Goal: Task Accomplishment & Management: Use online tool/utility

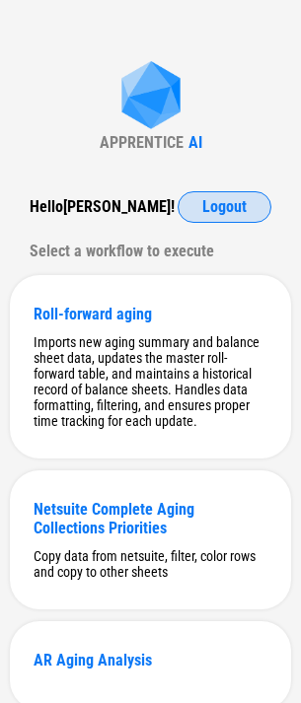
click at [222, 201] on span "Logout" at bounding box center [224, 207] width 44 height 16
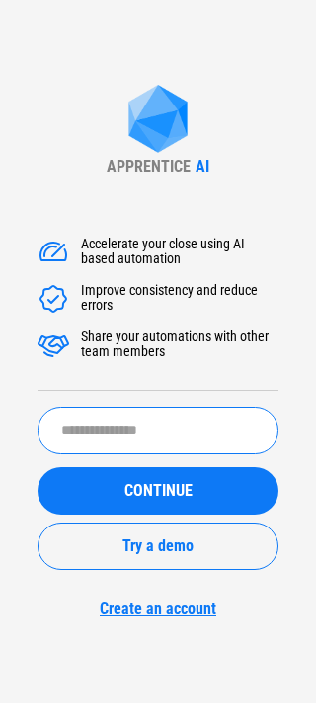
click at [143, 436] on input "text" at bounding box center [157, 430] width 241 height 46
type input "******"
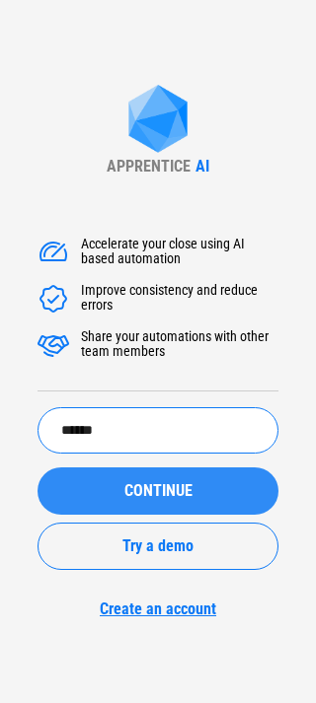
click at [116, 497] on div "CONTINUE" at bounding box center [157, 491] width 193 height 16
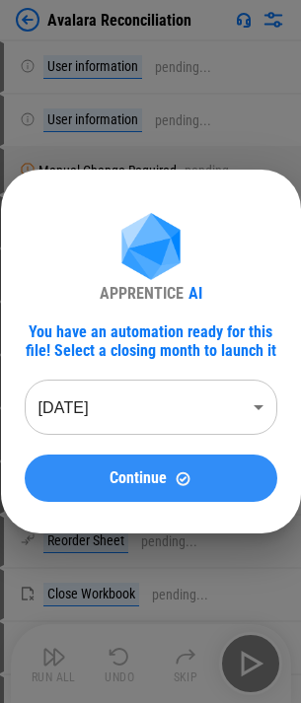
click at [35, 464] on button "Continue" at bounding box center [151, 478] width 252 height 47
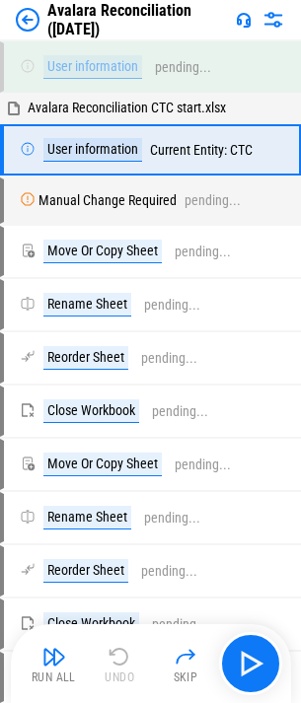
drag, startPoint x: 241, startPoint y: 653, endPoint x: 281, endPoint y: 621, distance: 51.3
click at [0, 702] on settings-manager at bounding box center [0, 703] width 0 height 0
drag, startPoint x: 286, startPoint y: 616, endPoint x: 329, endPoint y: 607, distance: 44.3
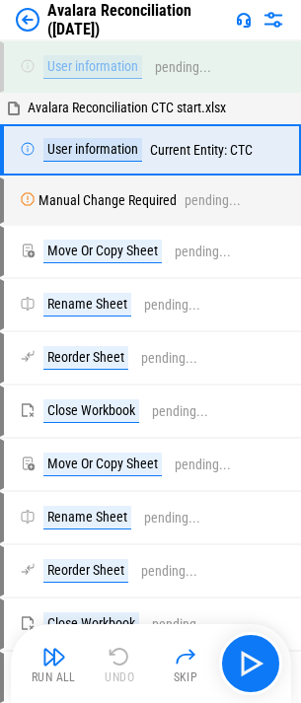
click at [301, 607] on html "Avalara Reconciliation (Jul 25) User information pending... Avalara Reconciliat…" at bounding box center [150, 351] width 301 height 703
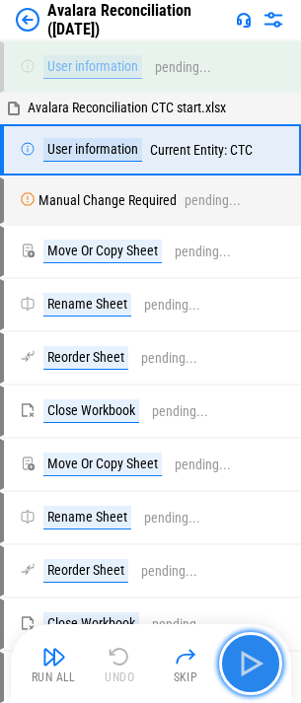
click at [249, 671] on img "button" at bounding box center [251, 664] width 32 height 32
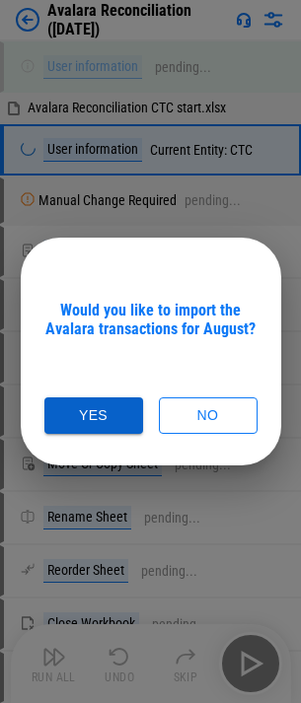
click at [74, 412] on button "Yes" at bounding box center [93, 415] width 99 height 36
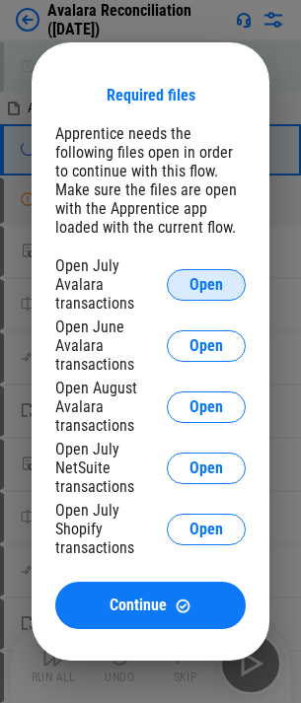
click at [231, 297] on button "Open" at bounding box center [206, 285] width 79 height 32
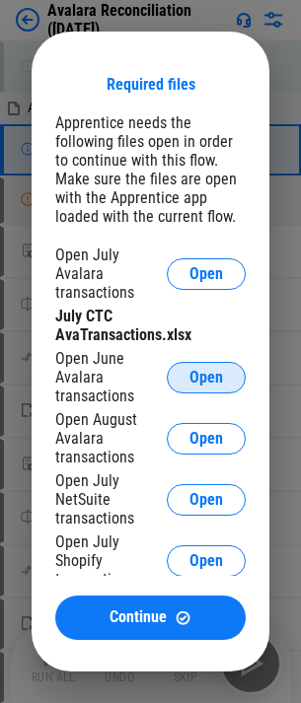
click at [199, 375] on span "Open" at bounding box center [206, 378] width 34 height 16
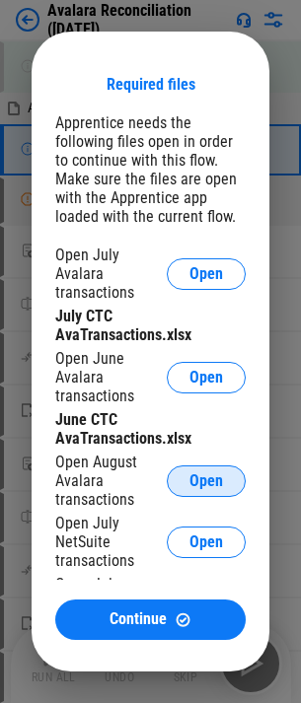
click at [197, 474] on span "Open" at bounding box center [206, 481] width 34 height 16
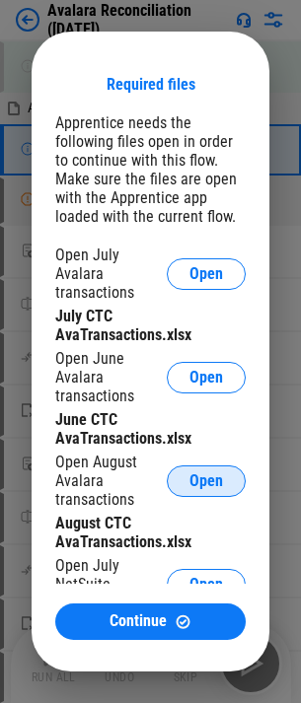
scroll to position [95, 0]
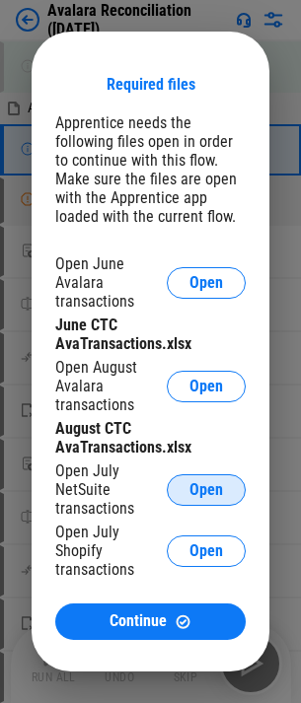
click at [196, 482] on span "Open" at bounding box center [206, 490] width 34 height 16
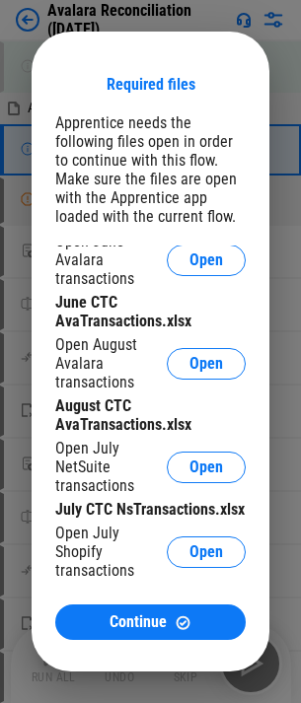
scroll to position [134, 0]
click at [189, 557] on span "Open" at bounding box center [206, 552] width 34 height 16
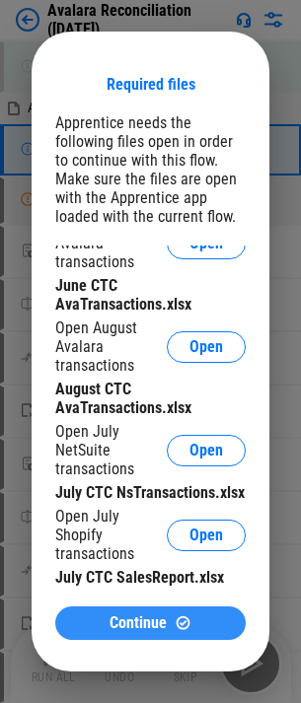
click at [121, 626] on span "Continue" at bounding box center [137, 623] width 57 height 16
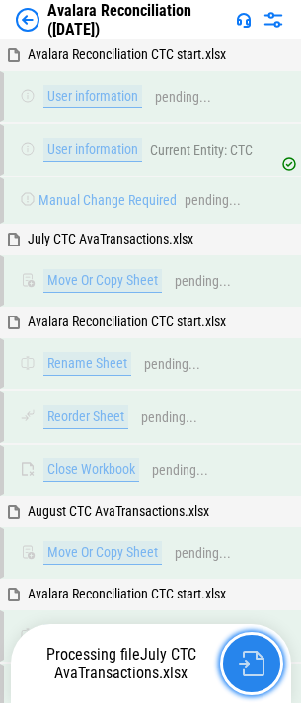
click at [264, 667] on button "button" at bounding box center [251, 663] width 63 height 63
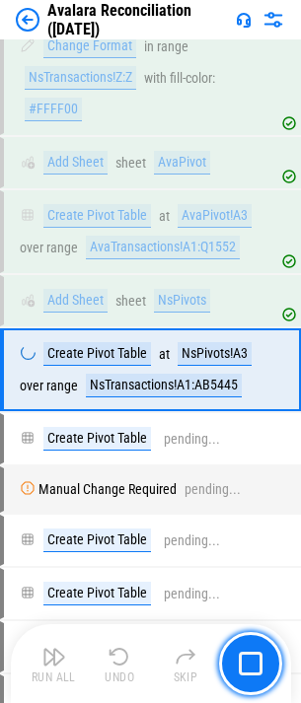
scroll to position [29014, 0]
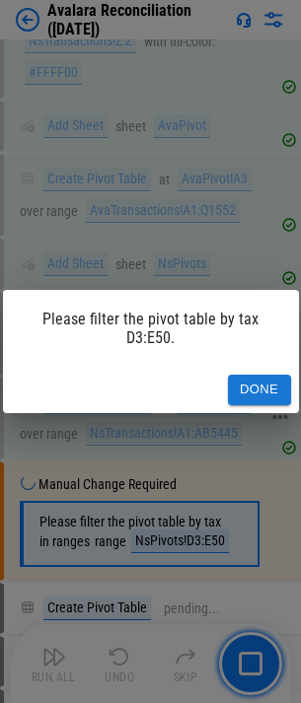
click at [254, 396] on button "Done" at bounding box center [259, 390] width 63 height 31
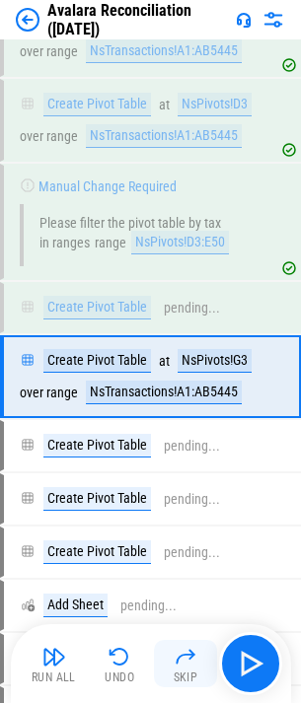
scroll to position [29355, 0]
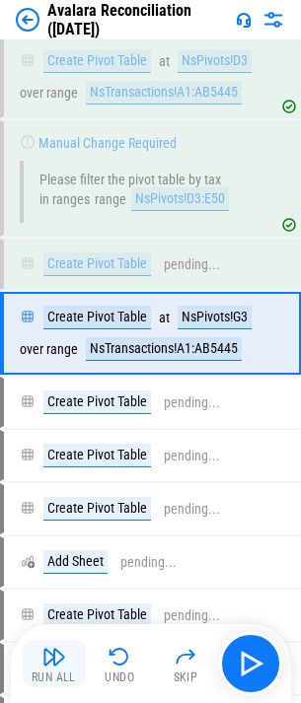
click at [74, 671] on div "Run All" at bounding box center [54, 677] width 44 height 12
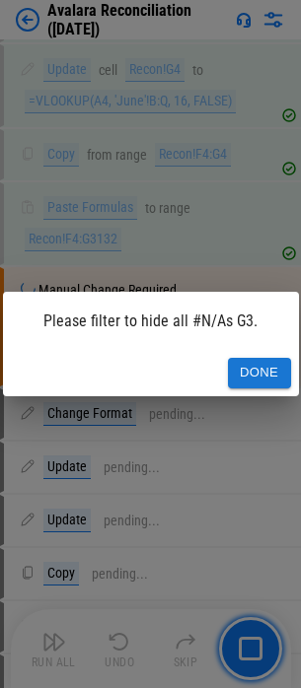
scroll to position [31514, 0]
click at [256, 374] on button "Done" at bounding box center [259, 373] width 63 height 31
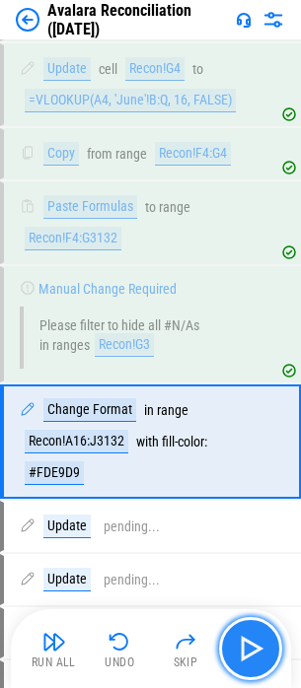
click at [247, 660] on img "button" at bounding box center [251, 649] width 32 height 32
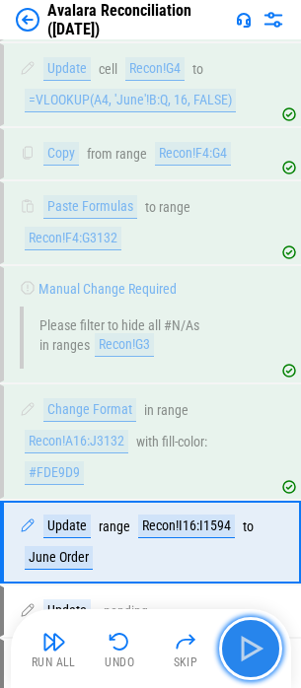
click at [272, 667] on button "button" at bounding box center [250, 648] width 63 height 63
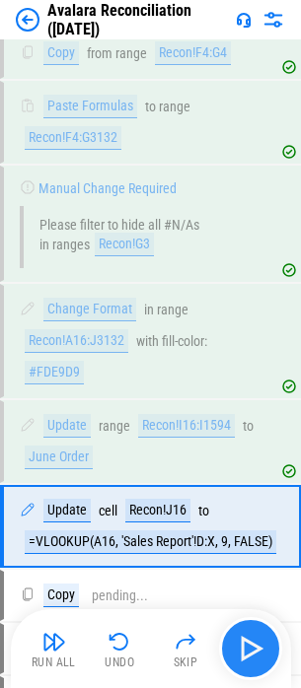
scroll to position [31815, 0]
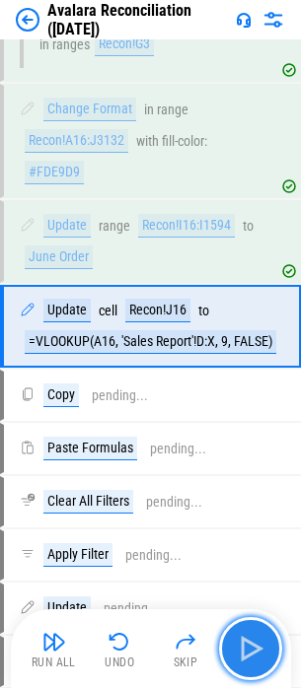
click at [254, 663] on img "button" at bounding box center [251, 649] width 32 height 32
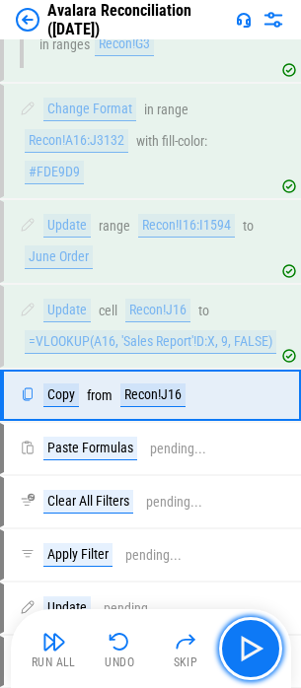
click at [254, 662] on img "button" at bounding box center [251, 649] width 32 height 32
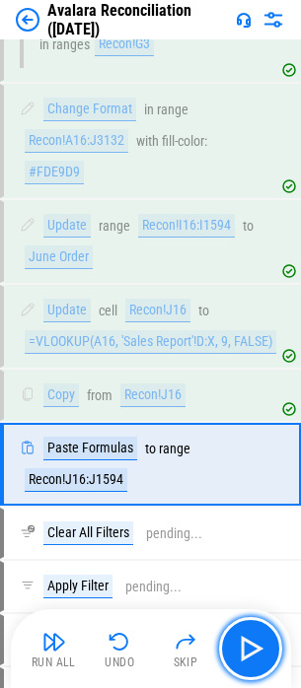
click at [254, 662] on img "button" at bounding box center [251, 649] width 32 height 32
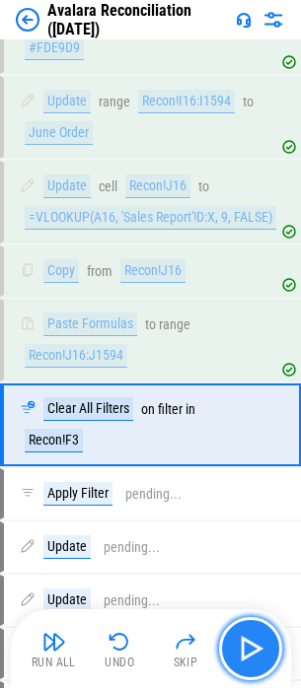
scroll to position [32038, 0]
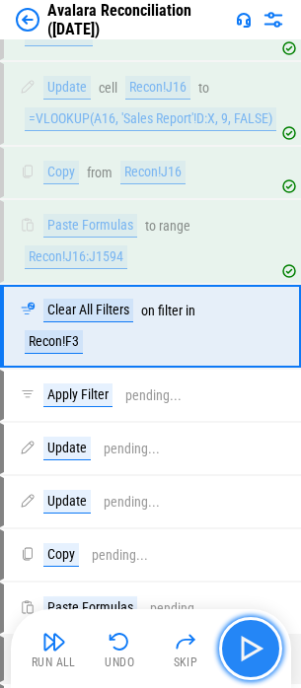
click at [247, 657] on img "button" at bounding box center [251, 649] width 32 height 32
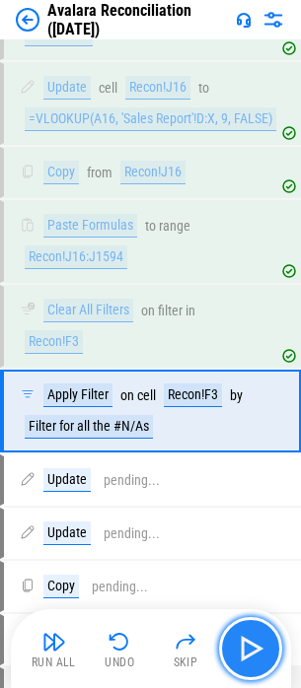
click at [247, 657] on img "button" at bounding box center [251, 649] width 32 height 32
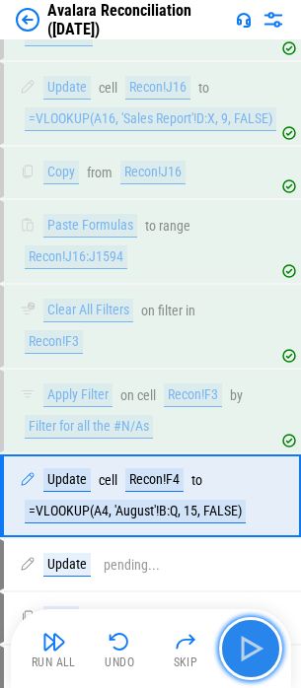
click at [247, 657] on img "button" at bounding box center [251, 649] width 32 height 32
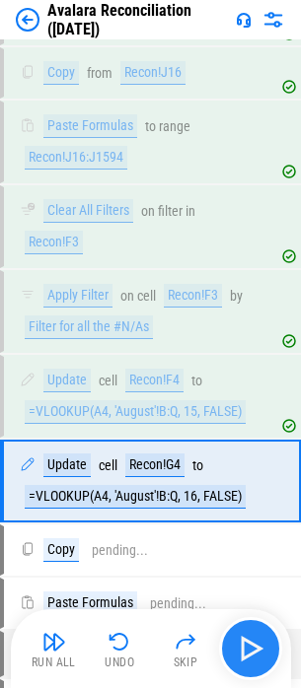
scroll to position [32292, 0]
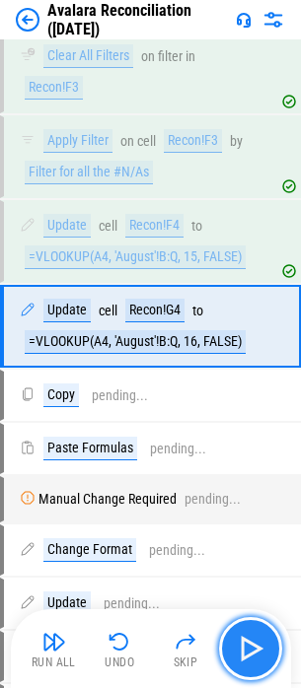
click at [247, 657] on img "button" at bounding box center [251, 649] width 32 height 32
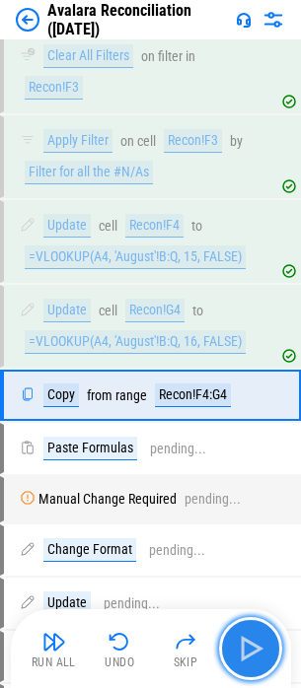
click at [247, 657] on img "button" at bounding box center [251, 649] width 32 height 32
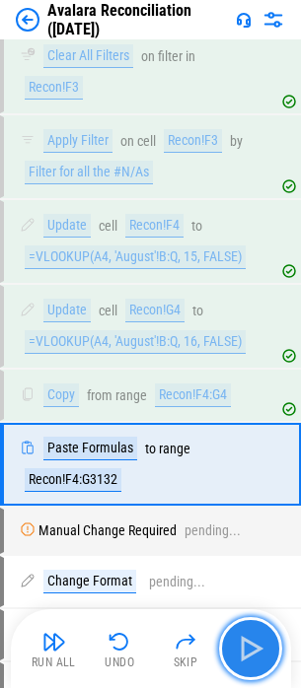
click at [249, 651] on img "button" at bounding box center [251, 649] width 32 height 32
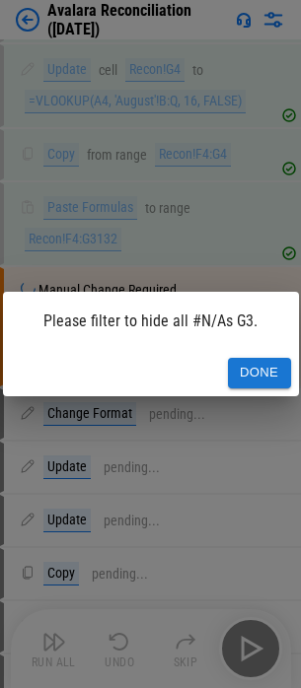
scroll to position [32534, 0]
click at [273, 386] on button "Done" at bounding box center [259, 373] width 63 height 31
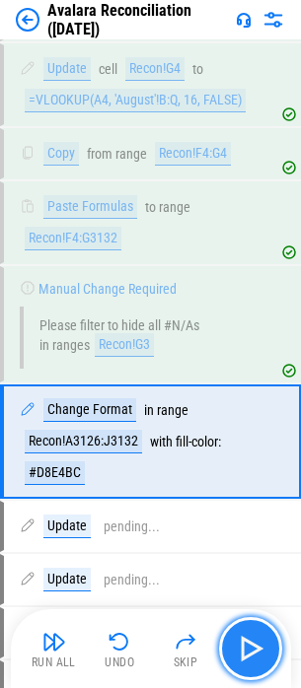
click at [238, 657] on img "button" at bounding box center [251, 649] width 32 height 32
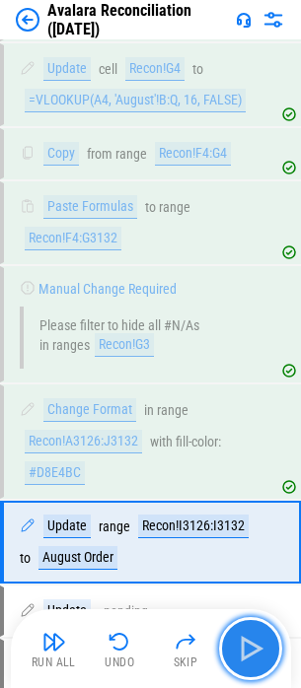
click at [238, 657] on img "button" at bounding box center [251, 649] width 32 height 32
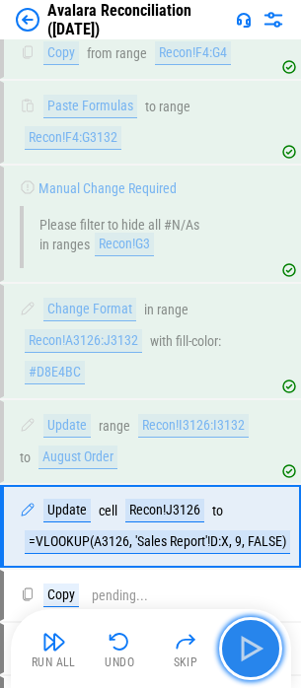
click at [238, 657] on img "button" at bounding box center [251, 649] width 32 height 32
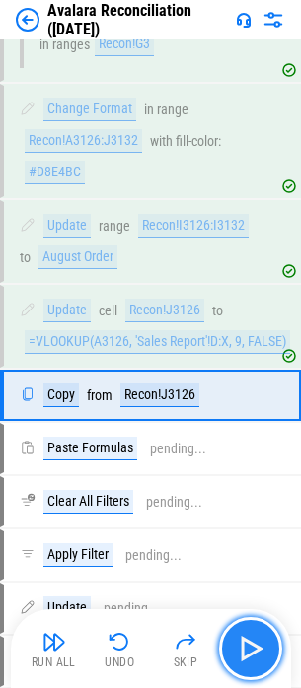
click at [238, 657] on img "button" at bounding box center [251, 649] width 32 height 32
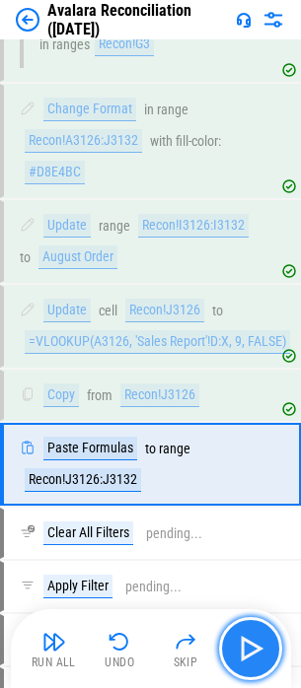
click at [238, 657] on img "button" at bounding box center [251, 649] width 32 height 32
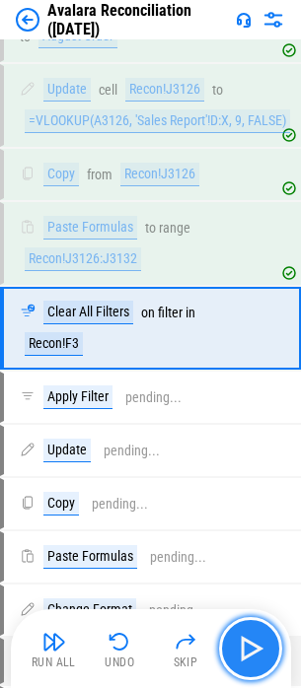
click at [238, 657] on img "button" at bounding box center [251, 649] width 32 height 32
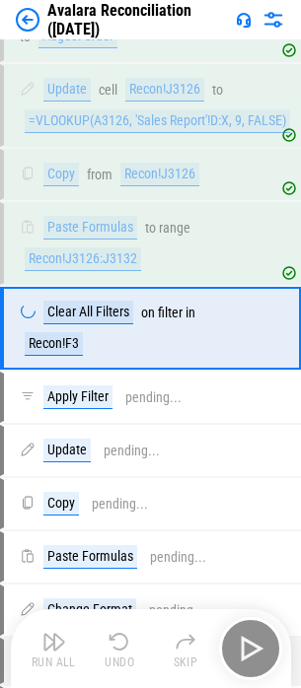
scroll to position [33057, 0]
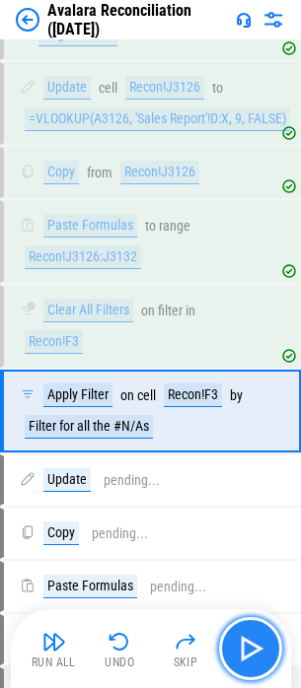
click at [238, 657] on img "button" at bounding box center [251, 649] width 32 height 32
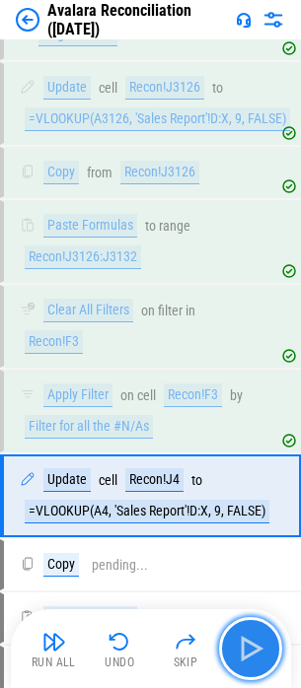
click at [238, 657] on img "button" at bounding box center [251, 649] width 32 height 32
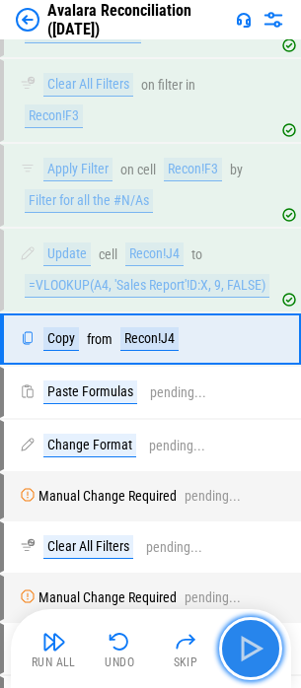
scroll to position [33296, 0]
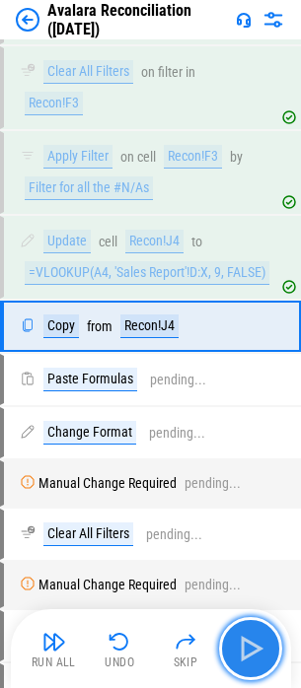
click at [238, 657] on img "button" at bounding box center [251, 649] width 32 height 32
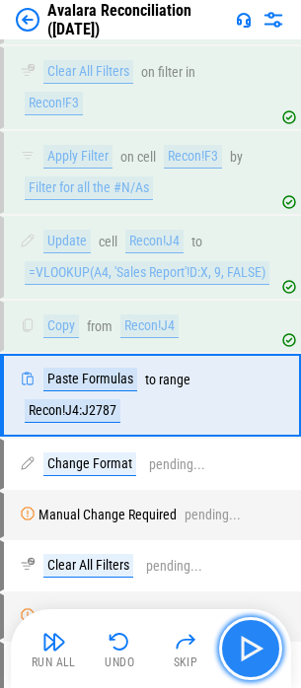
click at [238, 657] on img "button" at bounding box center [251, 649] width 32 height 32
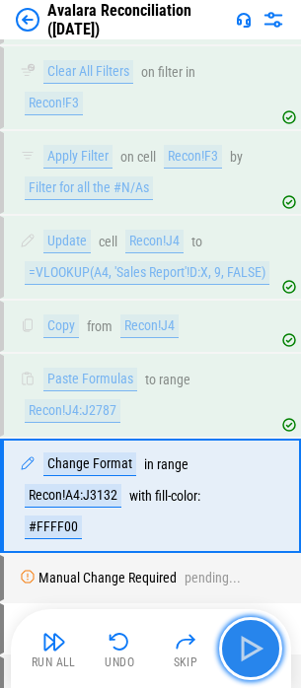
click at [238, 657] on img "button" at bounding box center [251, 649] width 32 height 32
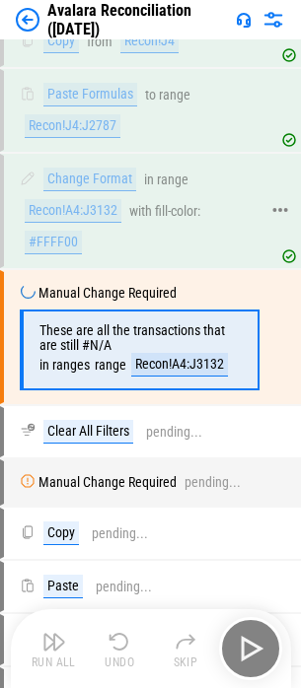
scroll to position [33592, 0]
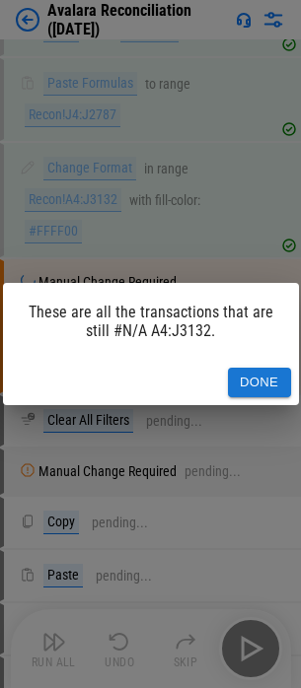
click at [251, 390] on button "Done" at bounding box center [259, 383] width 63 height 31
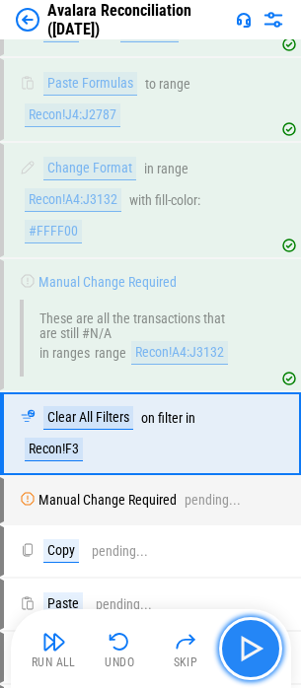
click at [248, 649] on img "button" at bounding box center [251, 649] width 32 height 32
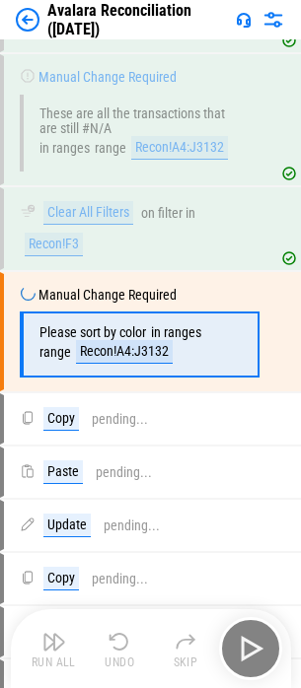
scroll to position [33803, 0]
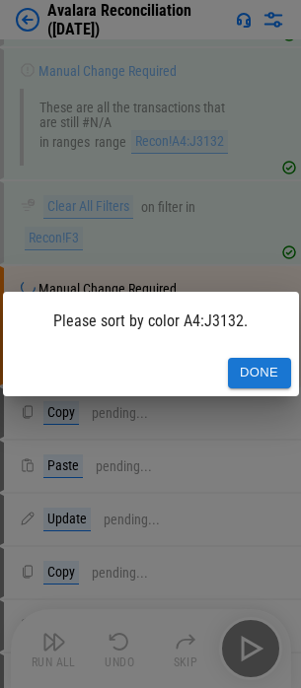
click at [259, 383] on button "Done" at bounding box center [259, 373] width 63 height 31
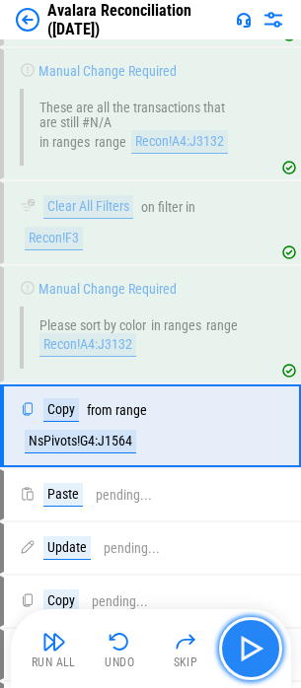
click at [264, 660] on img "button" at bounding box center [251, 649] width 32 height 32
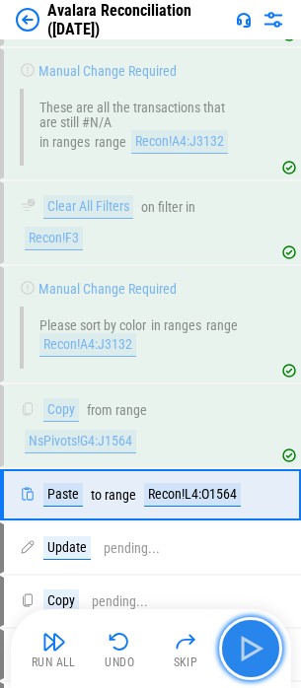
click at [247, 656] on img "button" at bounding box center [251, 649] width 32 height 32
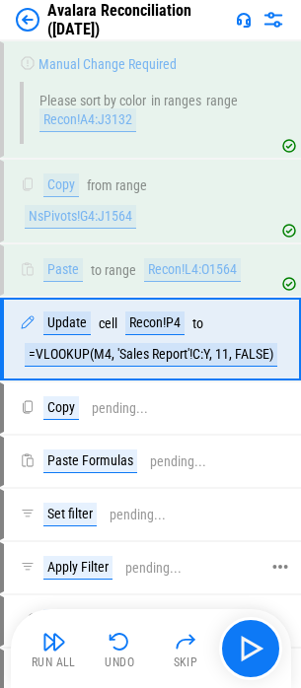
scroll to position [34040, 0]
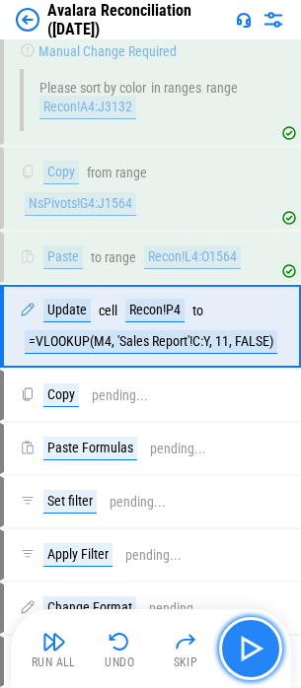
click at [236, 648] on img "button" at bounding box center [251, 649] width 32 height 32
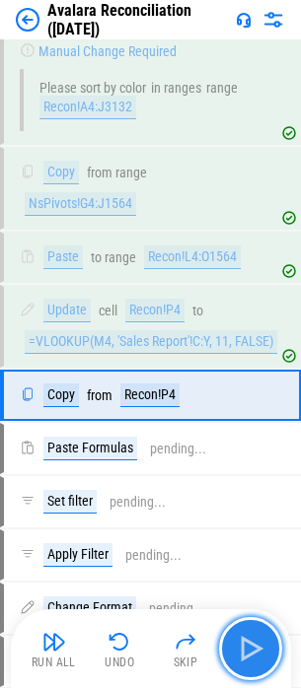
click at [236, 648] on img "button" at bounding box center [251, 649] width 32 height 32
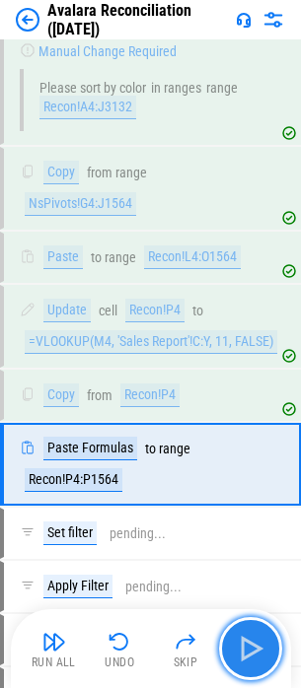
click at [236, 648] on img "button" at bounding box center [251, 649] width 32 height 32
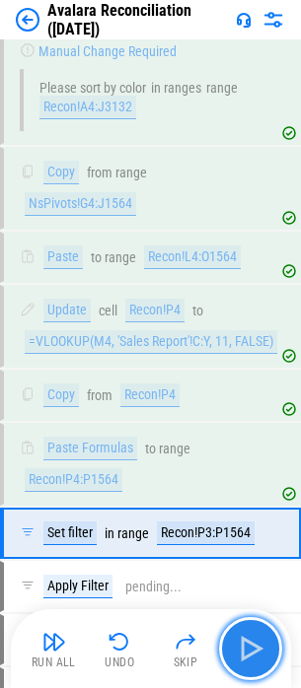
click at [236, 648] on img "button" at bounding box center [251, 649] width 32 height 32
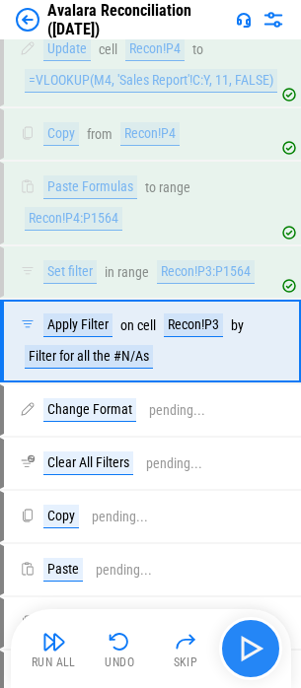
scroll to position [34316, 0]
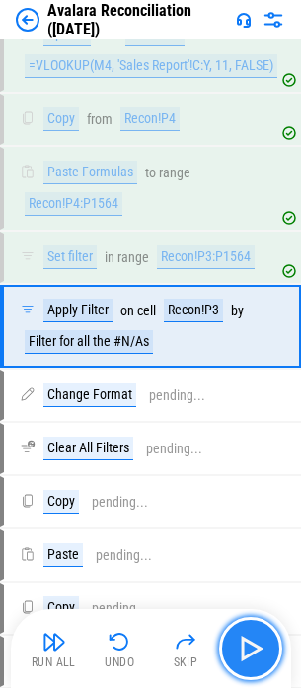
click at [236, 648] on img "button" at bounding box center [251, 649] width 32 height 32
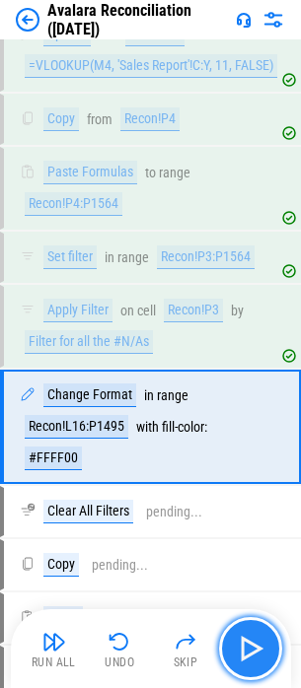
click at [229, 631] on button "button" at bounding box center [250, 648] width 63 height 63
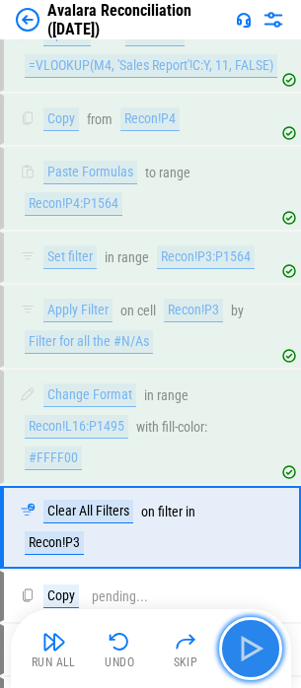
click at [253, 663] on img "button" at bounding box center [251, 649] width 32 height 32
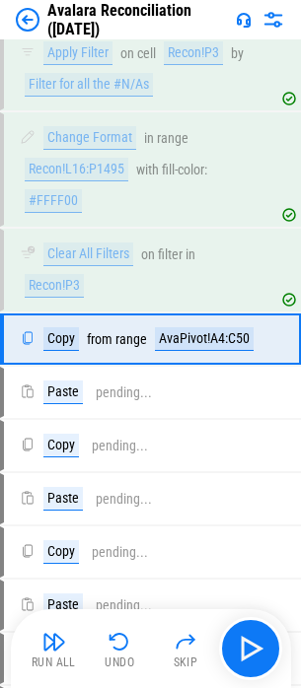
scroll to position [34586, 0]
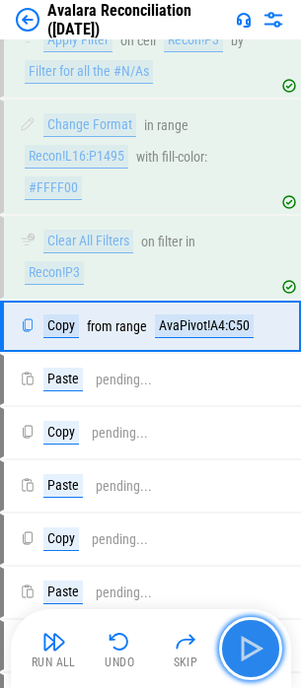
click at [259, 671] on button "button" at bounding box center [250, 648] width 63 height 63
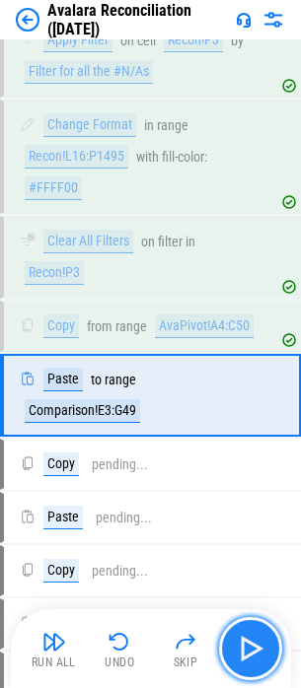
click at [226, 655] on button "button" at bounding box center [250, 648] width 63 height 63
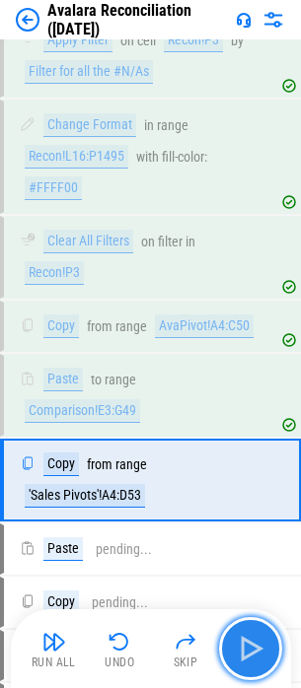
click at [263, 650] on img "button" at bounding box center [251, 649] width 32 height 32
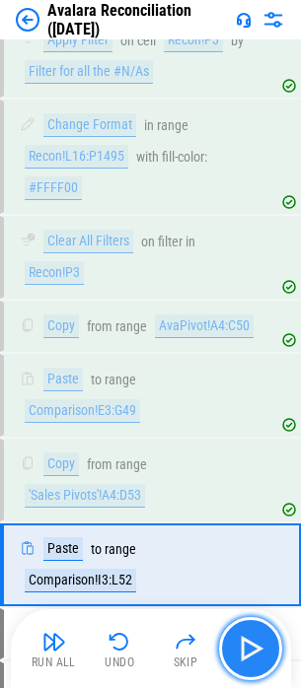
click at [245, 656] on img "button" at bounding box center [251, 649] width 32 height 32
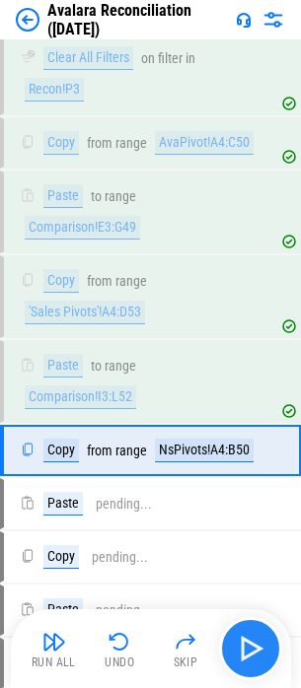
scroll to position [34862, 0]
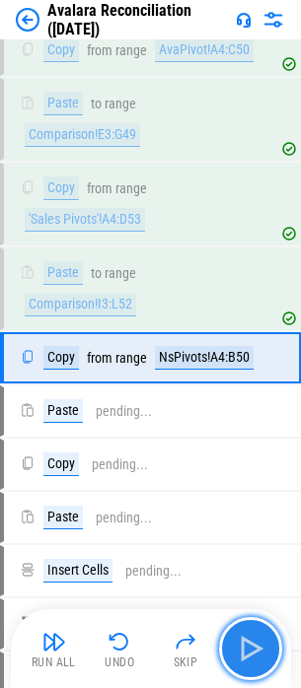
click at [245, 662] on img "button" at bounding box center [251, 649] width 32 height 32
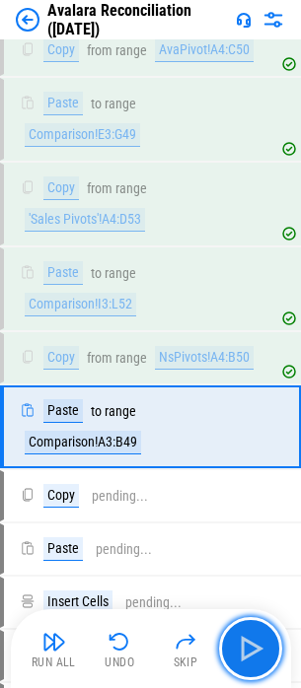
click at [245, 661] on img "button" at bounding box center [251, 649] width 32 height 32
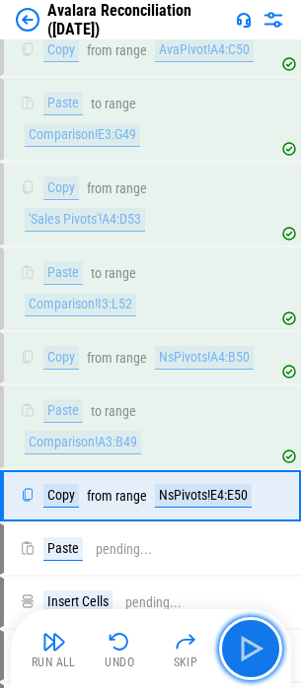
click at [245, 657] on img "button" at bounding box center [251, 649] width 32 height 32
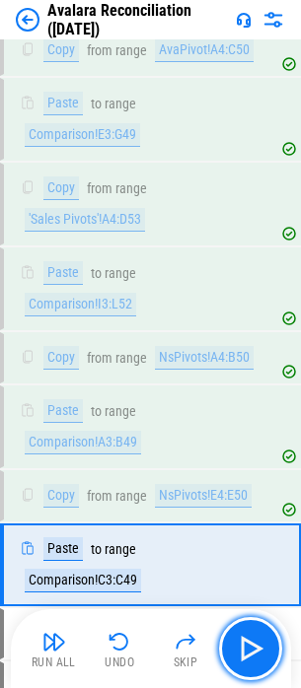
click at [245, 657] on img "button" at bounding box center [251, 649] width 32 height 32
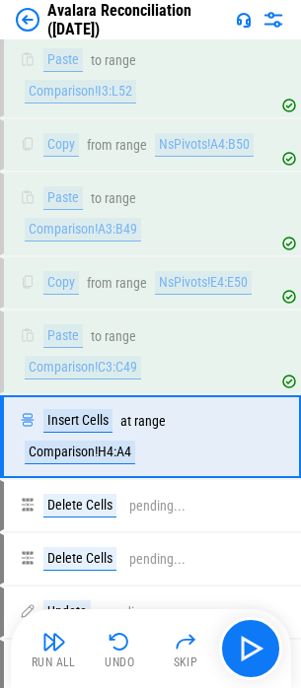
scroll to position [35154, 0]
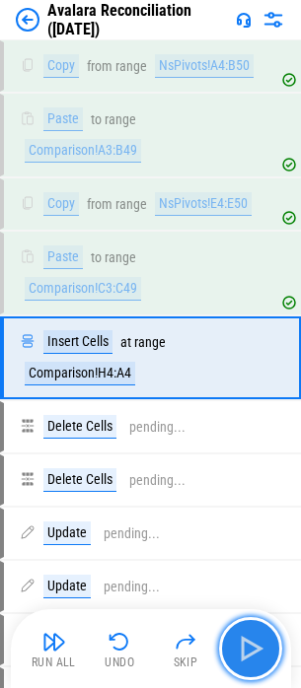
click at [249, 657] on img "button" at bounding box center [251, 649] width 32 height 32
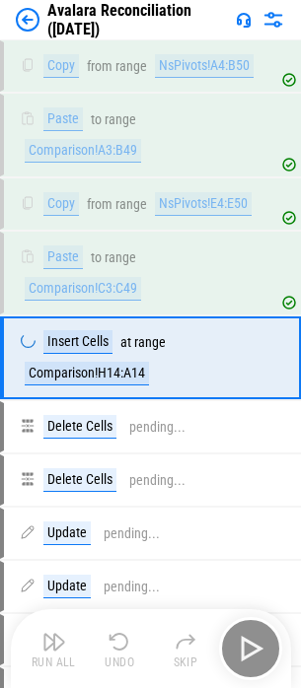
click at [249, 657] on div "Run All Undo Skip" at bounding box center [153, 648] width 260 height 63
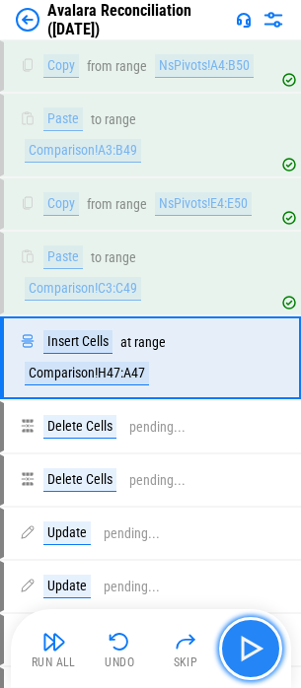
click at [249, 657] on img "button" at bounding box center [251, 649] width 32 height 32
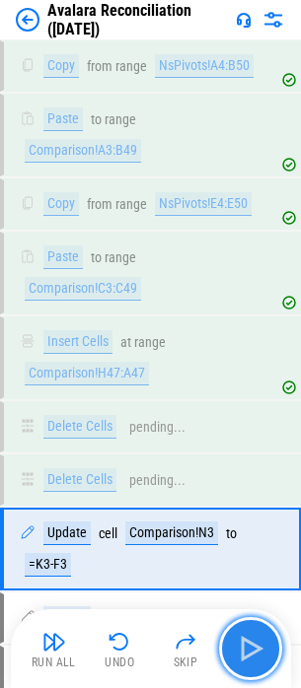
click at [250, 662] on img "button" at bounding box center [251, 649] width 32 height 32
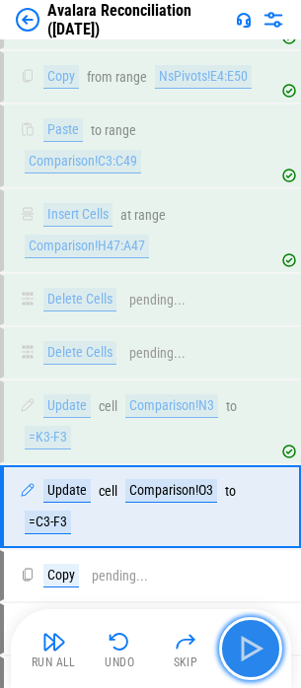
click at [250, 662] on img "button" at bounding box center [251, 649] width 32 height 32
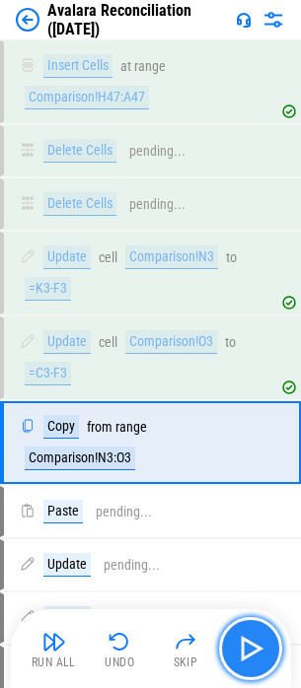
click at [250, 662] on img "button" at bounding box center [251, 649] width 32 height 32
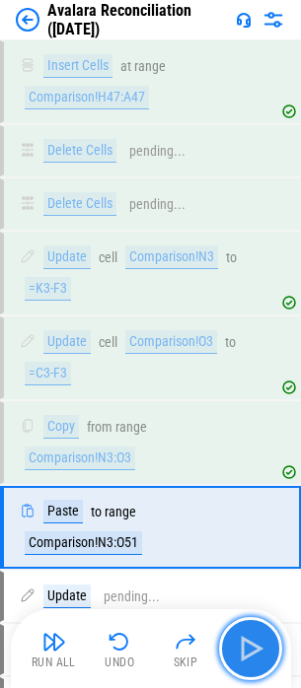
click at [250, 662] on img "button" at bounding box center [251, 649] width 32 height 32
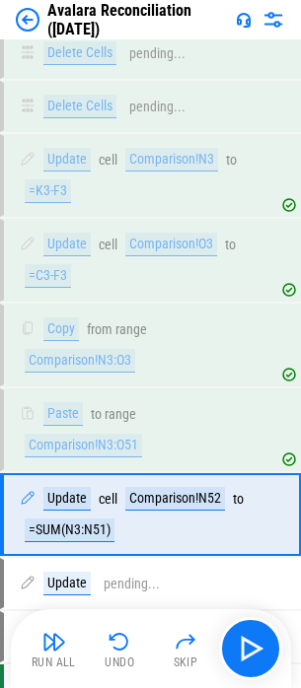
scroll to position [35631, 0]
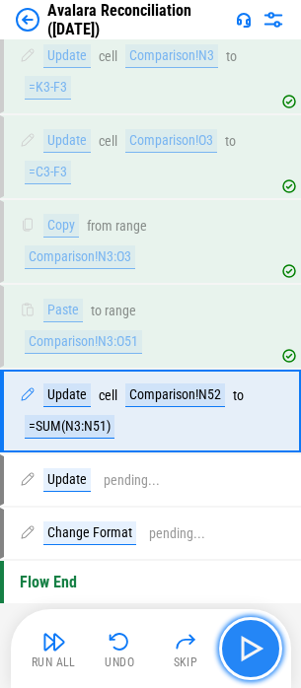
click at [256, 664] on img "button" at bounding box center [251, 649] width 32 height 32
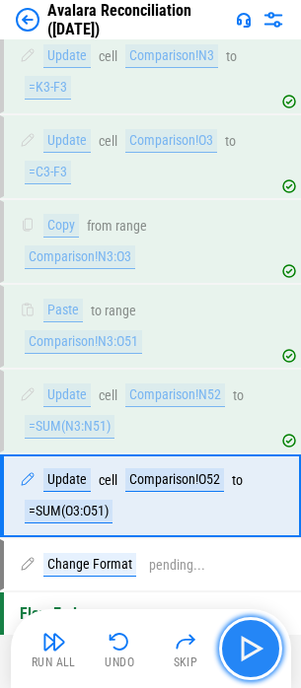
click at [256, 664] on img "button" at bounding box center [251, 649] width 32 height 32
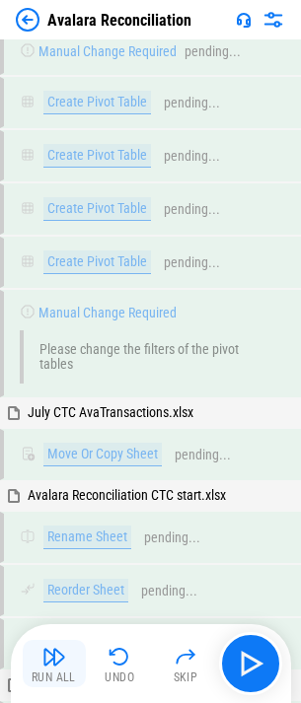
scroll to position [23268, 0]
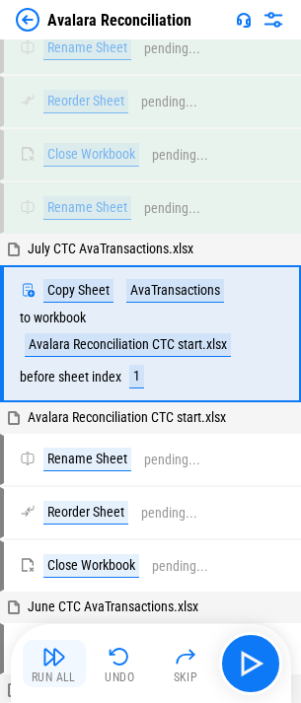
click at [67, 654] on button "Run All" at bounding box center [54, 663] width 63 height 47
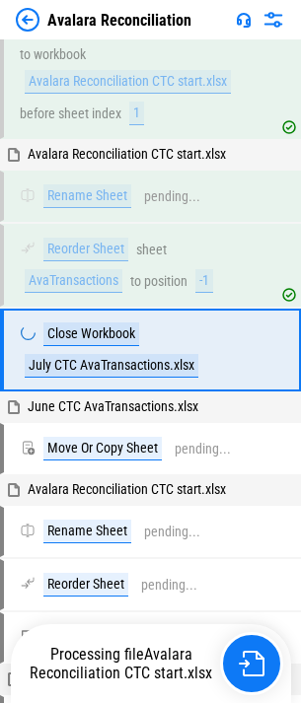
scroll to position [23548, 0]
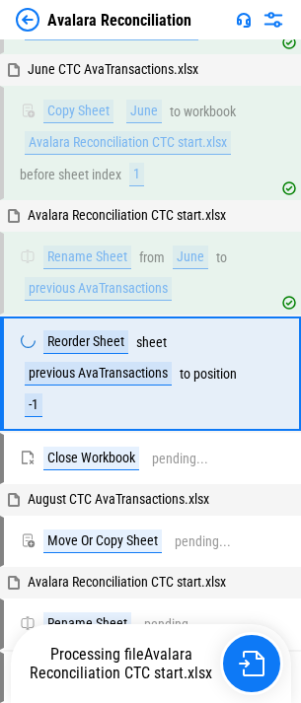
scroll to position [23908, 0]
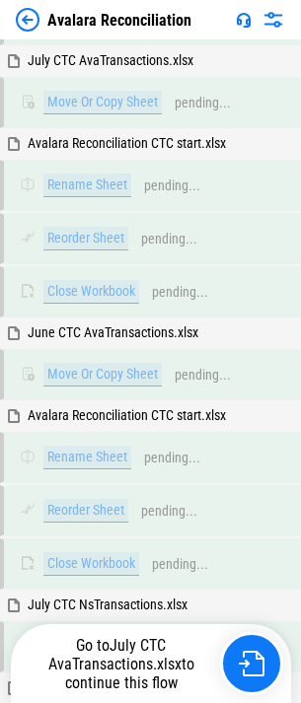
scroll to position [23268, 0]
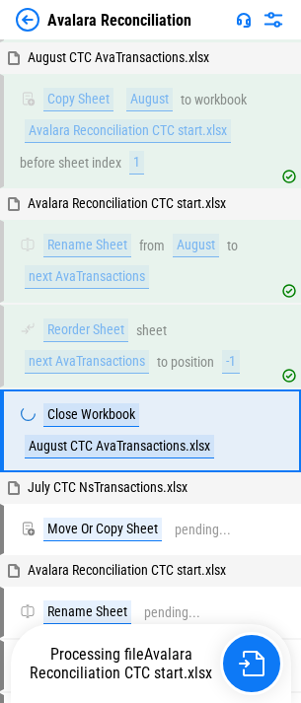
scroll to position [24439, 0]
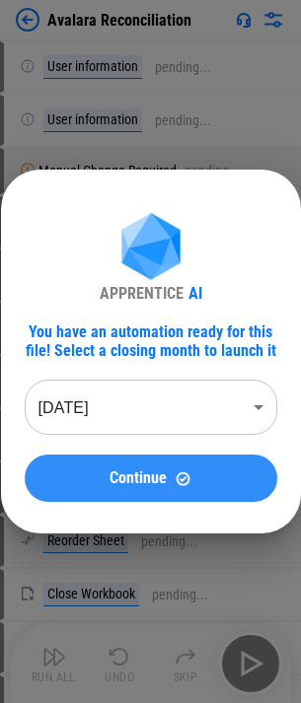
click at [95, 488] on button "Continue" at bounding box center [151, 478] width 252 height 47
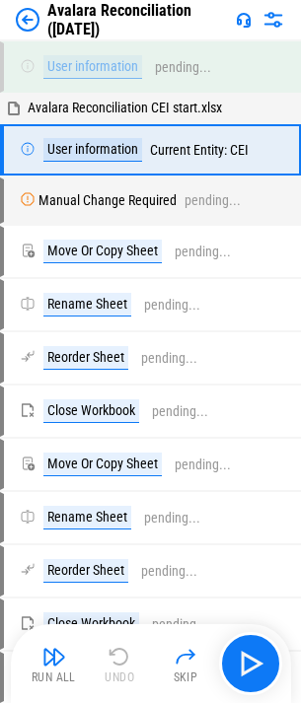
click at [0, 702] on settings-manager at bounding box center [0, 703] width 0 height 0
drag, startPoint x: 254, startPoint y: 654, endPoint x: 298, endPoint y: 621, distance: 54.2
click at [0, 702] on settings-manager at bounding box center [0, 703] width 0 height 0
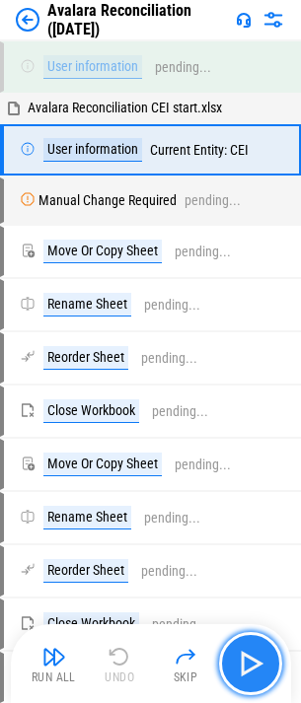
click at [257, 670] on img "button" at bounding box center [251, 664] width 32 height 32
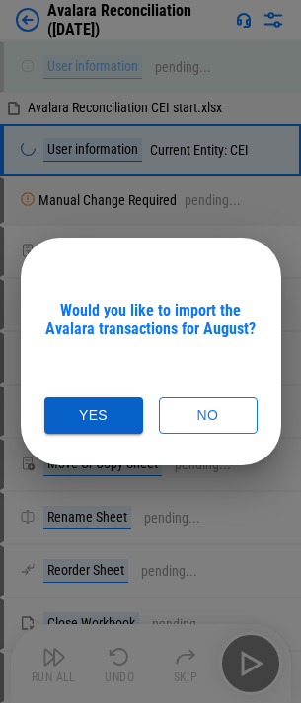
click at [129, 417] on button "Yes" at bounding box center [93, 415] width 99 height 36
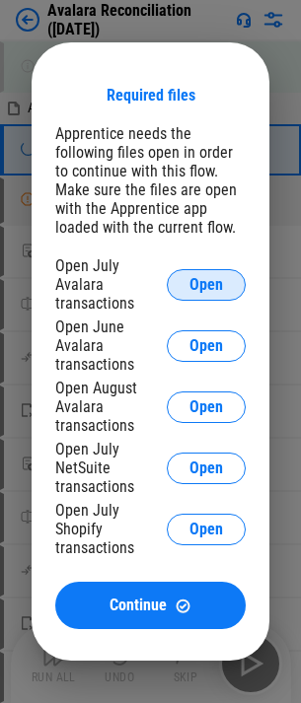
click at [195, 287] on span "Open" at bounding box center [206, 285] width 34 height 16
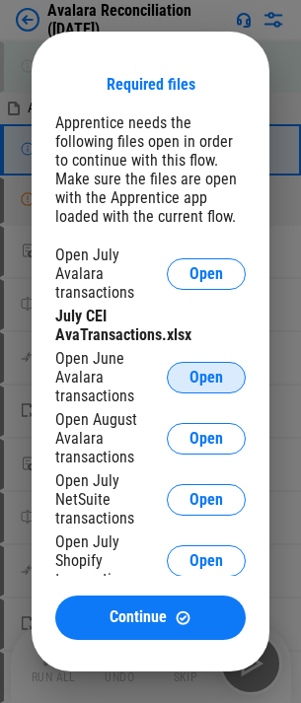
click at [202, 370] on span "Open" at bounding box center [206, 378] width 34 height 16
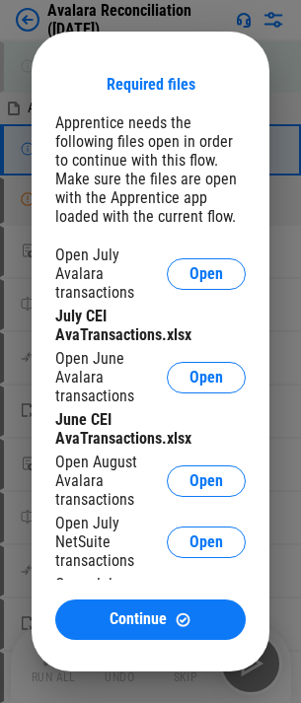
click at [180, 459] on div "Open August Avalara transactions Open" at bounding box center [150, 481] width 190 height 56
click at [189, 473] on span "Open" at bounding box center [206, 481] width 34 height 16
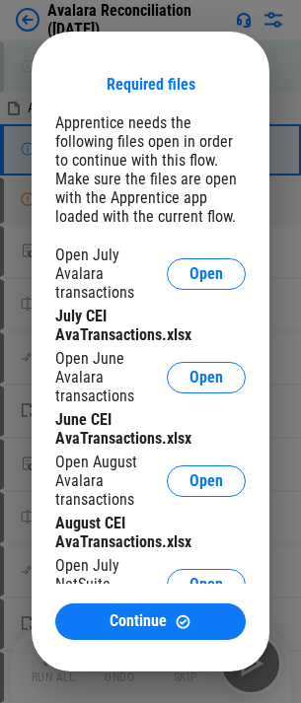
scroll to position [95, 0]
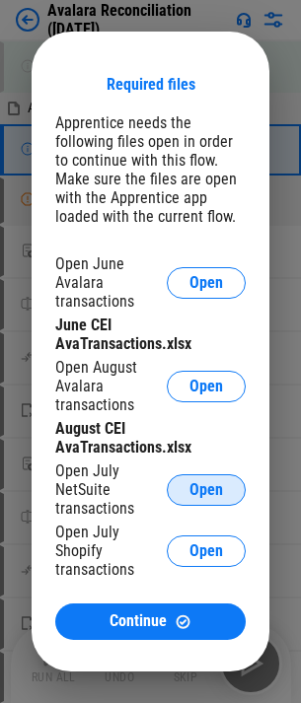
click at [189, 492] on span "Open" at bounding box center [206, 490] width 34 height 16
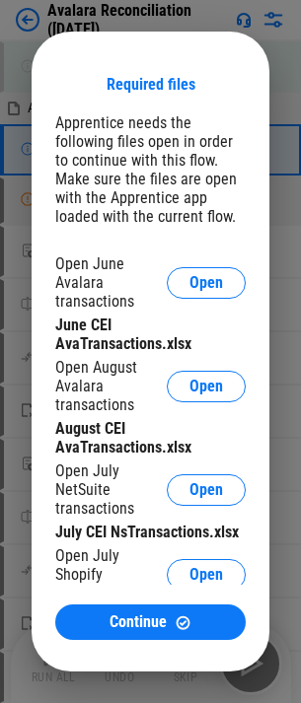
scroll to position [134, 0]
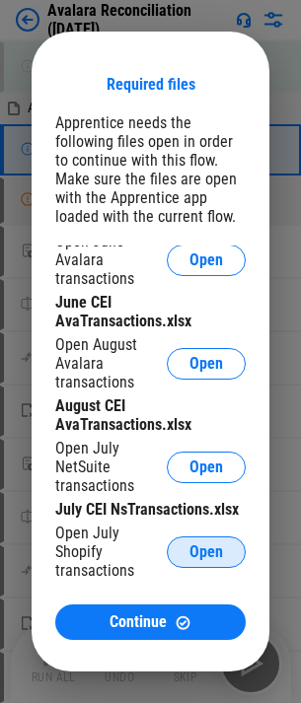
click at [189, 550] on span "Open" at bounding box center [206, 552] width 34 height 16
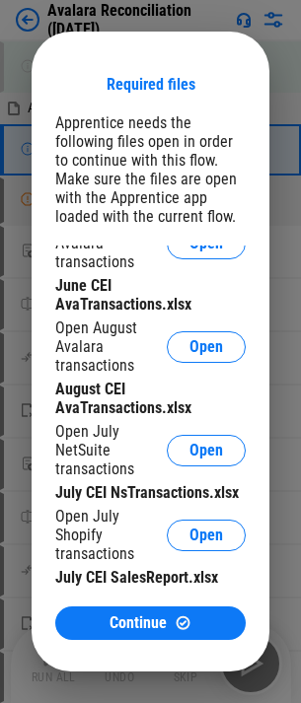
scroll to position [157, 0]
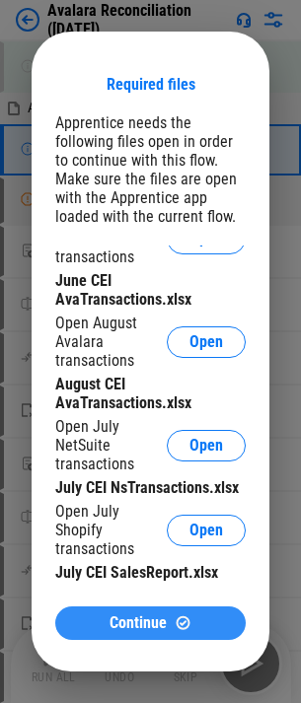
click at [126, 619] on span "Continue" at bounding box center [137, 623] width 57 height 16
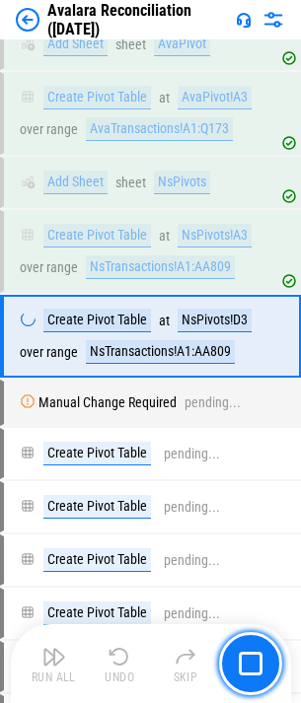
scroll to position [28846, 0]
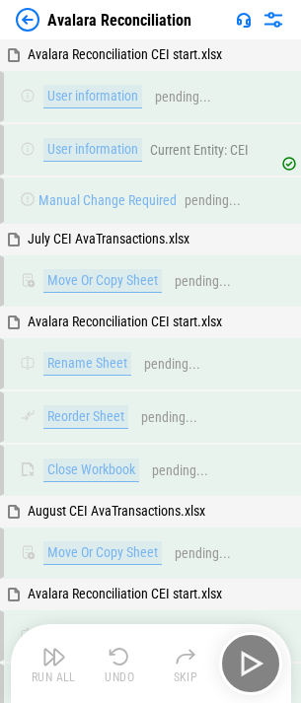
drag, startPoint x: 0, startPoint y: 0, endPoint x: 233, endPoint y: 658, distance: 697.6
click at [0, 702] on settings-manager at bounding box center [0, 703] width 0 height 0
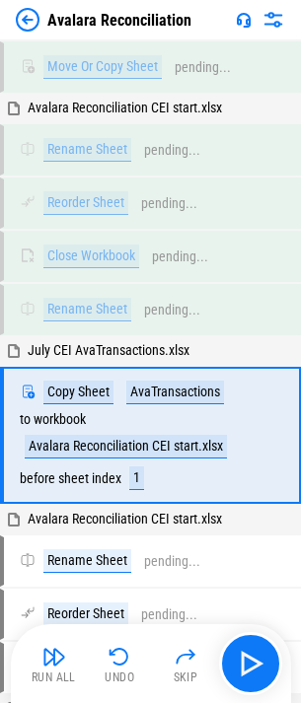
scroll to position [23268, 0]
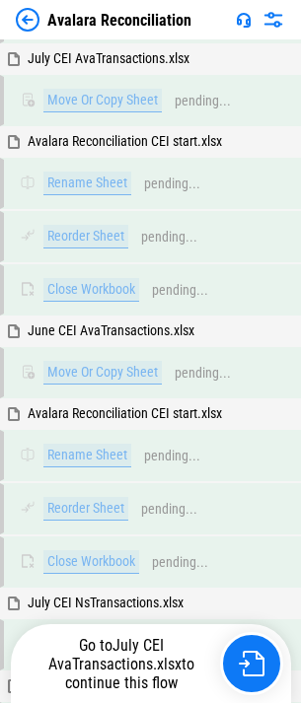
scroll to position [23268, 0]
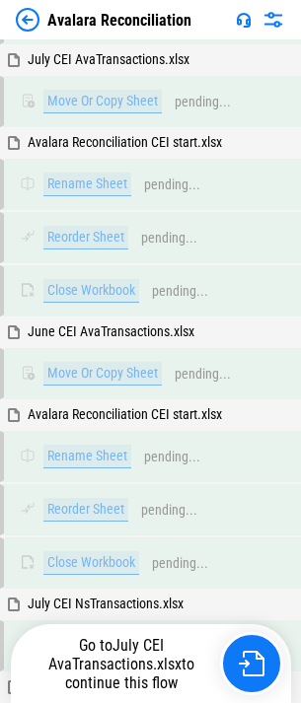
scroll to position [23268, 0]
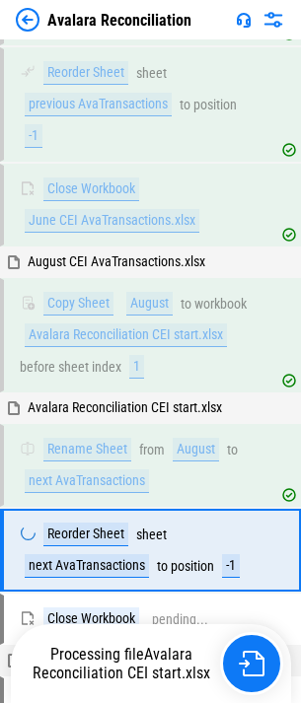
scroll to position [24354, 0]
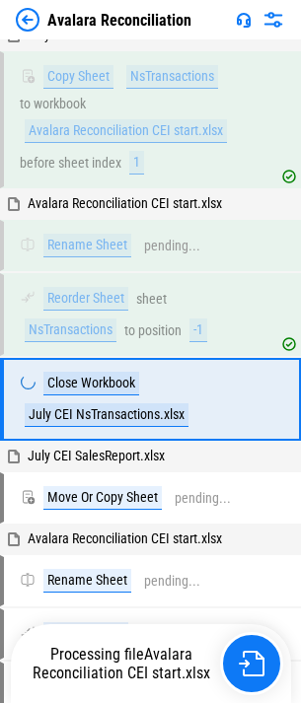
scroll to position [24860, 0]
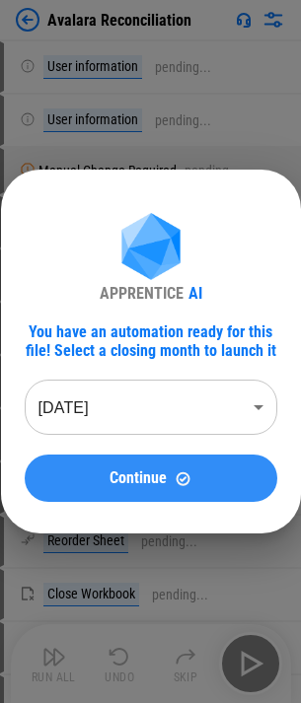
click at [98, 483] on div "Continue" at bounding box center [150, 478] width 205 height 17
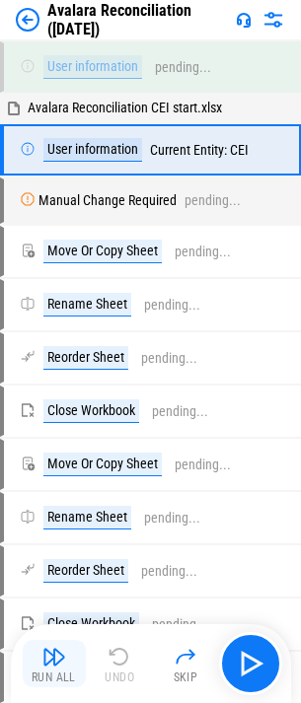
click at [73, 664] on button "Run All" at bounding box center [54, 663] width 63 height 47
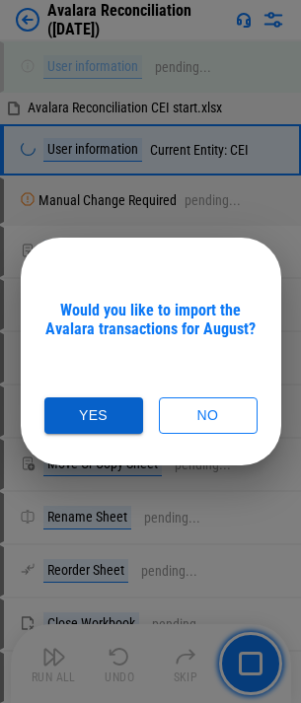
click at [94, 410] on button "Yes" at bounding box center [93, 415] width 99 height 36
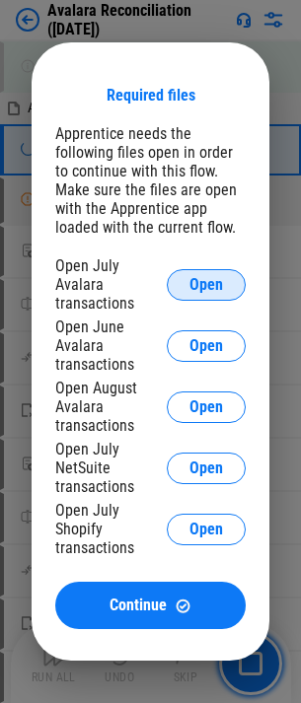
click at [203, 283] on span "Open" at bounding box center [206, 285] width 34 height 16
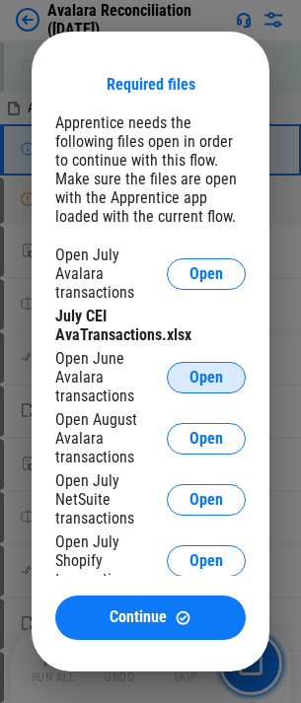
click at [195, 362] on button "Open" at bounding box center [206, 378] width 79 height 32
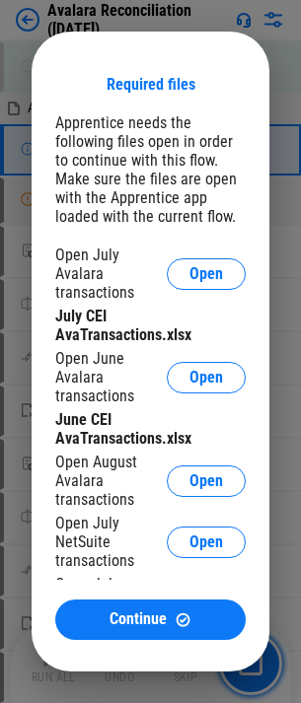
click at [191, 461] on div "Open August Avalara transactions Open" at bounding box center [150, 481] width 190 height 56
click at [187, 470] on button "Open" at bounding box center [206, 481] width 79 height 32
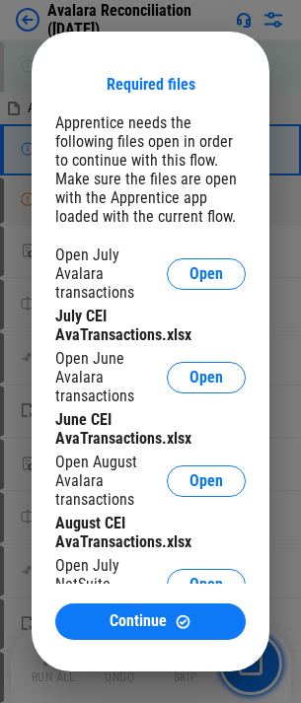
scroll to position [95, 0]
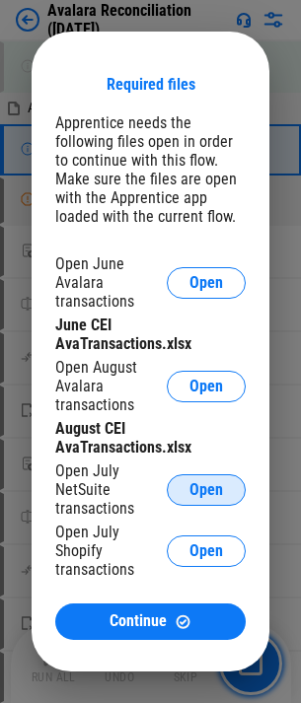
click at [189, 482] on span "Open" at bounding box center [206, 490] width 34 height 16
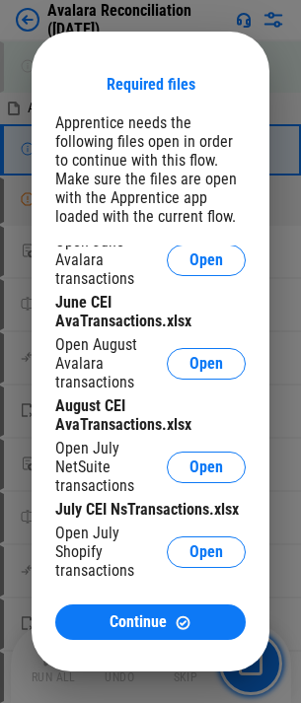
scroll to position [134, 0]
click at [189, 552] on span "Open" at bounding box center [206, 552] width 34 height 16
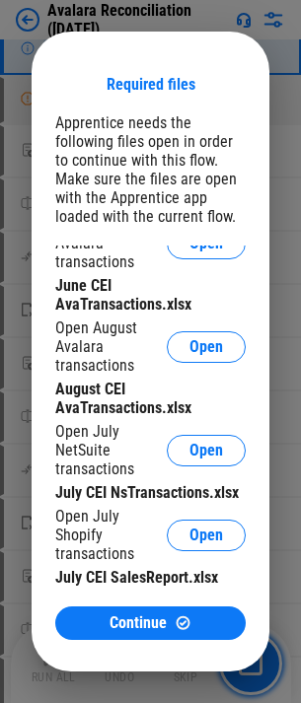
scroll to position [394, 0]
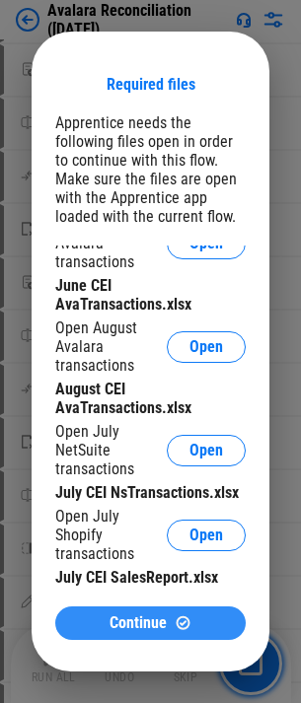
click at [97, 614] on button "Continue" at bounding box center [150, 623] width 190 height 34
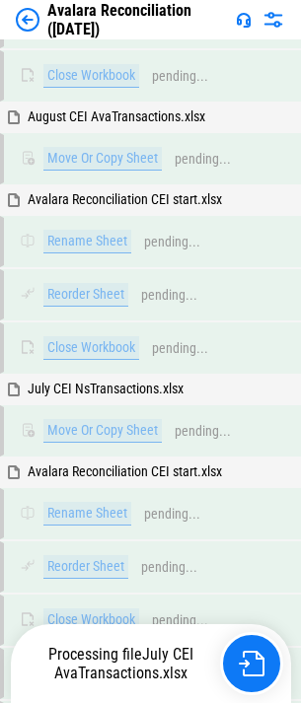
scroll to position [454, 0]
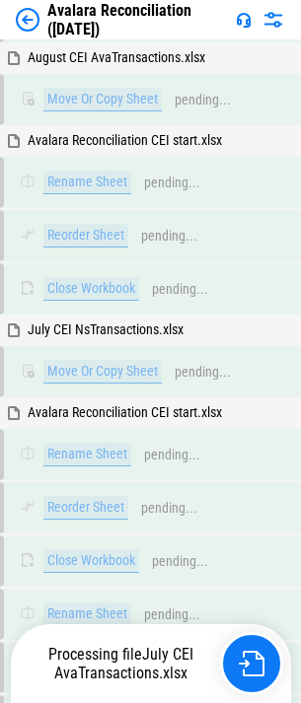
click at [0, 249] on settings-manager at bounding box center [0, 249] width 0 height 0
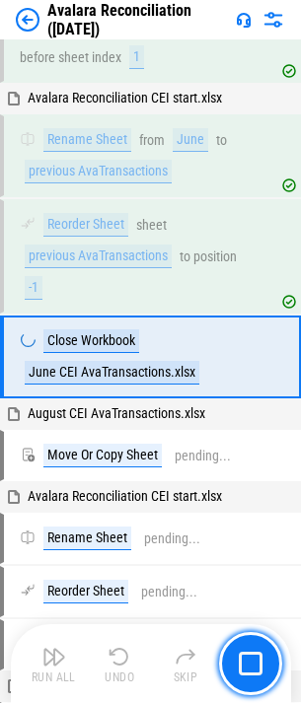
scroll to position [24009, 0]
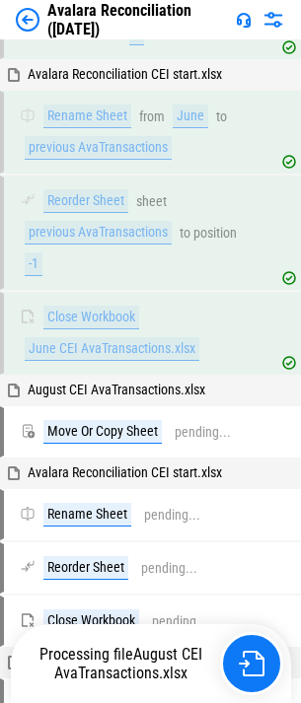
drag, startPoint x: 252, startPoint y: 641, endPoint x: 283, endPoint y: 628, distance: 33.1
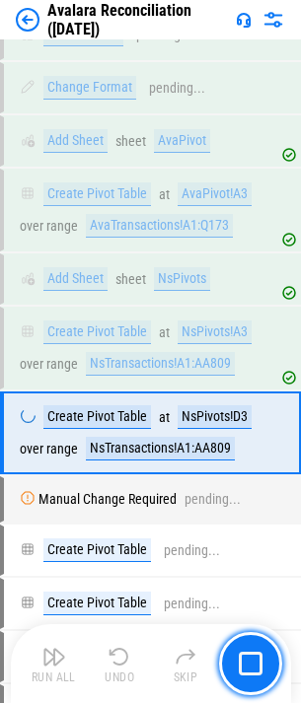
scroll to position [28846, 0]
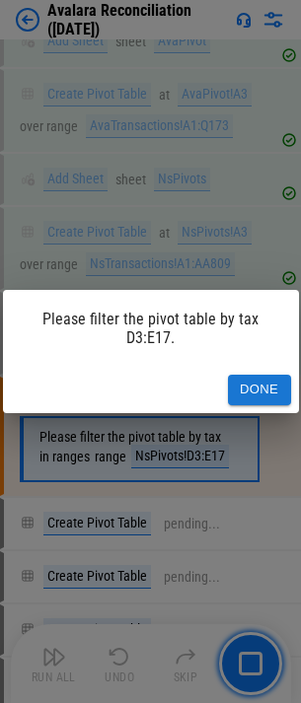
click at [277, 382] on button "Done" at bounding box center [259, 390] width 63 height 31
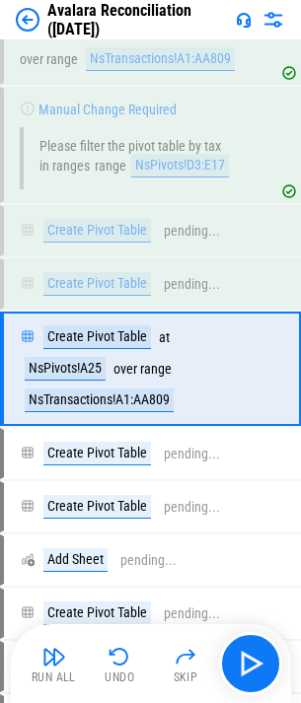
scroll to position [29171, 0]
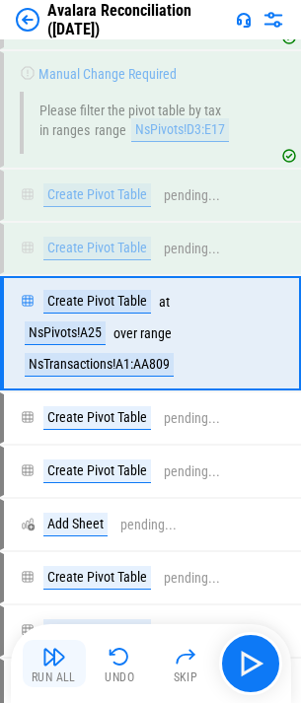
click at [76, 658] on button "Run All" at bounding box center [54, 663] width 63 height 47
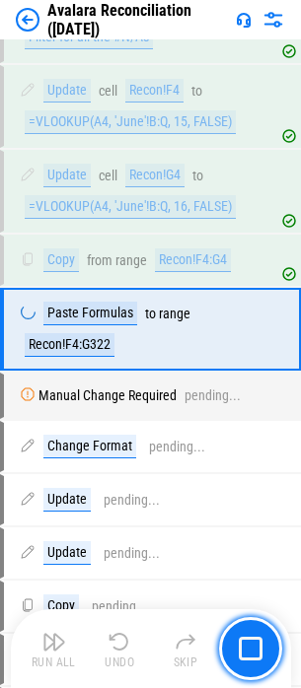
scroll to position [31253, 0]
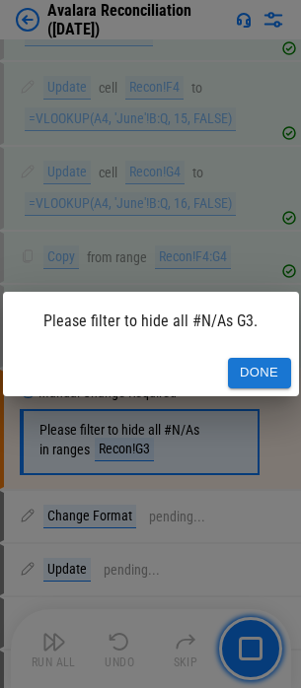
click at [250, 365] on button "Done" at bounding box center [259, 373] width 63 height 31
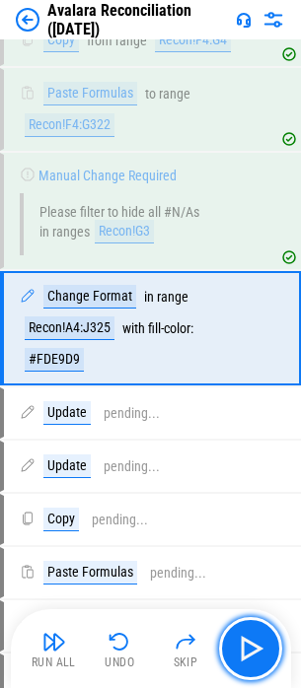
scroll to position [31472, 0]
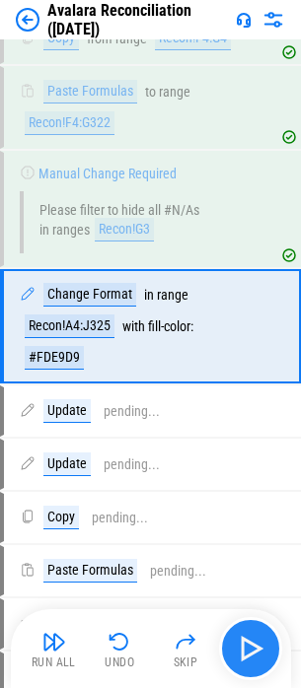
drag, startPoint x: 264, startPoint y: 647, endPoint x: 278, endPoint y: 633, distance: 19.5
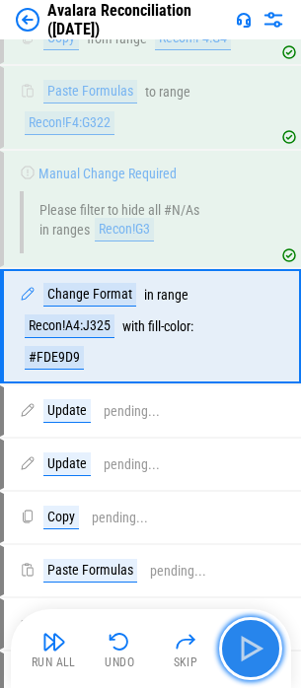
click at [260, 653] on img "button" at bounding box center [251, 649] width 32 height 32
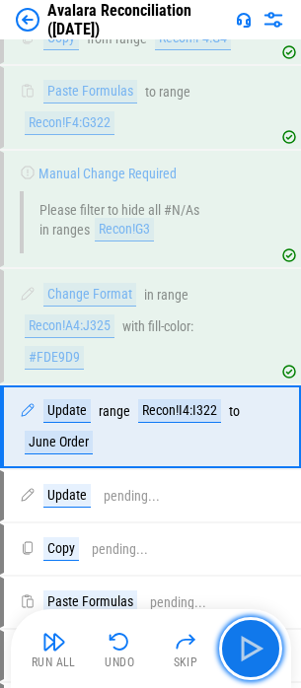
click at [259, 650] on img "button" at bounding box center [251, 649] width 32 height 32
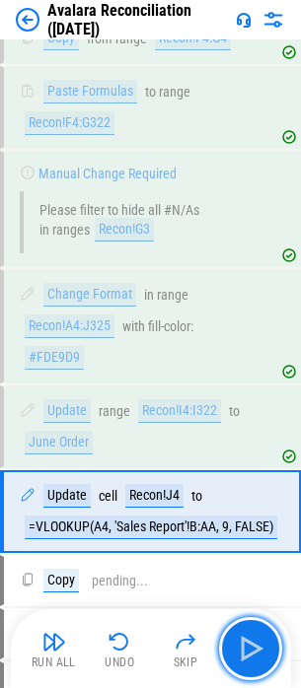
click at [259, 650] on img "button" at bounding box center [251, 649] width 32 height 32
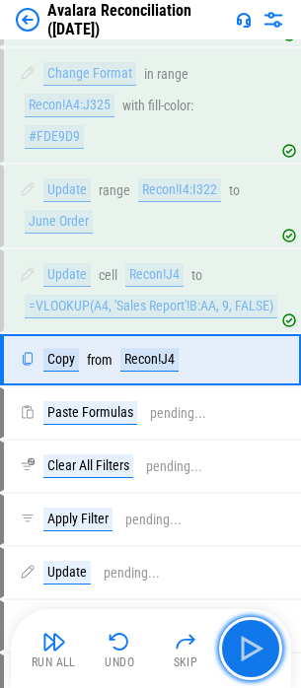
scroll to position [31726, 0]
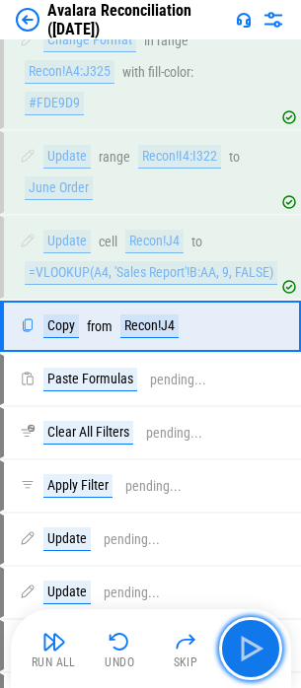
click at [259, 650] on img "button" at bounding box center [251, 649] width 32 height 32
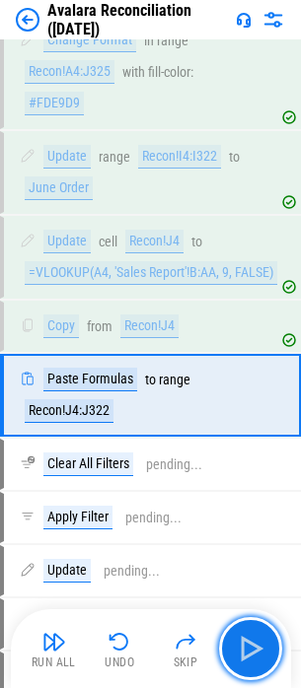
click at [259, 650] on img "button" at bounding box center [251, 649] width 32 height 32
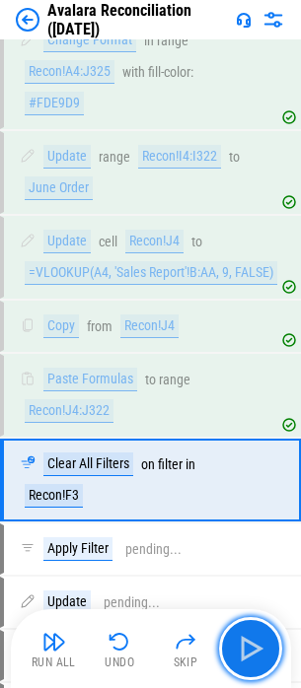
click at [259, 650] on img "button" at bounding box center [251, 649] width 32 height 32
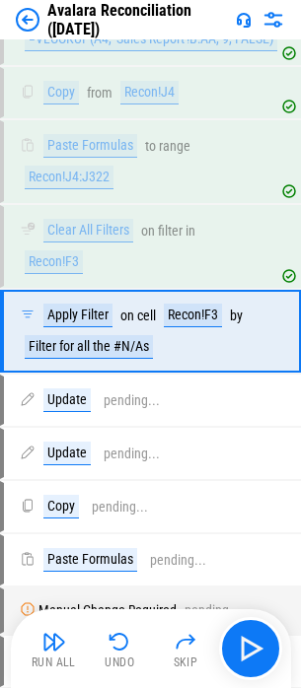
scroll to position [31965, 0]
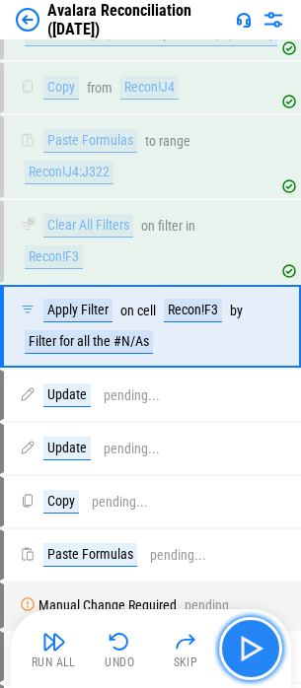
click at [241, 637] on img "button" at bounding box center [251, 649] width 32 height 32
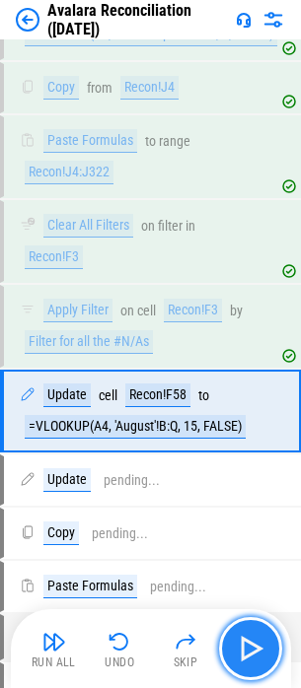
click at [241, 637] on img "button" at bounding box center [251, 649] width 32 height 32
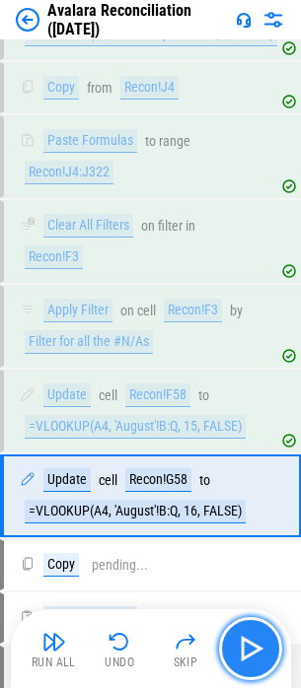
click at [241, 637] on img "button" at bounding box center [251, 649] width 32 height 32
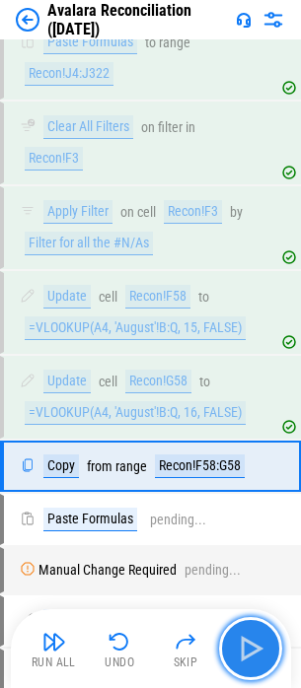
click at [241, 637] on img "button" at bounding box center [251, 649] width 32 height 32
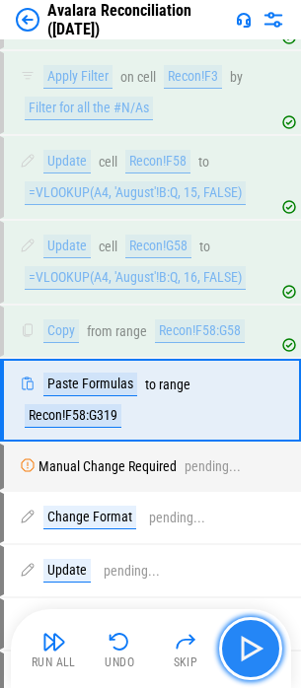
click at [241, 637] on img "button" at bounding box center [251, 649] width 32 height 32
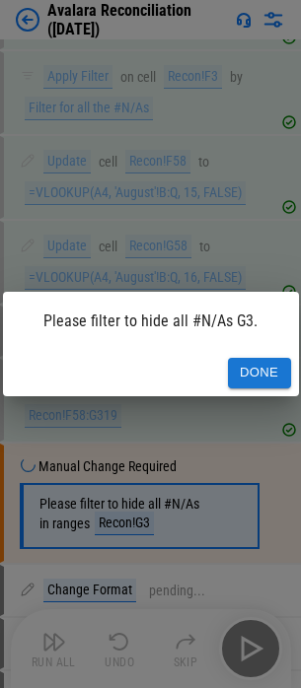
click at [240, 365] on button "Done" at bounding box center [259, 373] width 63 height 31
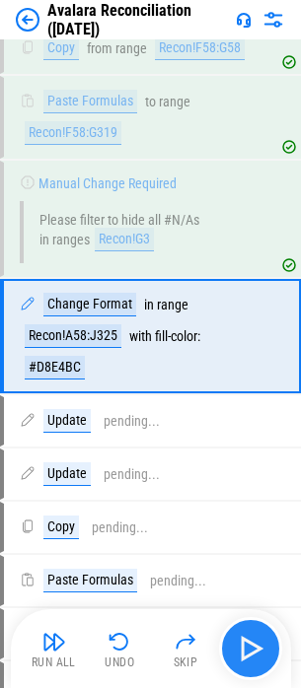
scroll to position [32491, 0]
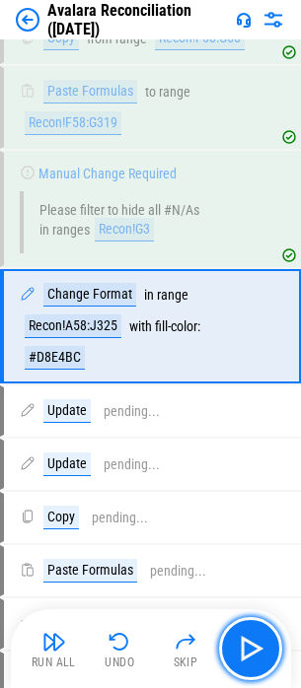
click at [261, 664] on img "button" at bounding box center [251, 649] width 32 height 32
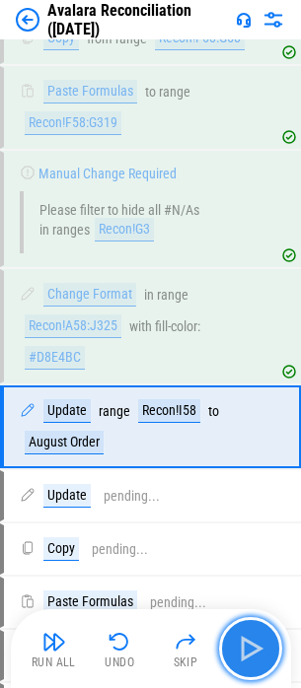
click at [258, 664] on img "button" at bounding box center [251, 649] width 32 height 32
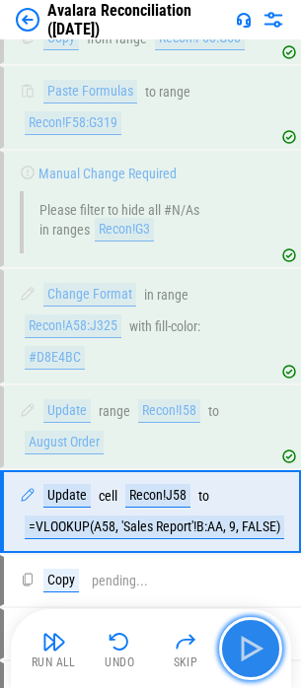
click at [256, 663] on img "button" at bounding box center [251, 649] width 32 height 32
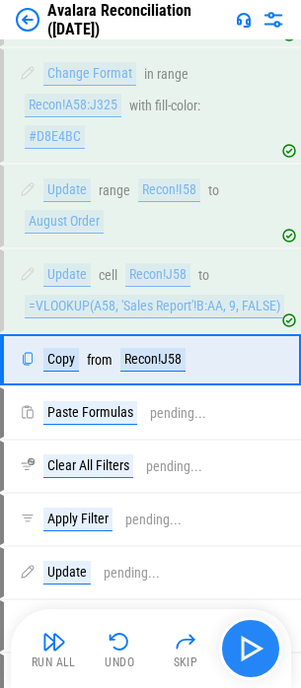
scroll to position [32746, 0]
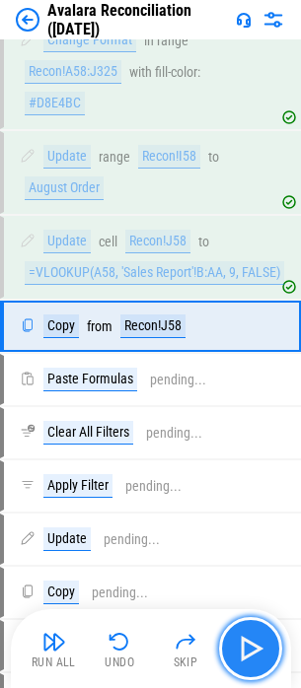
click at [256, 663] on img "button" at bounding box center [251, 649] width 32 height 32
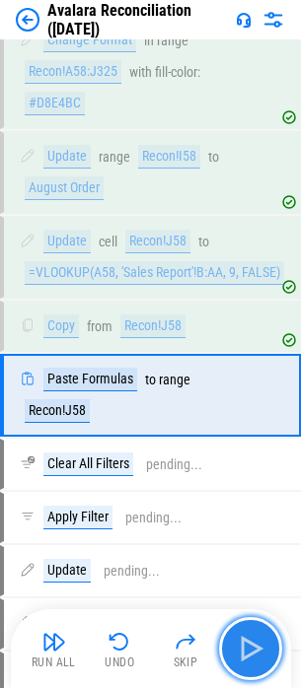
click at [250, 661] on img "button" at bounding box center [251, 649] width 32 height 32
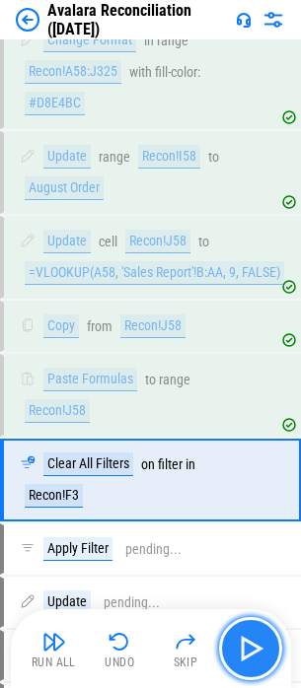
click at [250, 661] on img "button" at bounding box center [251, 649] width 32 height 32
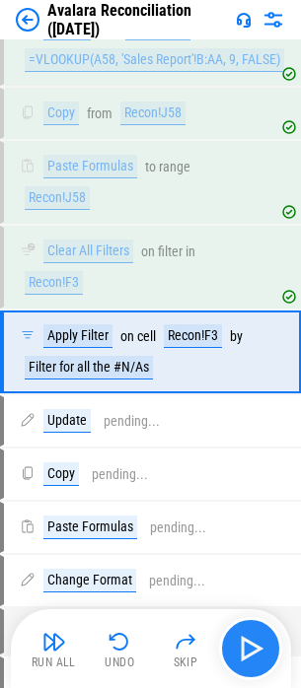
scroll to position [32984, 0]
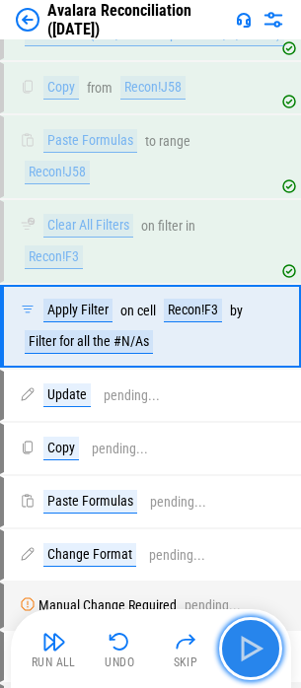
click at [250, 661] on img "button" at bounding box center [251, 649] width 32 height 32
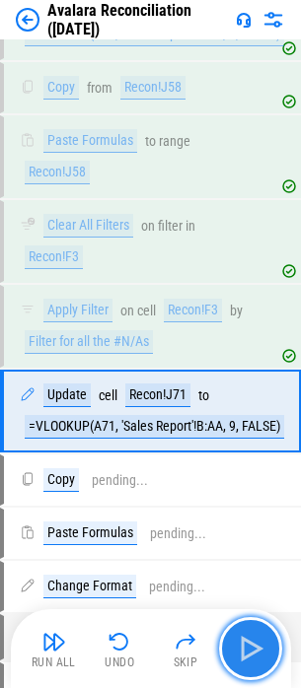
click at [250, 661] on img "button" at bounding box center [251, 649] width 32 height 32
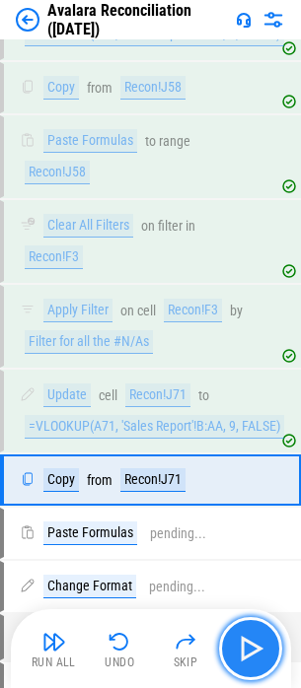
click at [250, 661] on img "button" at bounding box center [251, 649] width 32 height 32
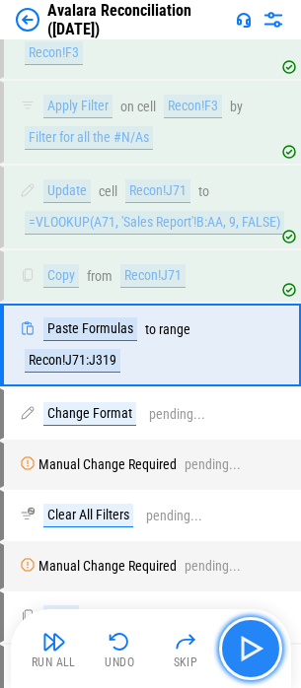
click at [250, 661] on img "button" at bounding box center [251, 649] width 32 height 32
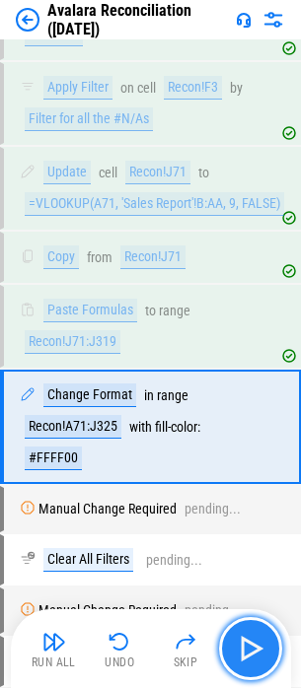
click at [250, 661] on img "button" at bounding box center [251, 649] width 32 height 32
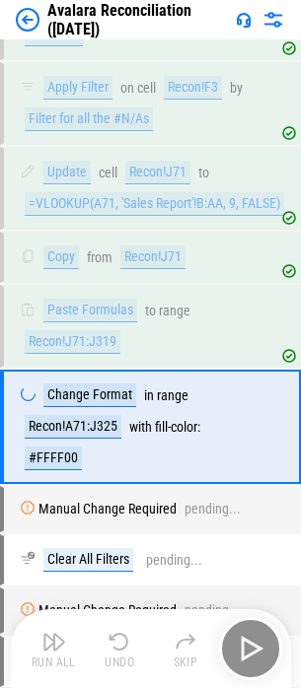
click at [250, 661] on div "Run All Undo Skip" at bounding box center [153, 648] width 260 height 63
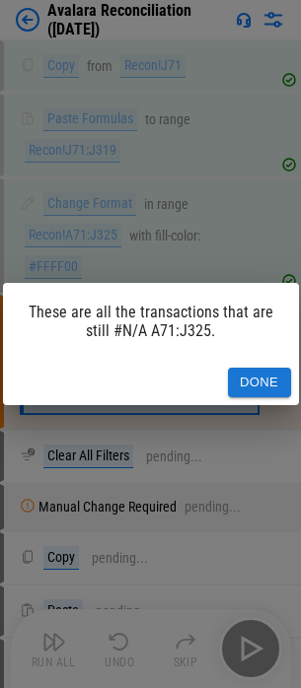
scroll to position [33434, 0]
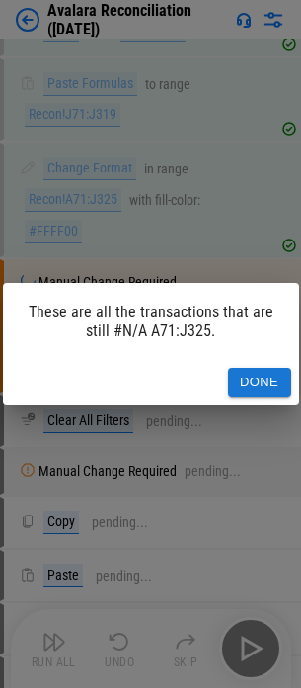
click at [255, 385] on button "Done" at bounding box center [259, 383] width 63 height 31
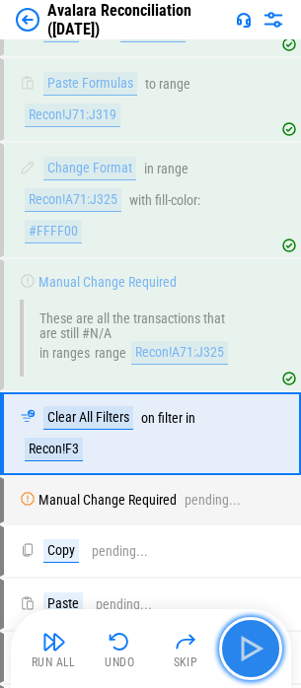
click at [234, 630] on button "button" at bounding box center [250, 648] width 63 height 63
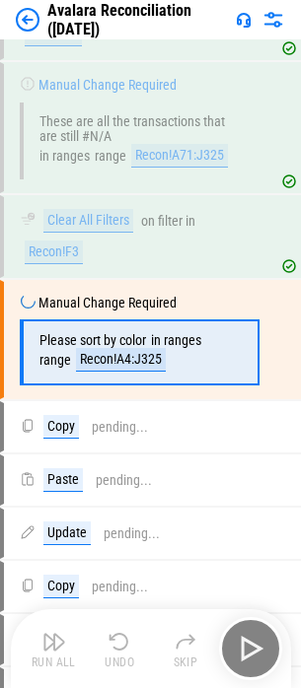
scroll to position [33645, 0]
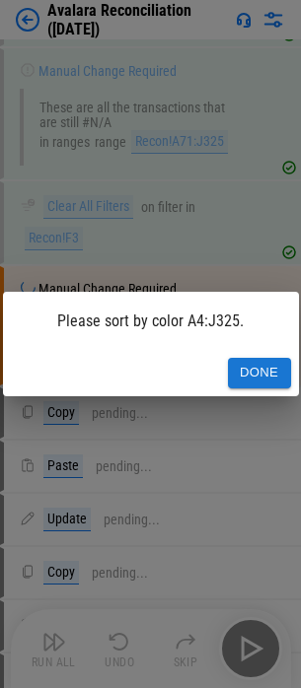
click at [253, 383] on button "Done" at bounding box center [259, 373] width 63 height 31
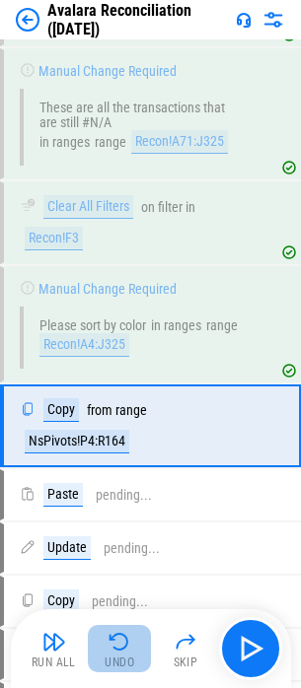
click at [127, 651] on img "button" at bounding box center [119, 642] width 24 height 24
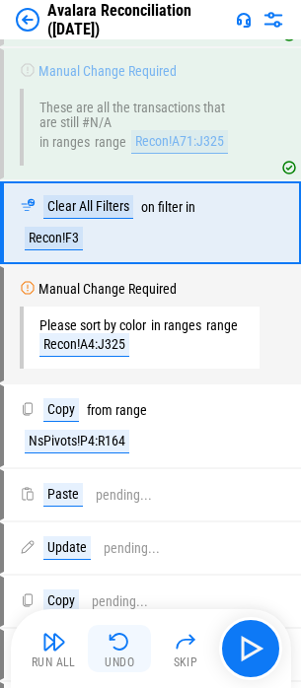
click at [129, 657] on div "Undo" at bounding box center [120, 663] width 30 height 12
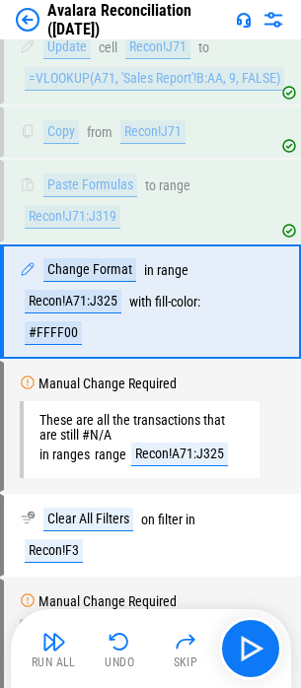
scroll to position [33308, 0]
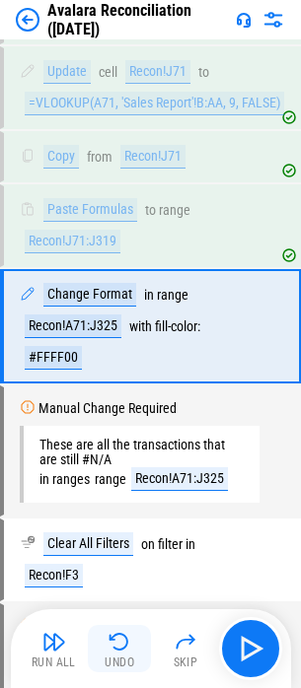
click at [128, 639] on img "button" at bounding box center [119, 642] width 24 height 24
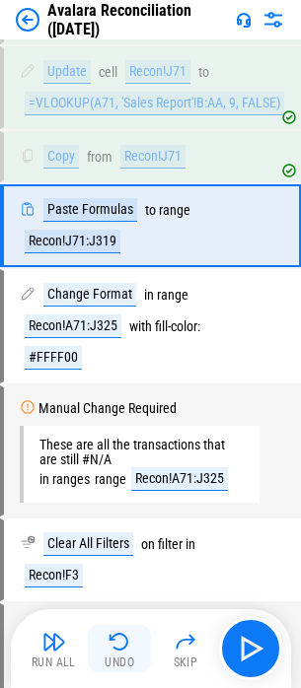
click at [129, 661] on div "Undo" at bounding box center [120, 663] width 30 height 12
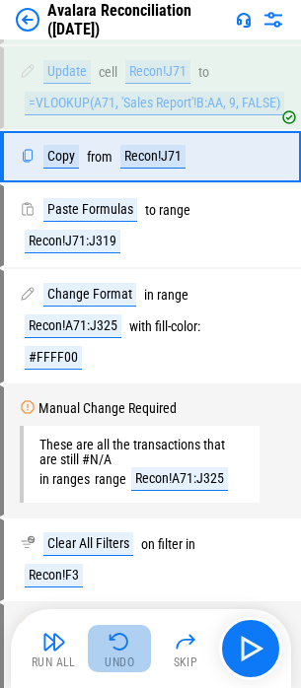
click at [130, 660] on div "Undo" at bounding box center [120, 663] width 30 height 12
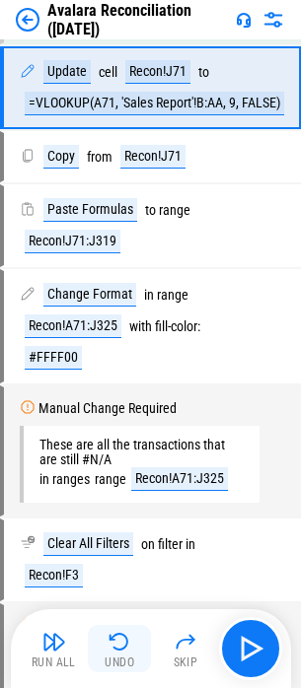
click at [130, 660] on div "Undo" at bounding box center [120, 663] width 30 height 12
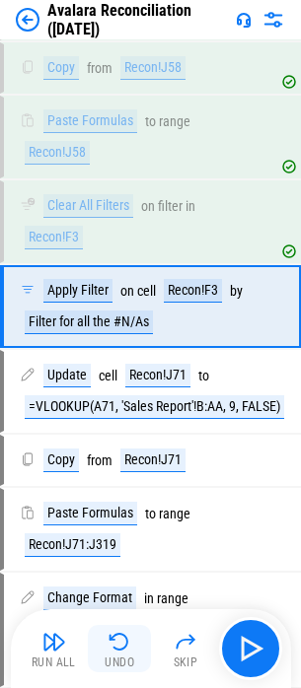
scroll to position [32984, 0]
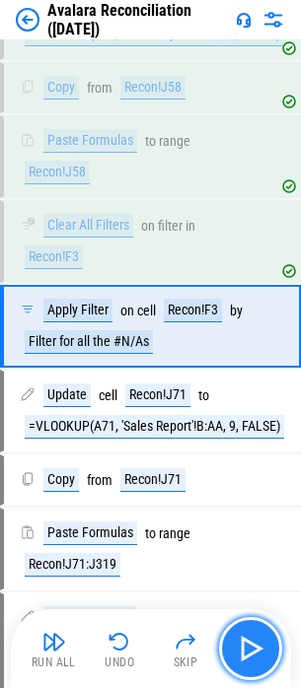
click at [240, 650] on img "button" at bounding box center [251, 649] width 32 height 32
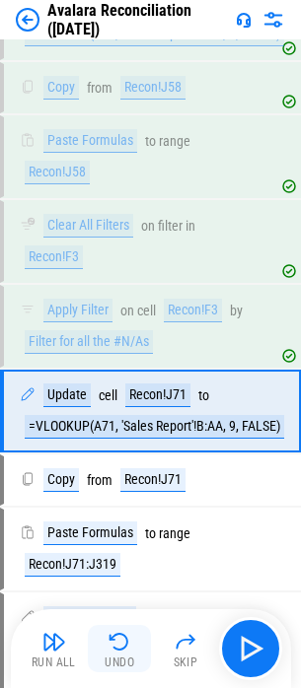
click at [146, 648] on button "Undo" at bounding box center [119, 648] width 63 height 47
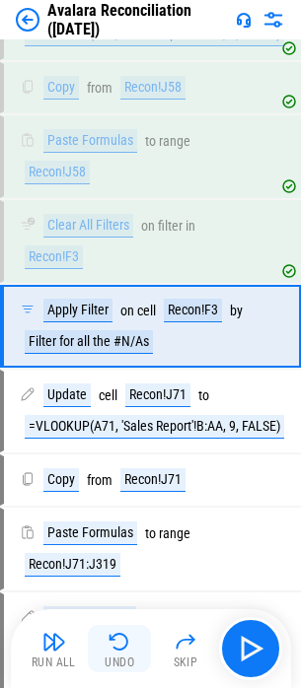
click at [138, 649] on button "Undo" at bounding box center [119, 648] width 63 height 47
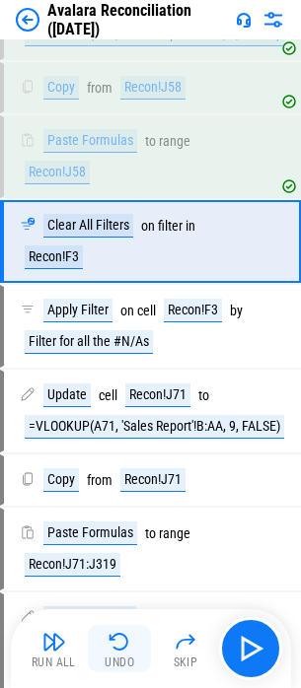
click at [138, 649] on button "Undo" at bounding box center [119, 648] width 63 height 47
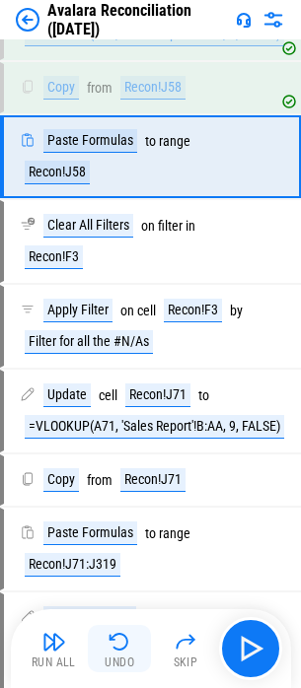
click at [138, 649] on button "Undo" at bounding box center [119, 648] width 63 height 47
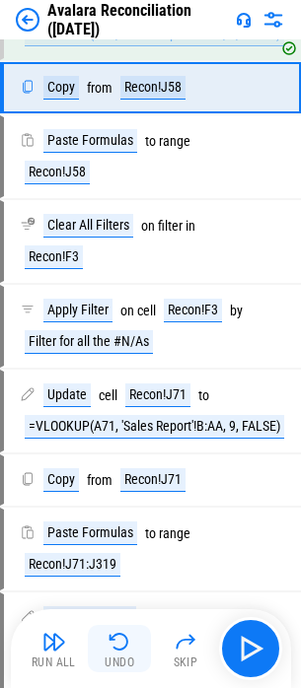
click at [138, 649] on button "Undo" at bounding box center [119, 648] width 63 height 47
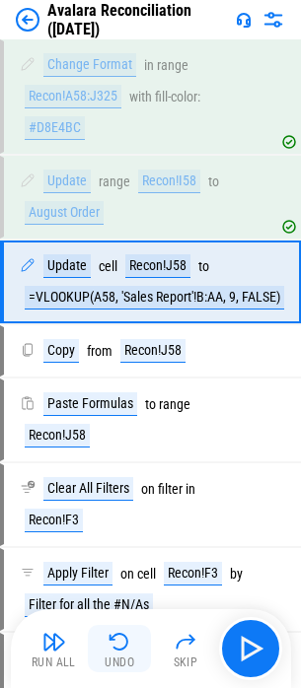
scroll to position [32677, 0]
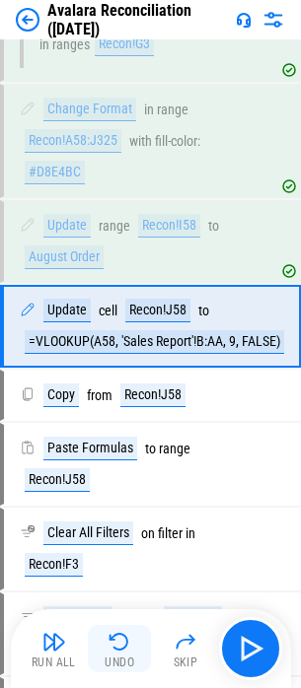
click at [138, 649] on button "Undo" at bounding box center [119, 648] width 63 height 47
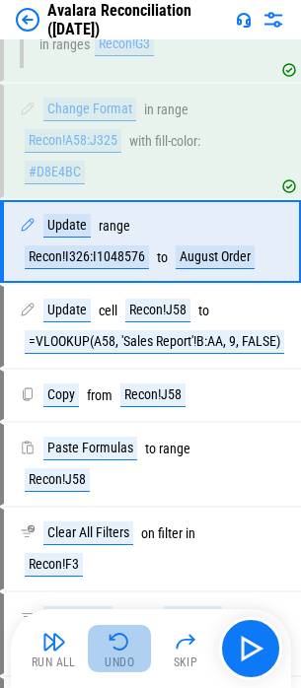
click at [138, 649] on button "Undo" at bounding box center [119, 648] width 63 height 47
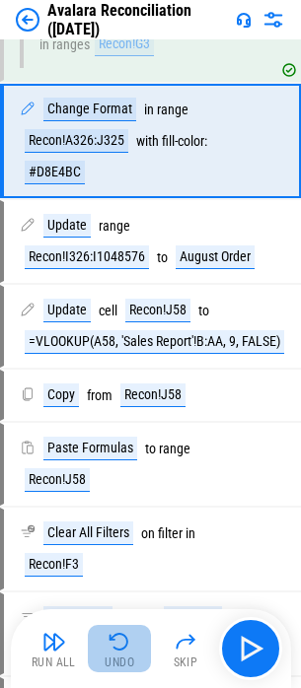
click at [123, 665] on div "Undo" at bounding box center [120, 663] width 30 height 12
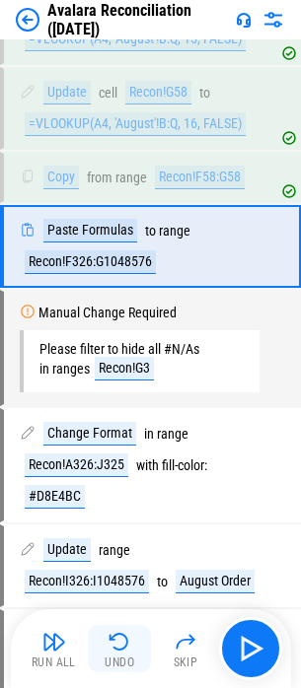
scroll to position [32272, 0]
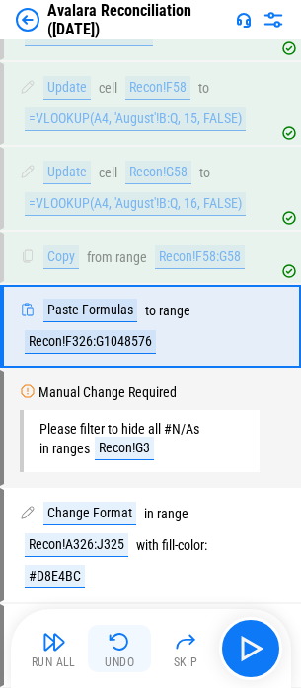
click at [105, 644] on button "Undo" at bounding box center [119, 648] width 63 height 47
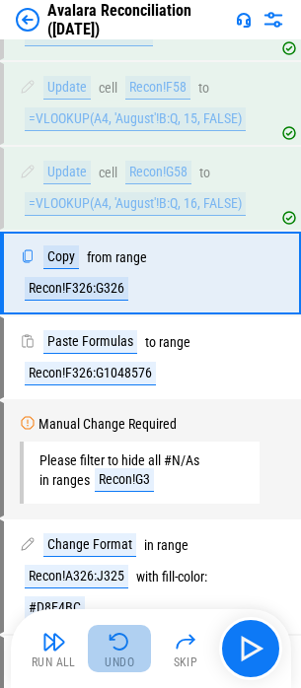
click at [110, 641] on img "button" at bounding box center [119, 642] width 24 height 24
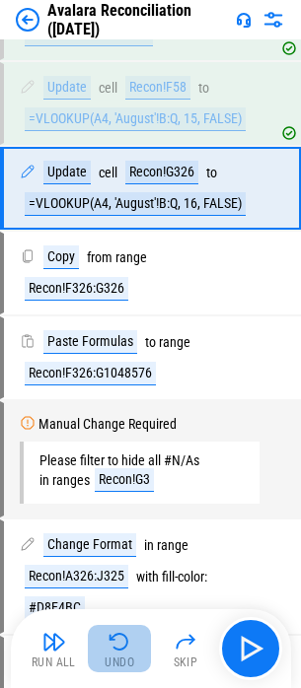
click at [110, 641] on img "button" at bounding box center [119, 642] width 24 height 24
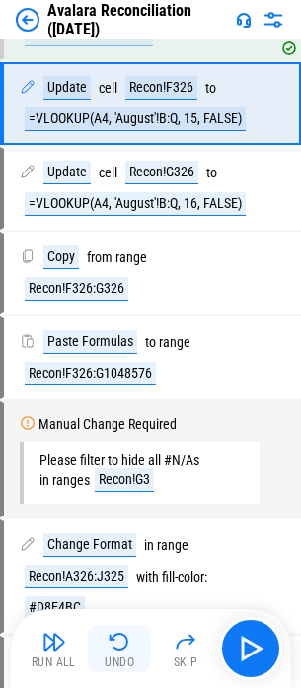
click at [110, 641] on img "button" at bounding box center [119, 642] width 24 height 24
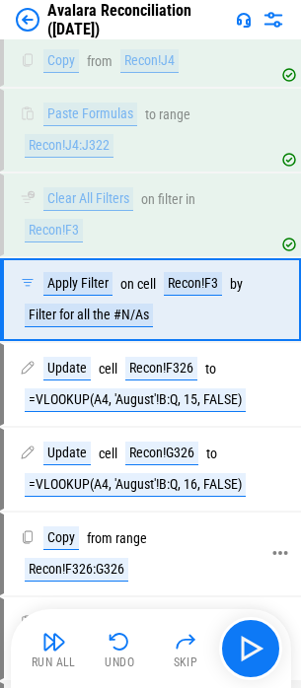
scroll to position [31965, 0]
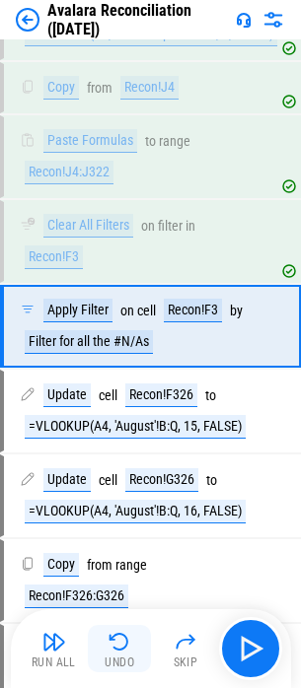
click at [128, 643] on img "button" at bounding box center [119, 642] width 24 height 24
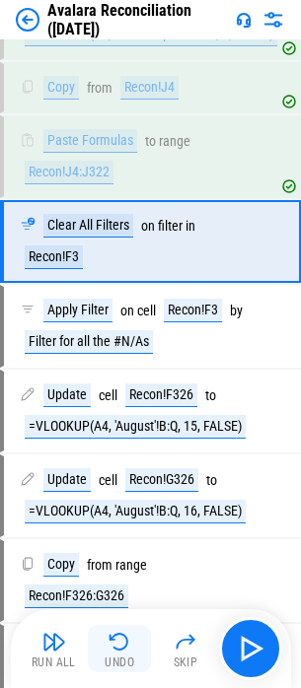
click at [128, 643] on img "button" at bounding box center [119, 642] width 24 height 24
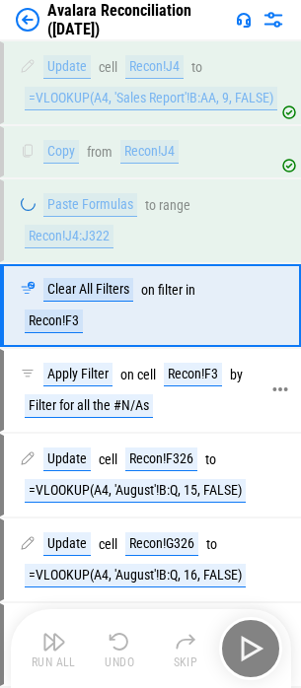
scroll to position [31866, 0]
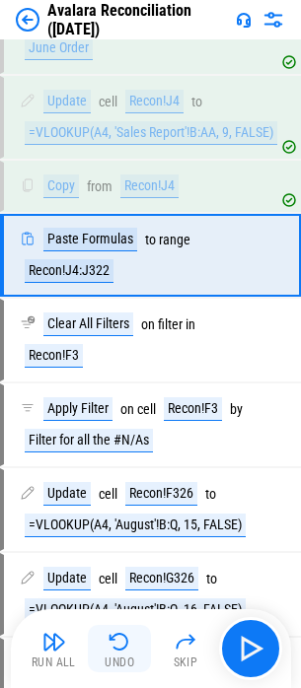
click at [93, 661] on button "Undo" at bounding box center [119, 648] width 63 height 47
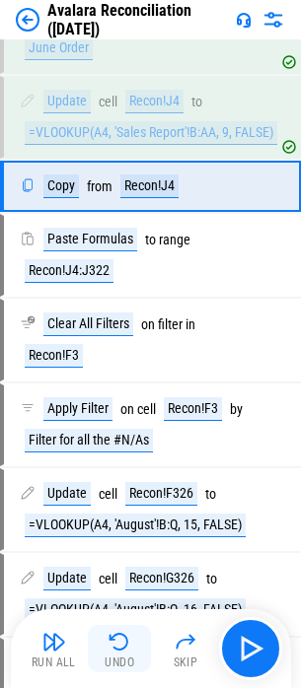
click at [94, 648] on button "Undo" at bounding box center [119, 648] width 63 height 47
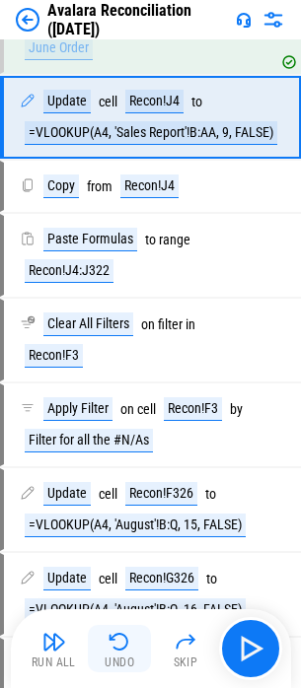
click at [113, 644] on img "button" at bounding box center [119, 642] width 24 height 24
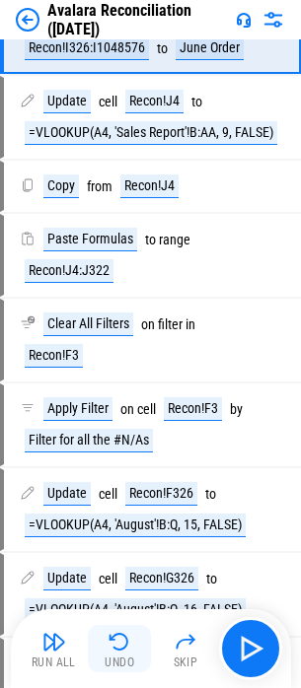
click at [116, 648] on img "button" at bounding box center [119, 642] width 24 height 24
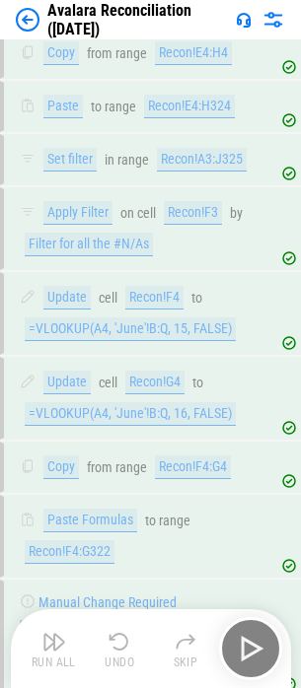
scroll to position [31077, 0]
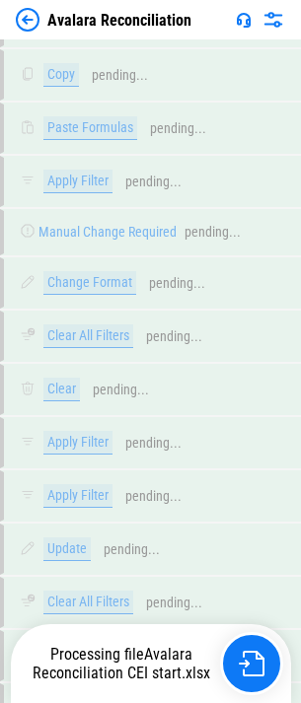
scroll to position [24009, 0]
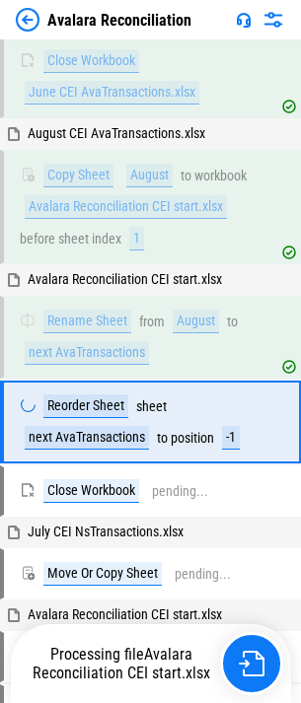
scroll to position [24354, 0]
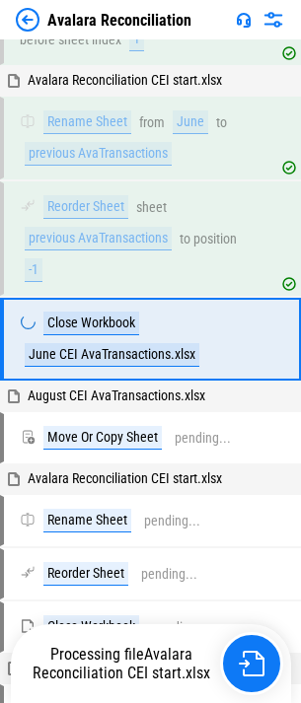
scroll to position [24009, 0]
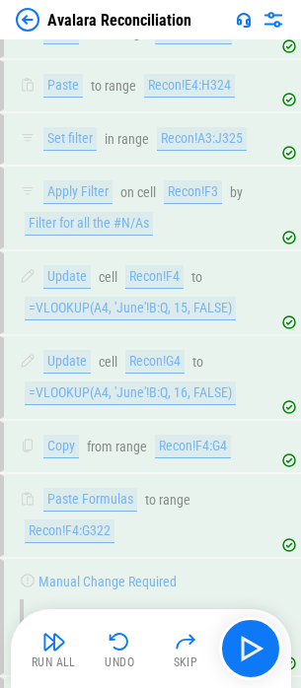
scroll to position [31375, 0]
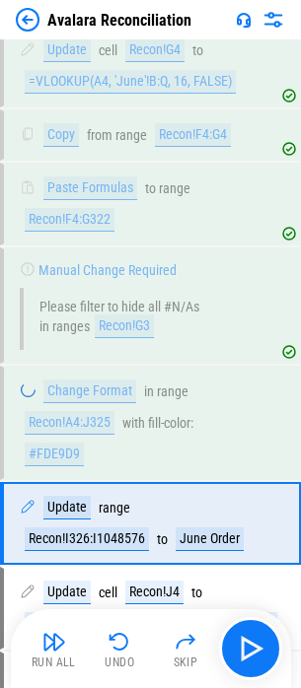
click at [24, 20] on img at bounding box center [28, 20] width 24 height 24
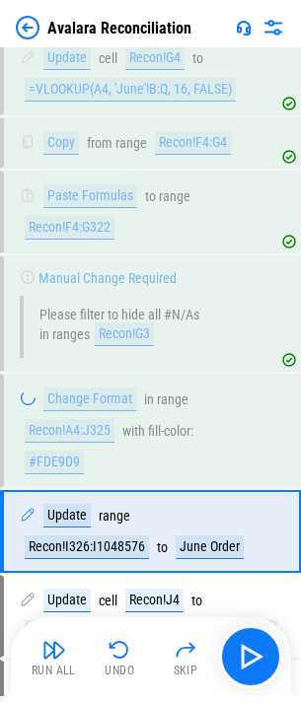
scroll to position [0, 0]
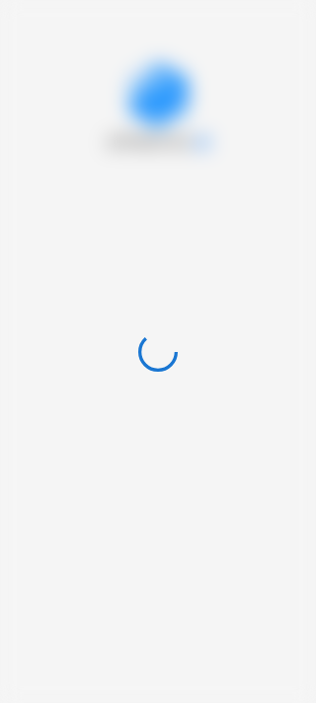
click at [26, 52] on div at bounding box center [158, 351] width 316 height 703
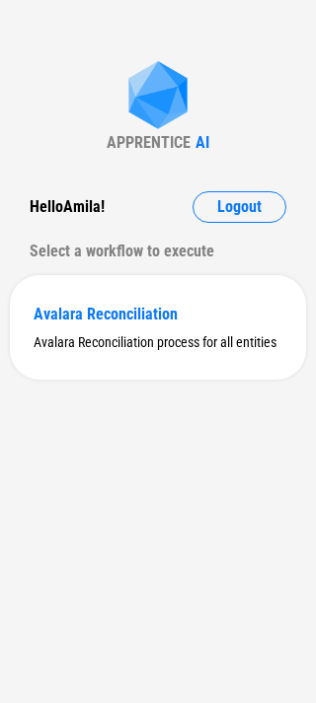
drag, startPoint x: 28, startPoint y: 54, endPoint x: 52, endPoint y: 35, distance: 31.0
click at [46, 35] on div "APPRENTICE AI Hello [PERSON_NAME] ! Logout Select a workflow to execute Avalara…" at bounding box center [158, 351] width 316 height 703
click at [150, 342] on div "Avalara Reconciliation process for all entities" at bounding box center [158, 342] width 248 height 16
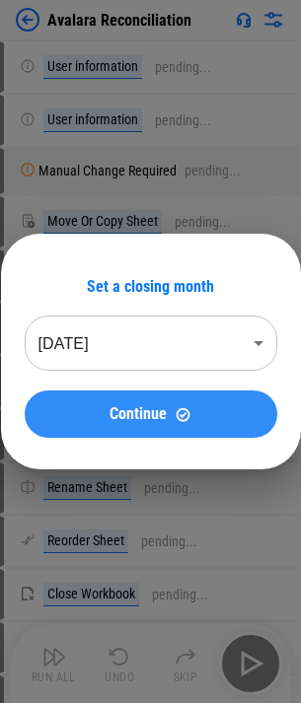
click at [108, 422] on div "Continue" at bounding box center [150, 414] width 205 height 17
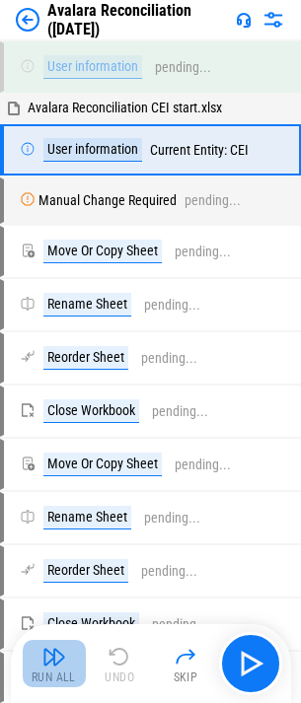
click at [66, 665] on button "Run All" at bounding box center [54, 663] width 63 height 47
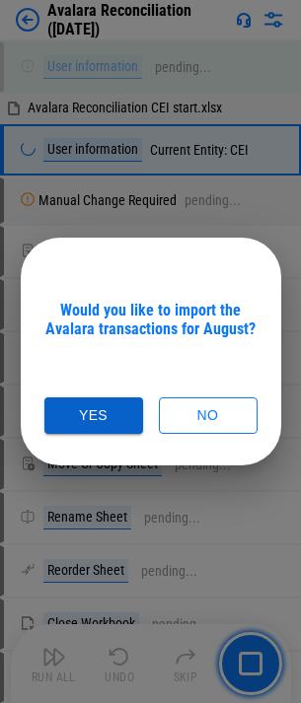
click at [109, 416] on button "Yes" at bounding box center [93, 415] width 99 height 36
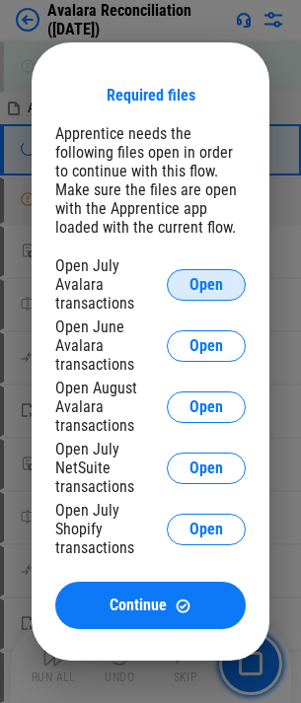
click at [222, 290] on span "Open" at bounding box center [206, 285] width 34 height 16
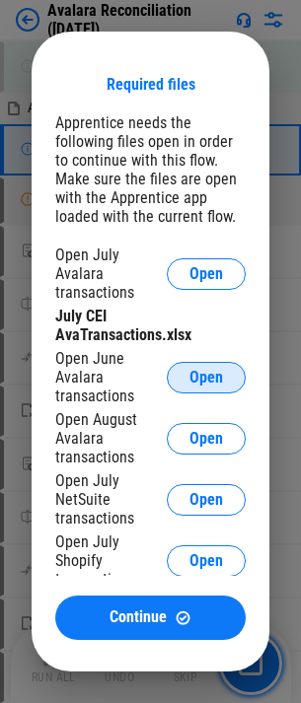
click at [188, 362] on button "Open" at bounding box center [206, 378] width 79 height 32
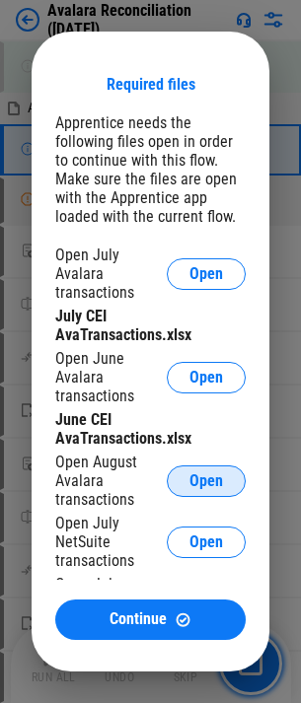
click at [181, 465] on button "Open" at bounding box center [206, 481] width 79 height 32
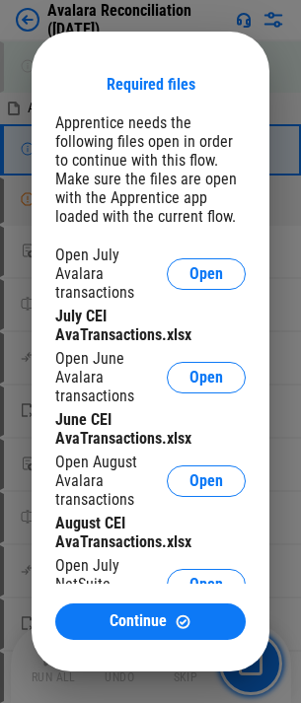
scroll to position [95, 0]
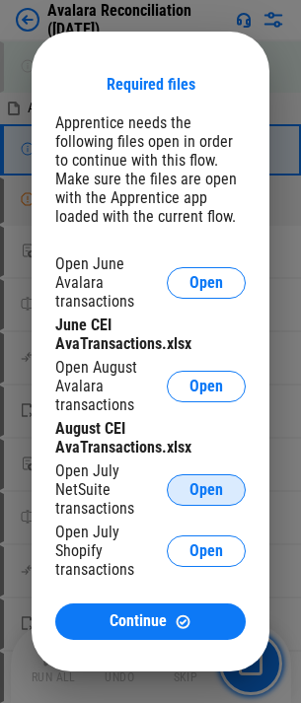
click at [189, 482] on span "Open" at bounding box center [206, 490] width 34 height 16
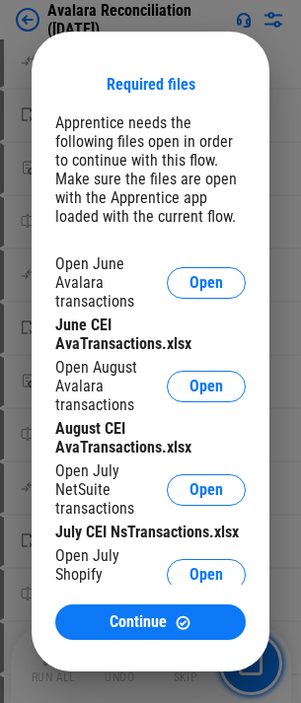
scroll to position [134, 0]
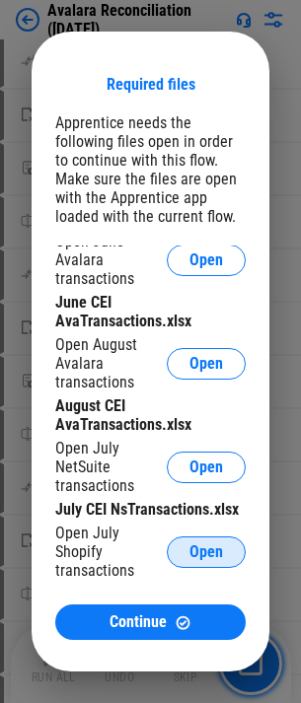
click at [171, 544] on button "Open" at bounding box center [206, 552] width 79 height 32
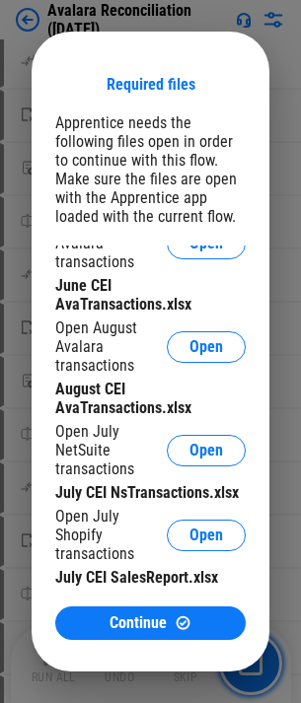
click at [133, 630] on span "Continue" at bounding box center [137, 623] width 57 height 16
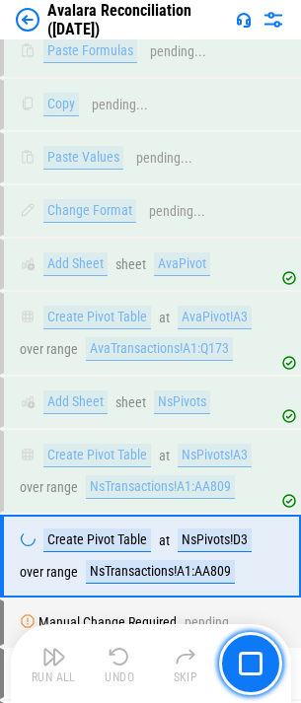
scroll to position [28846, 0]
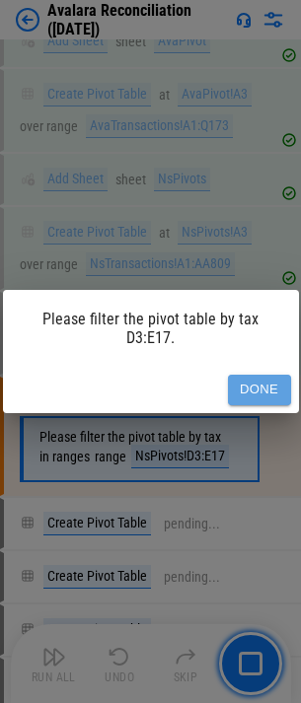
click at [255, 400] on button "Done" at bounding box center [259, 390] width 63 height 31
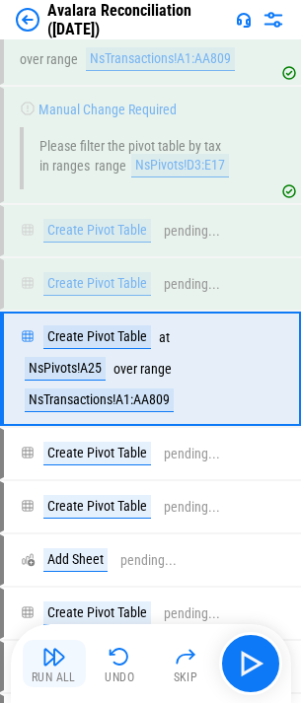
scroll to position [29171, 0]
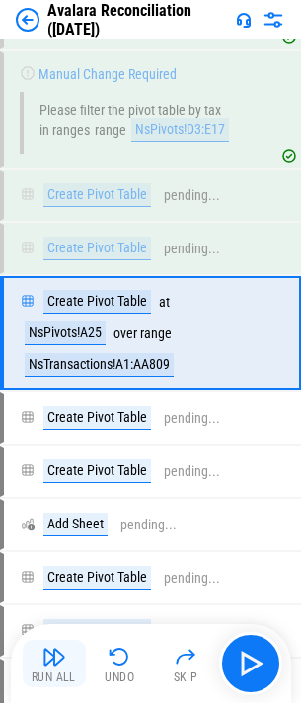
click at [63, 659] on img "button" at bounding box center [54, 657] width 24 height 24
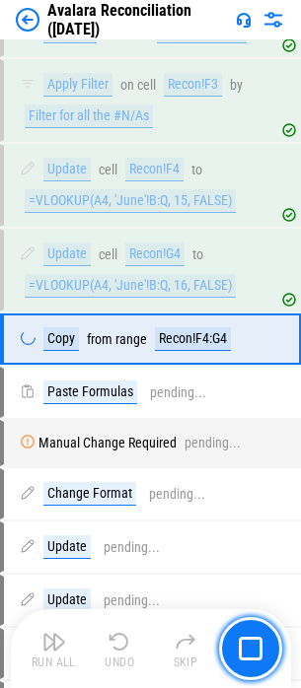
scroll to position [31184, 0]
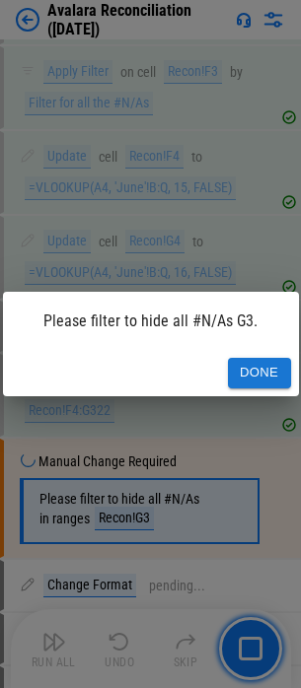
click at [242, 363] on button "Done" at bounding box center [259, 373] width 63 height 31
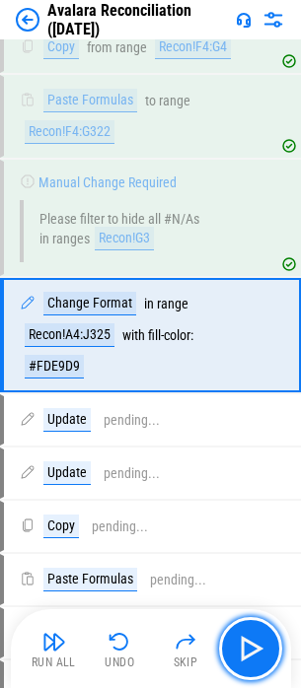
scroll to position [31472, 0]
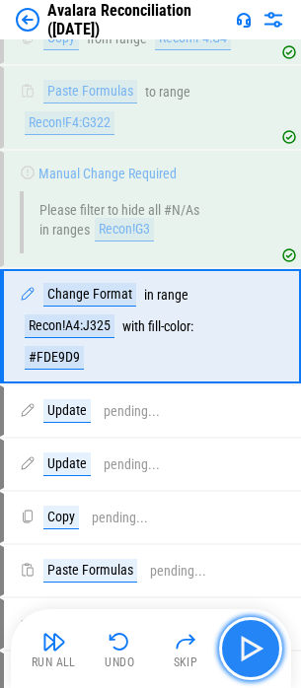
click at [264, 673] on button "button" at bounding box center [250, 648] width 63 height 63
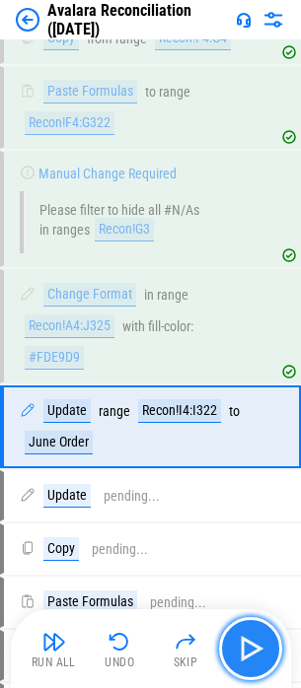
click at [264, 672] on button "button" at bounding box center [250, 648] width 63 height 63
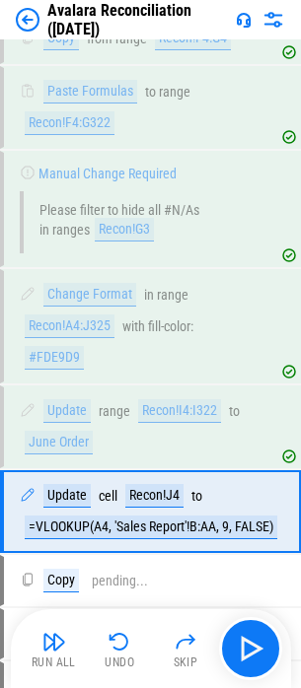
drag, startPoint x: 248, startPoint y: 625, endPoint x: 292, endPoint y: 622, distance: 43.5
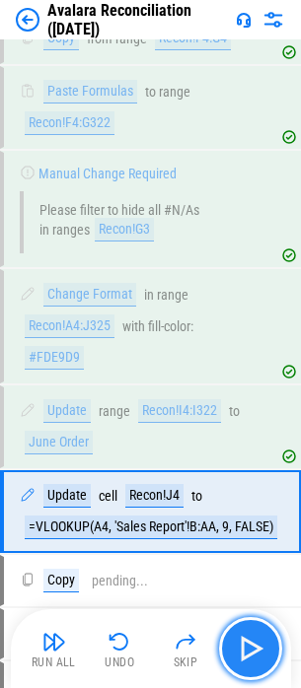
click at [254, 654] on img "button" at bounding box center [251, 649] width 32 height 32
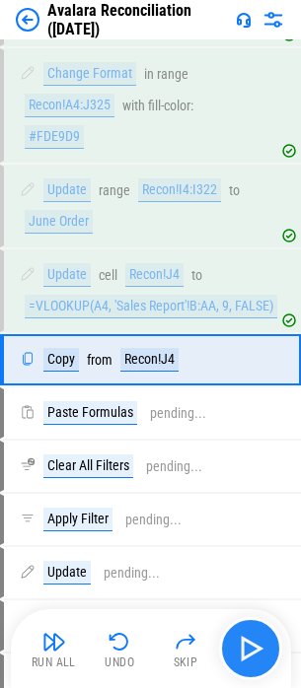
scroll to position [31726, 0]
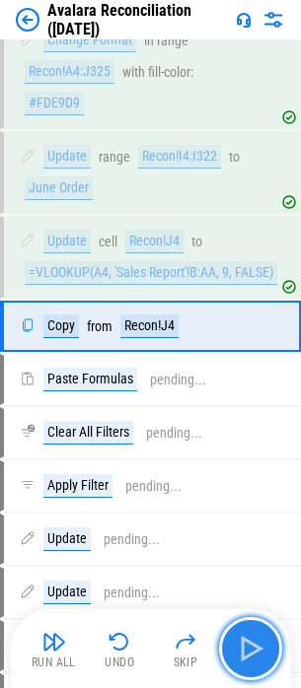
click at [251, 651] on img "button" at bounding box center [251, 649] width 32 height 32
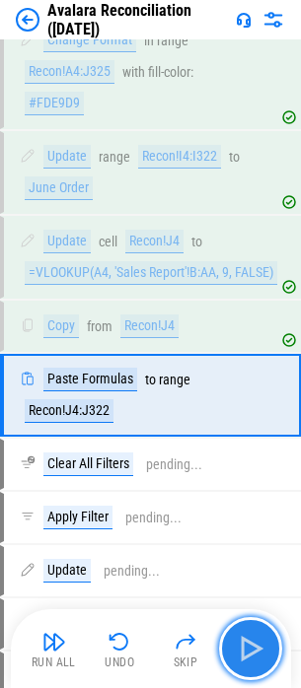
click at [251, 651] on img "button" at bounding box center [251, 649] width 32 height 32
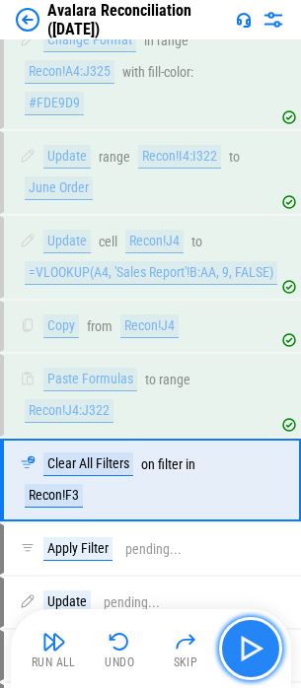
click at [251, 651] on img "button" at bounding box center [251, 649] width 32 height 32
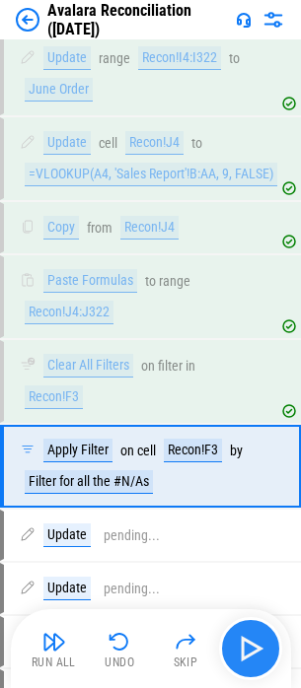
scroll to position [31965, 0]
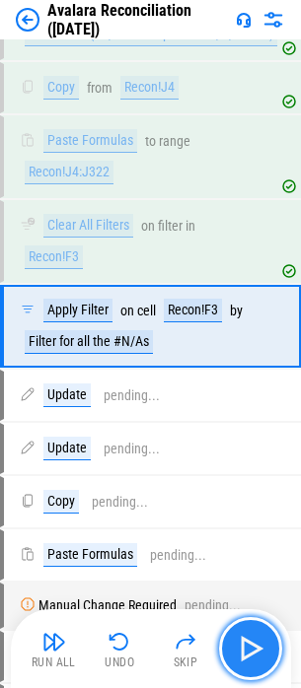
click at [251, 651] on img "button" at bounding box center [251, 649] width 32 height 32
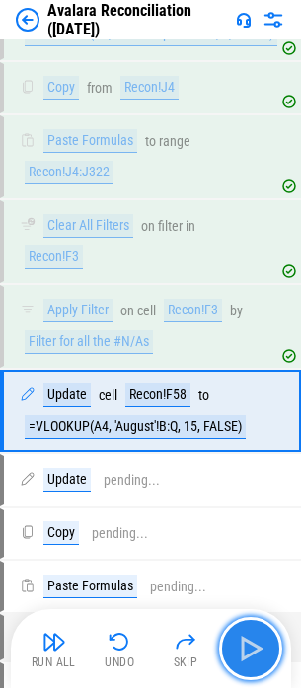
click at [243, 663] on img "button" at bounding box center [251, 649] width 32 height 32
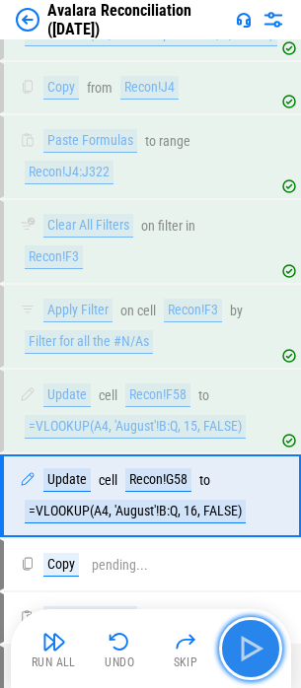
click at [243, 663] on img "button" at bounding box center [251, 649] width 32 height 32
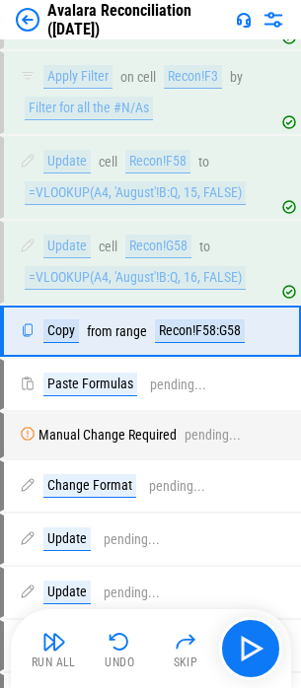
scroll to position [32203, 0]
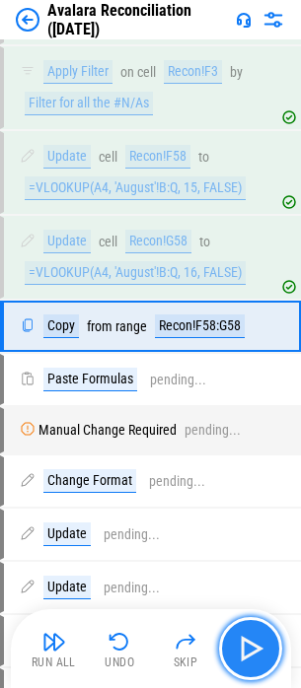
click at [242, 667] on button "button" at bounding box center [250, 648] width 63 height 63
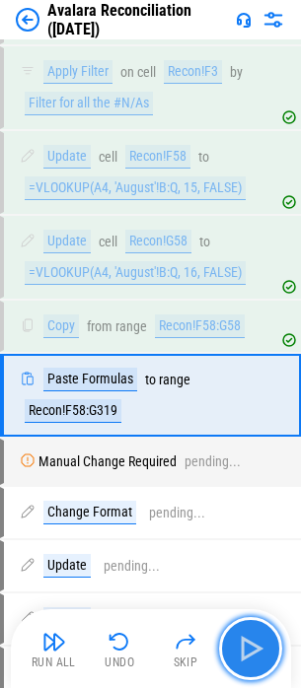
click at [242, 667] on button "button" at bounding box center [250, 648] width 63 height 63
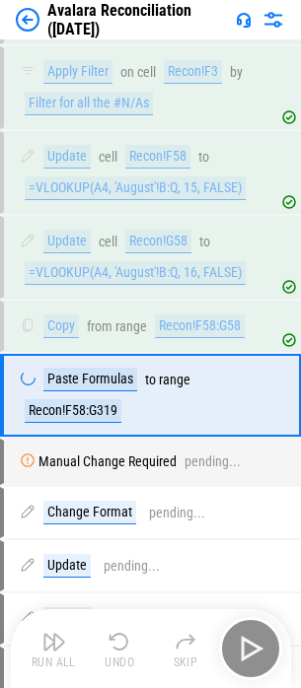
click at [242, 667] on div "Run All Undo Skip" at bounding box center [153, 648] width 260 height 63
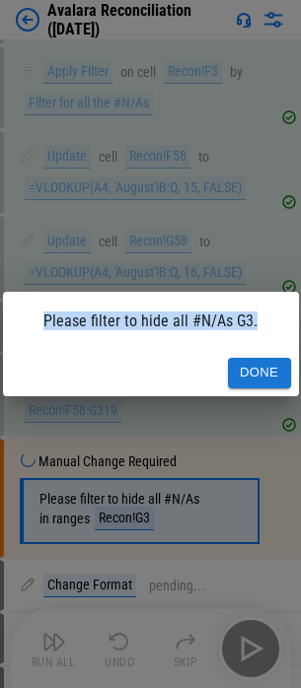
click at [242, 667] on div "Please filter to hide all #N/As G3. Done" at bounding box center [150, 344] width 301 height 688
click at [245, 371] on button "Done" at bounding box center [259, 373] width 63 height 31
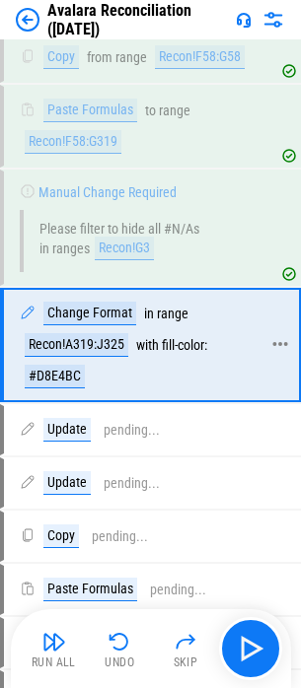
scroll to position [32491, 0]
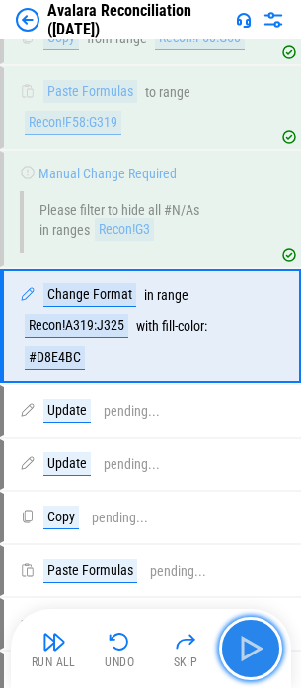
click at [237, 640] on img "button" at bounding box center [251, 649] width 32 height 32
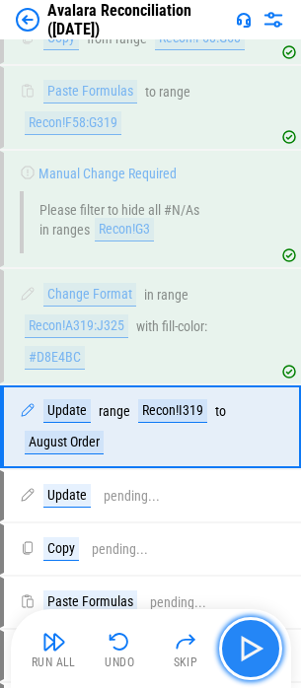
click at [237, 640] on img "button" at bounding box center [251, 649] width 32 height 32
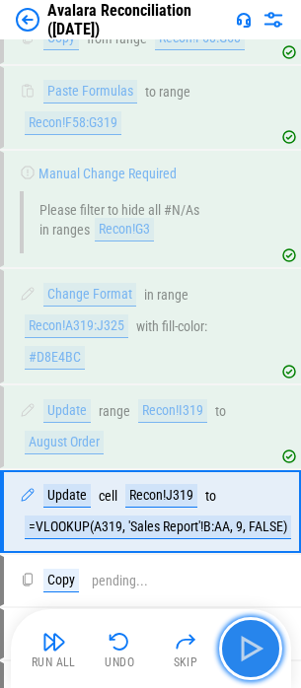
click at [237, 640] on img "button" at bounding box center [251, 649] width 32 height 32
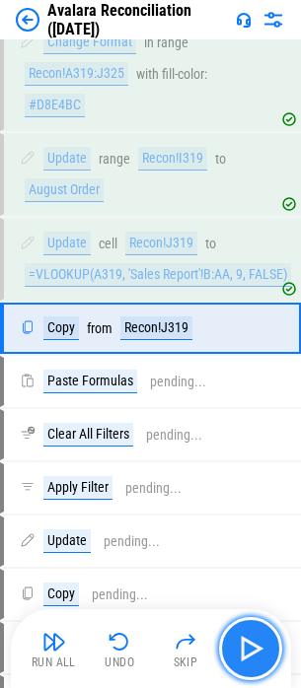
click at [237, 640] on img "button" at bounding box center [251, 649] width 32 height 32
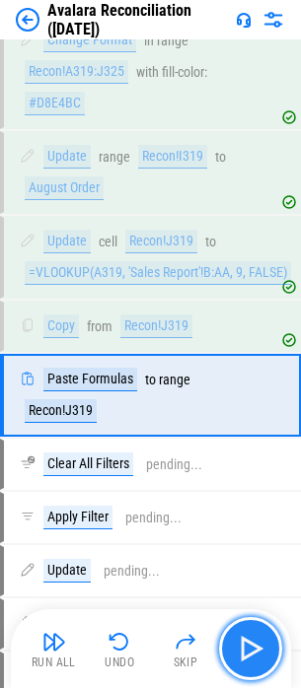
click at [237, 640] on img "button" at bounding box center [251, 649] width 32 height 32
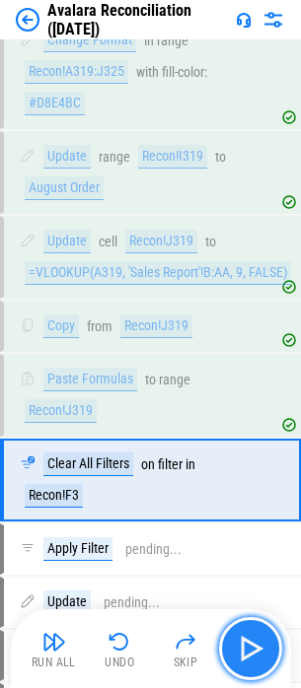
click at [237, 640] on img "button" at bounding box center [251, 649] width 32 height 32
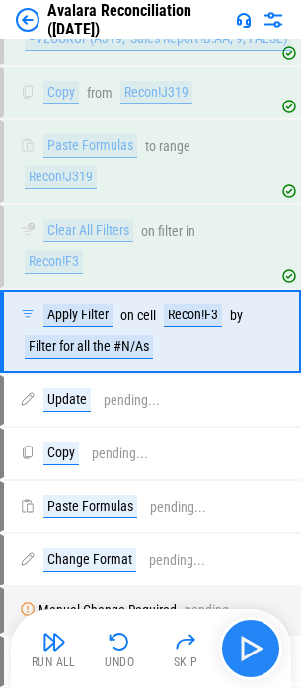
scroll to position [32984, 0]
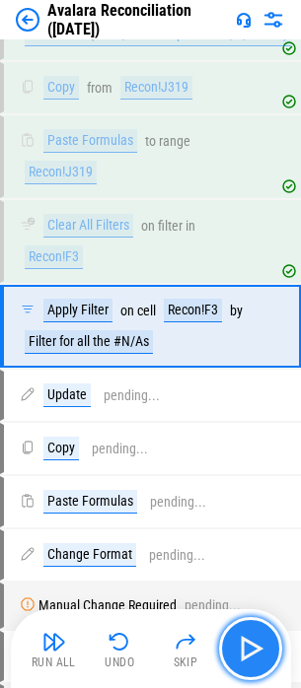
click at [237, 640] on img "button" at bounding box center [251, 649] width 32 height 32
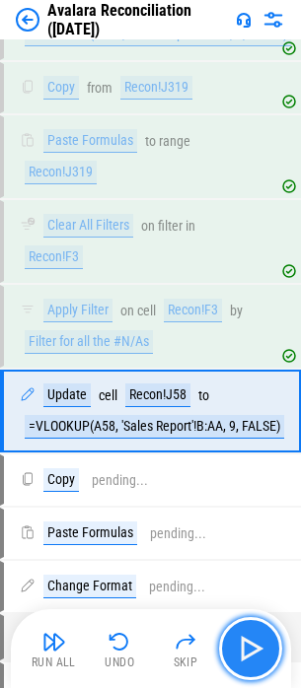
click at [229, 662] on button "button" at bounding box center [250, 648] width 63 height 63
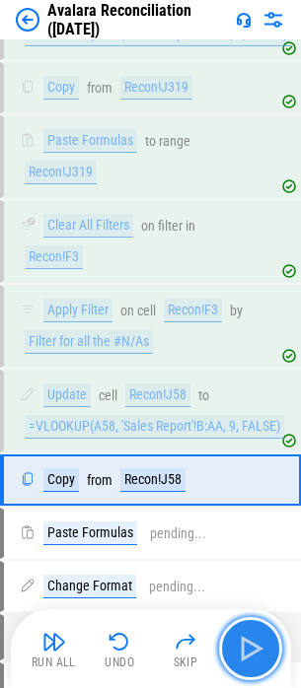
click at [234, 658] on button "button" at bounding box center [250, 648] width 63 height 63
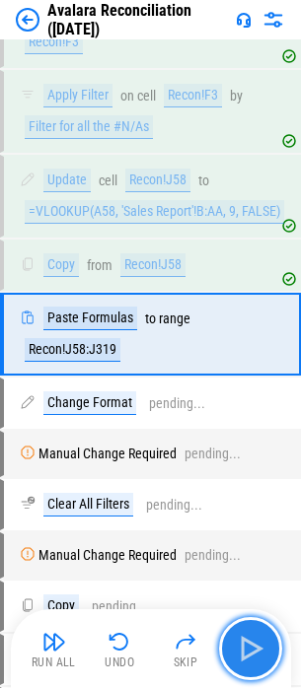
click at [234, 658] on button "button" at bounding box center [250, 648] width 63 height 63
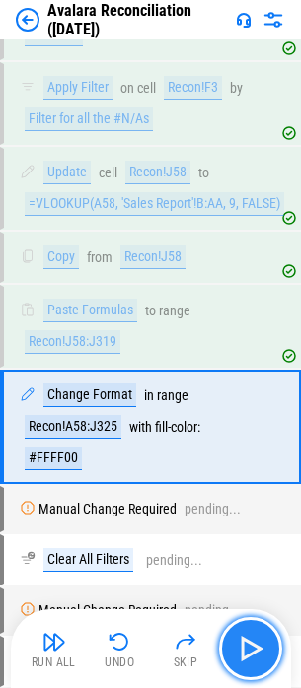
click at [234, 658] on button "button" at bounding box center [250, 648] width 63 height 63
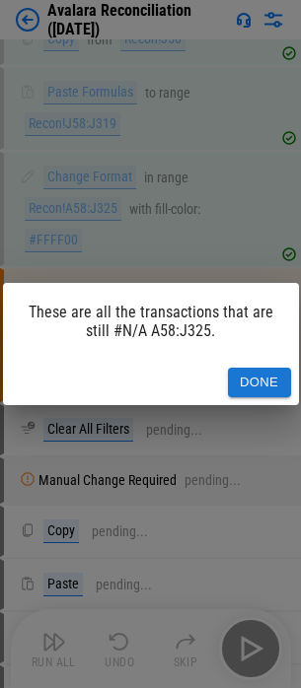
scroll to position [33434, 0]
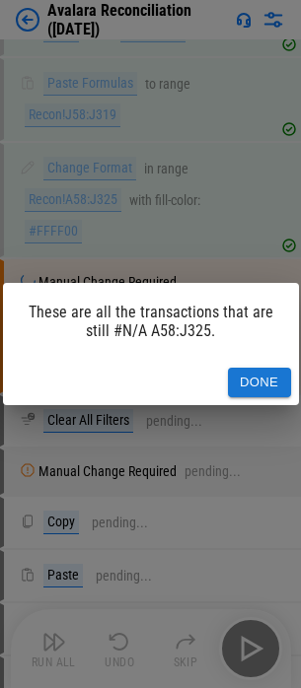
click at [247, 382] on button "Done" at bounding box center [259, 383] width 63 height 31
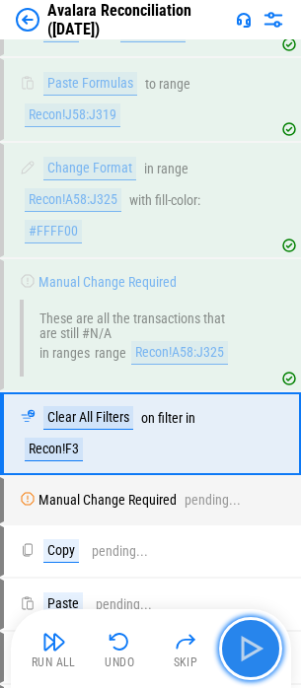
click at [259, 658] on img "button" at bounding box center [251, 649] width 32 height 32
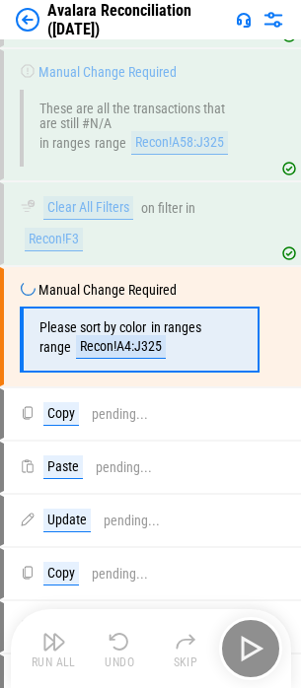
scroll to position [33645, 0]
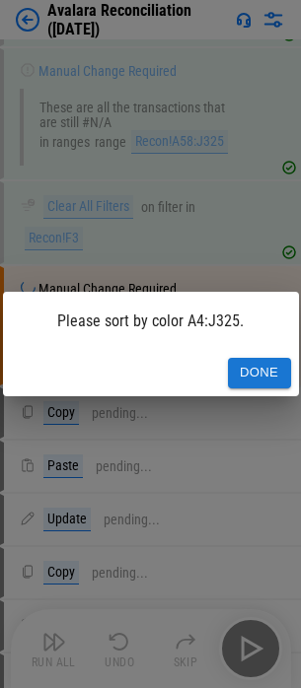
click at [262, 362] on button "Done" at bounding box center [259, 373] width 63 height 31
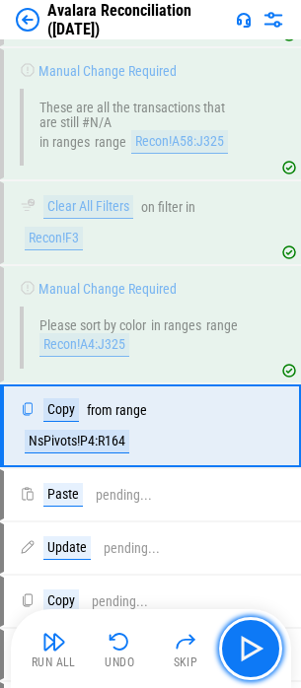
click at [236, 659] on img "button" at bounding box center [251, 649] width 32 height 32
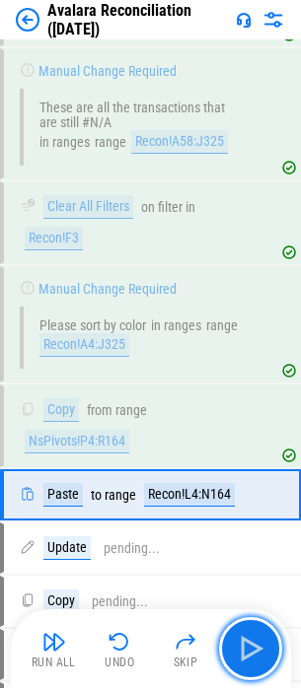
click at [236, 659] on img "button" at bounding box center [251, 649] width 32 height 32
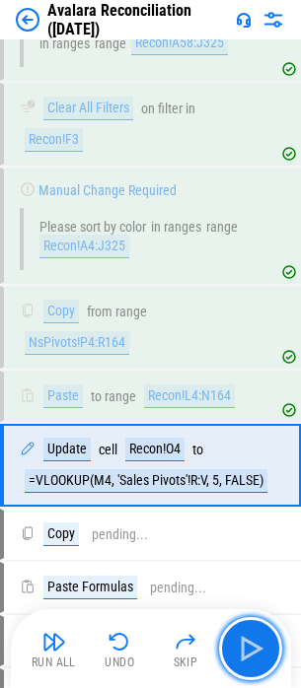
click at [236, 659] on img "button" at bounding box center [251, 649] width 32 height 32
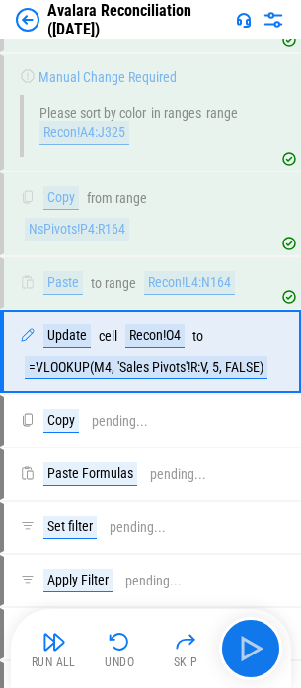
scroll to position [33881, 0]
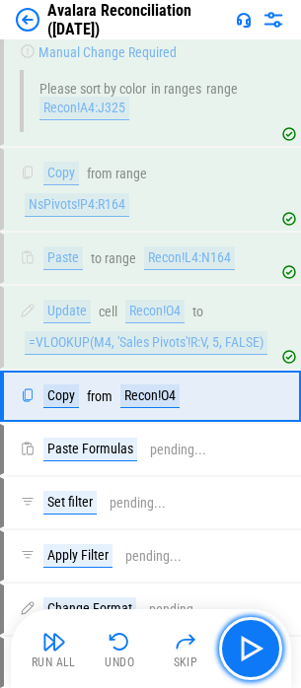
click at [236, 659] on img "button" at bounding box center [251, 649] width 32 height 32
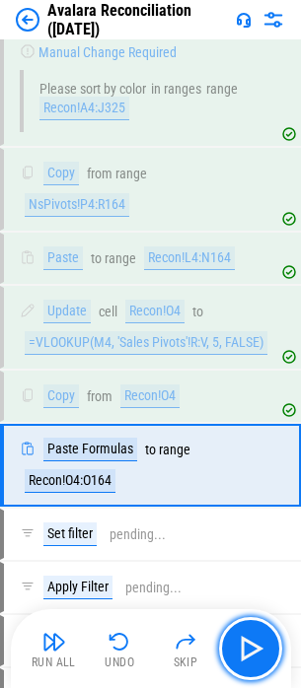
click at [236, 659] on img "button" at bounding box center [251, 649] width 32 height 32
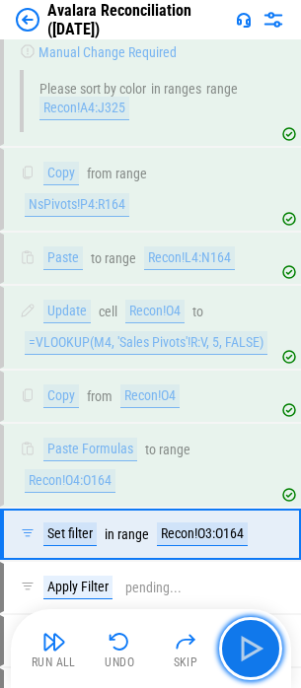
click at [236, 659] on img "button" at bounding box center [251, 649] width 32 height 32
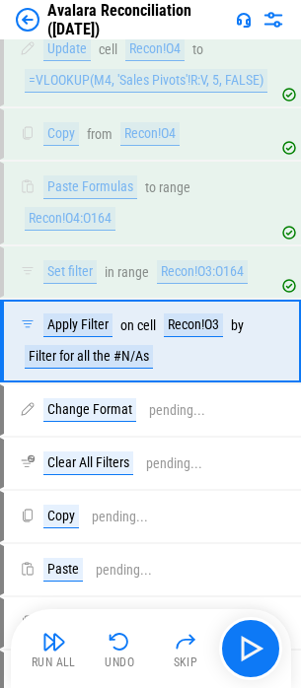
scroll to position [34158, 0]
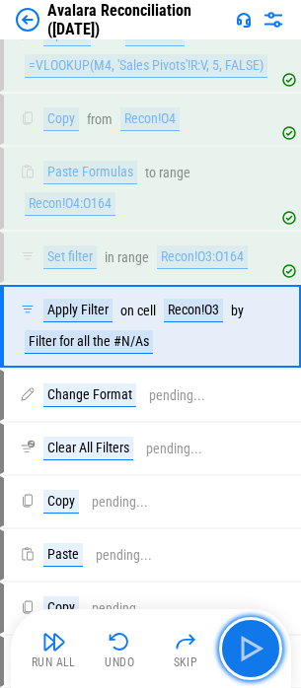
click at [236, 659] on img "button" at bounding box center [251, 649] width 32 height 32
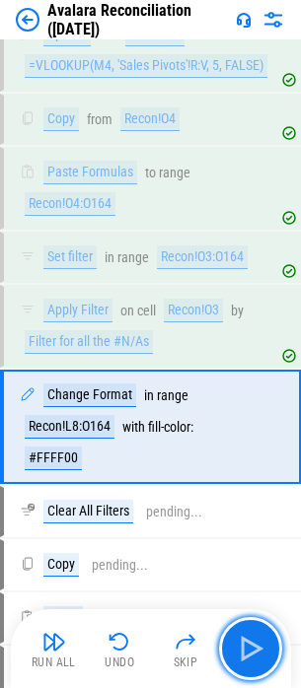
click at [236, 659] on img "button" at bounding box center [251, 649] width 32 height 32
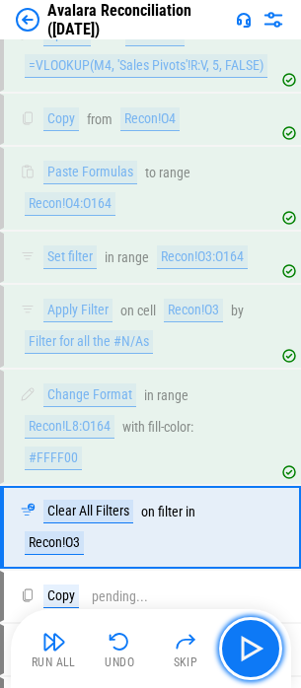
click at [236, 659] on img "button" at bounding box center [251, 649] width 32 height 32
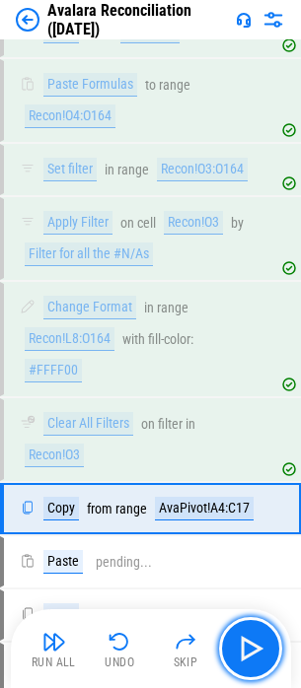
click at [236, 659] on img "button" at bounding box center [251, 649] width 32 height 32
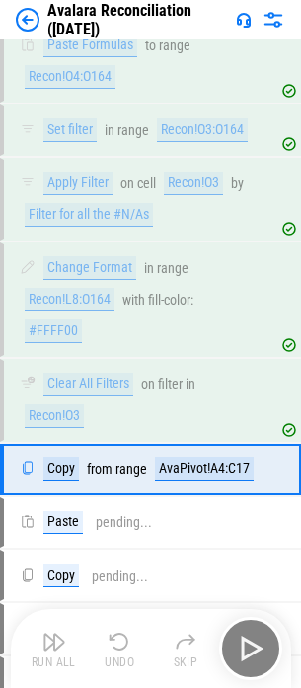
scroll to position [34424, 0]
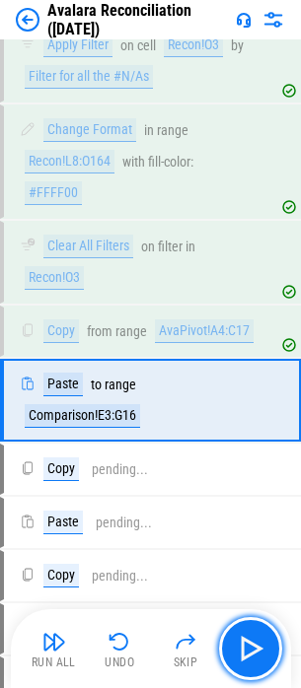
click at [236, 659] on img "button" at bounding box center [251, 649] width 32 height 32
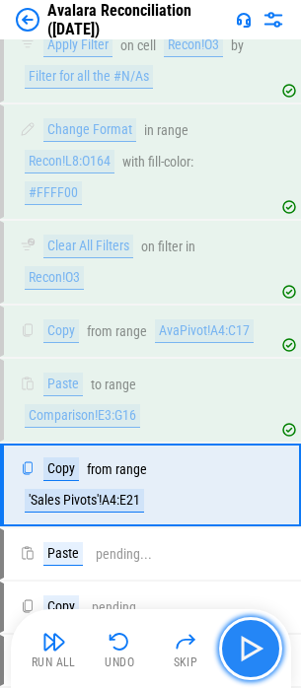
click at [236, 659] on img "button" at bounding box center [251, 649] width 32 height 32
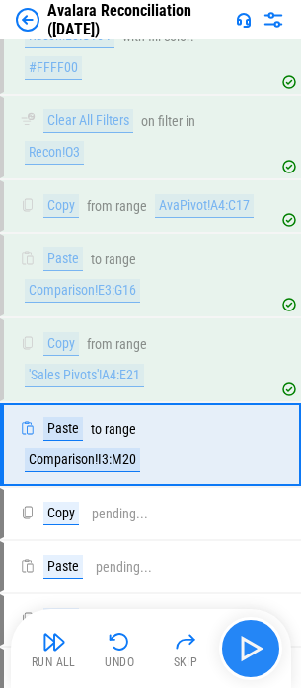
scroll to position [34667, 0]
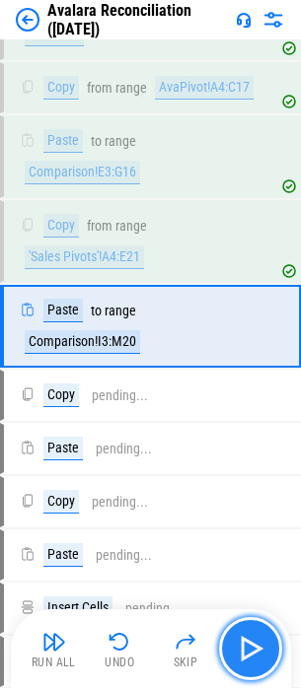
click at [236, 659] on img "button" at bounding box center [251, 649] width 32 height 32
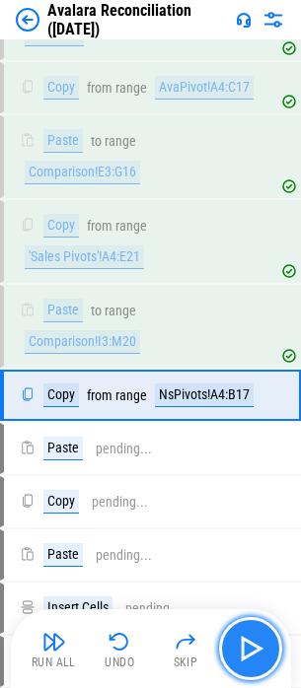
click at [236, 659] on img "button" at bounding box center [251, 649] width 32 height 32
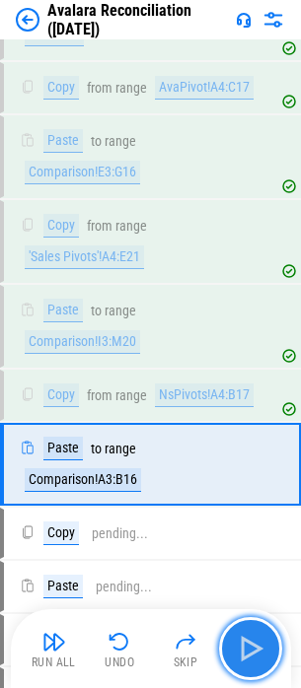
click at [236, 659] on img "button" at bounding box center [251, 649] width 32 height 32
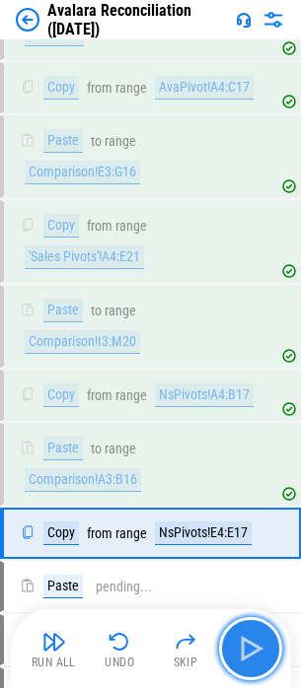
click at [236, 659] on img "button" at bounding box center [251, 649] width 32 height 32
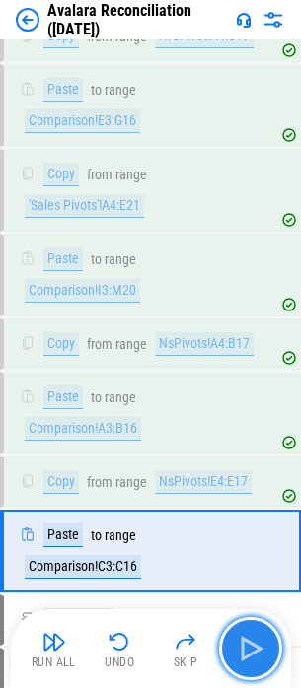
click at [236, 659] on img "button" at bounding box center [251, 649] width 32 height 32
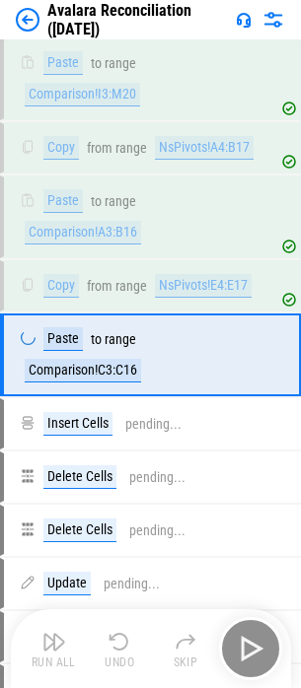
click at [236, 659] on div "Run All Undo Skip" at bounding box center [153, 648] width 260 height 63
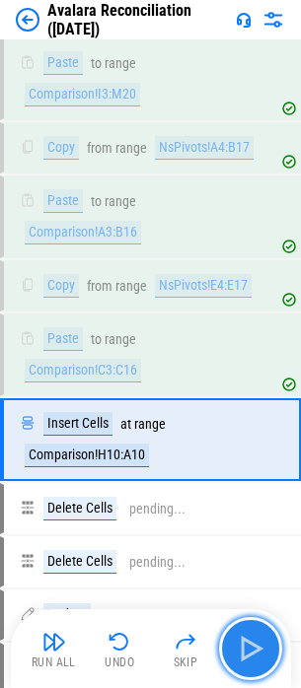
click at [236, 659] on img "button" at bounding box center [251, 649] width 32 height 32
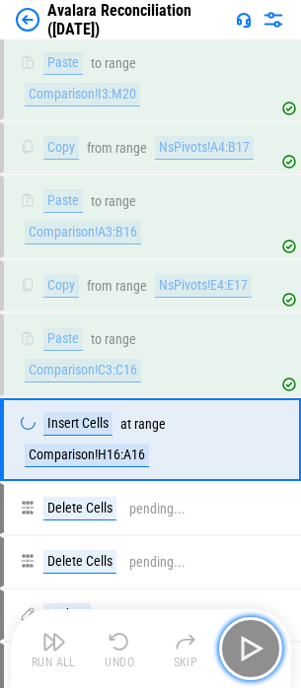
click at [236, 659] on img "button" at bounding box center [251, 649] width 32 height 32
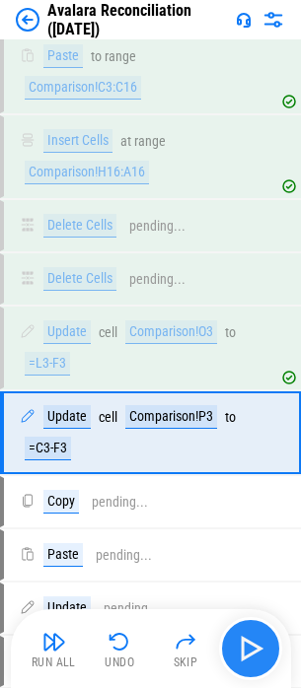
scroll to position [35304, 0]
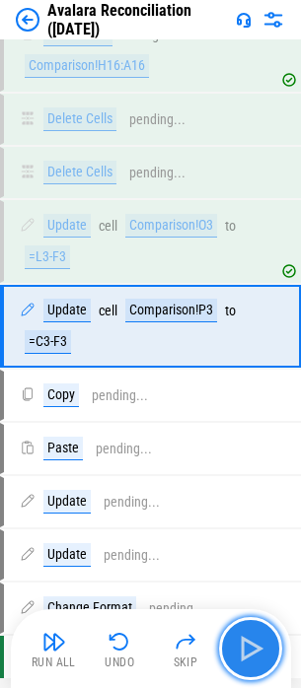
click at [236, 659] on img "button" at bounding box center [251, 649] width 32 height 32
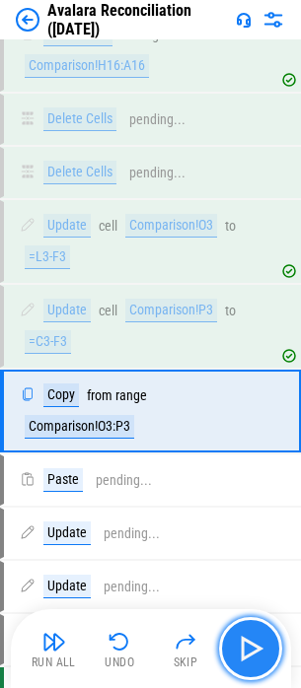
click at [236, 659] on img "button" at bounding box center [251, 649] width 32 height 32
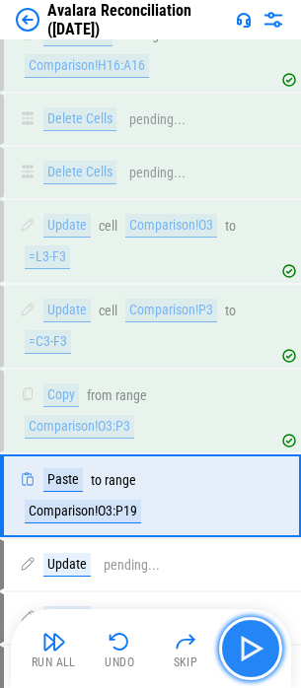
click at [236, 659] on img "button" at bounding box center [251, 649] width 32 height 32
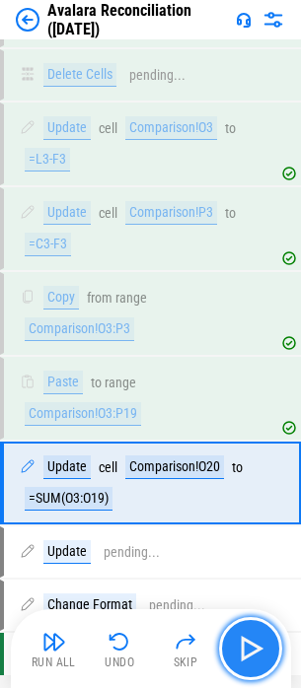
click at [236, 659] on img "button" at bounding box center [251, 649] width 32 height 32
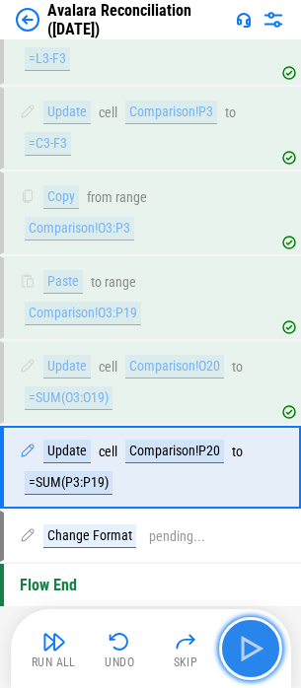
click at [236, 659] on img "button" at bounding box center [251, 649] width 32 height 32
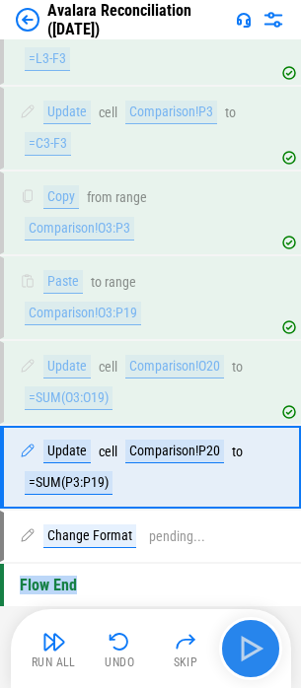
click at [236, 659] on div "Run All Undo Skip" at bounding box center [153, 648] width 260 height 63
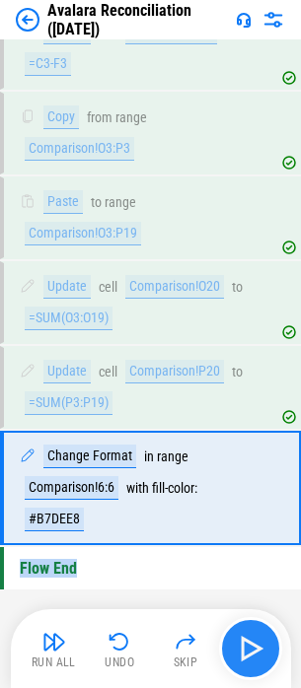
scroll to position [35600, 0]
click at [236, 659] on img "button" at bounding box center [251, 649] width 32 height 32
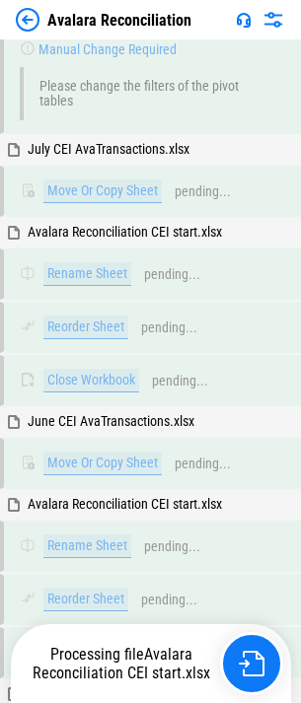
scroll to position [23548, 0]
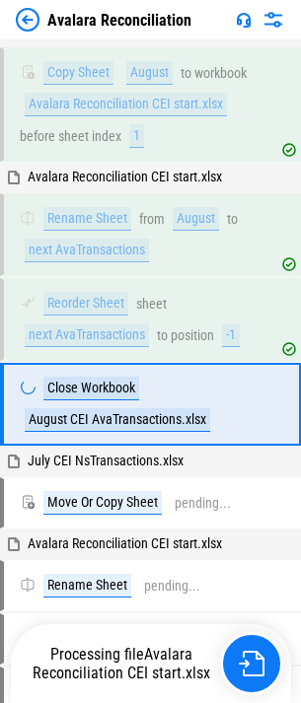
scroll to position [24439, 0]
